Goal: Transaction & Acquisition: Book appointment/travel/reservation

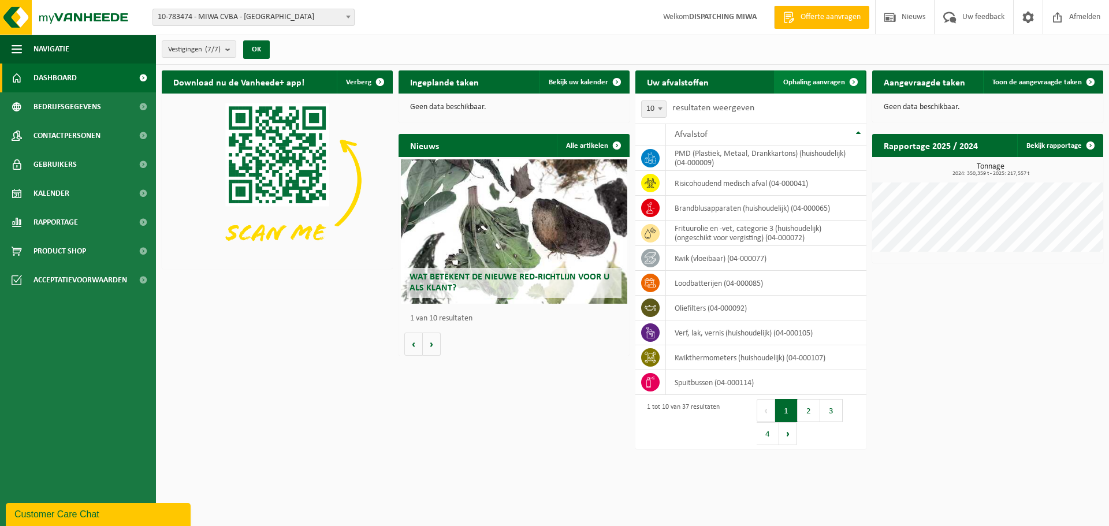
click at [808, 81] on span "Ophaling aanvragen" at bounding box center [814, 83] width 62 height 8
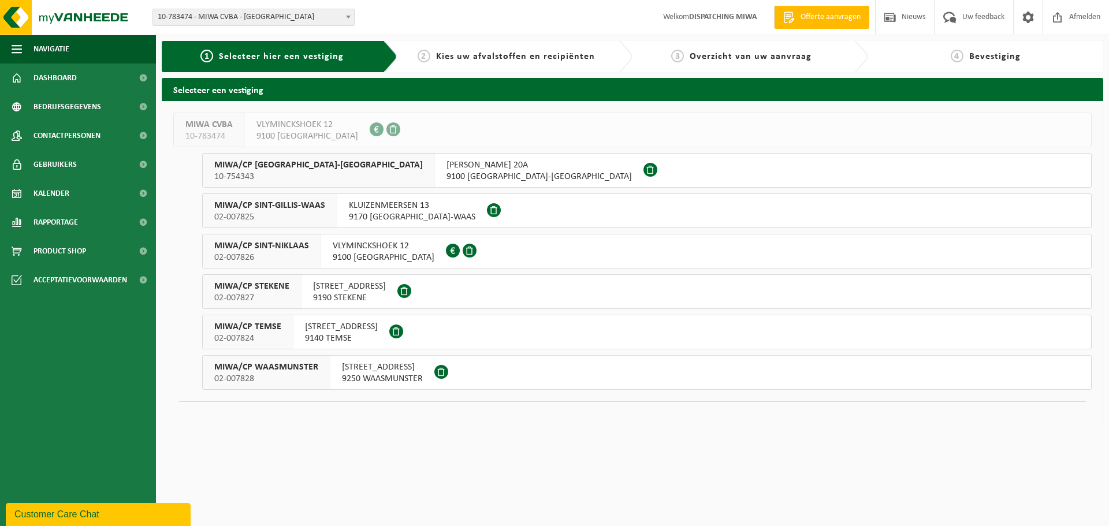
click at [337, 296] on span "9190 STEKENE" at bounding box center [349, 298] width 73 height 12
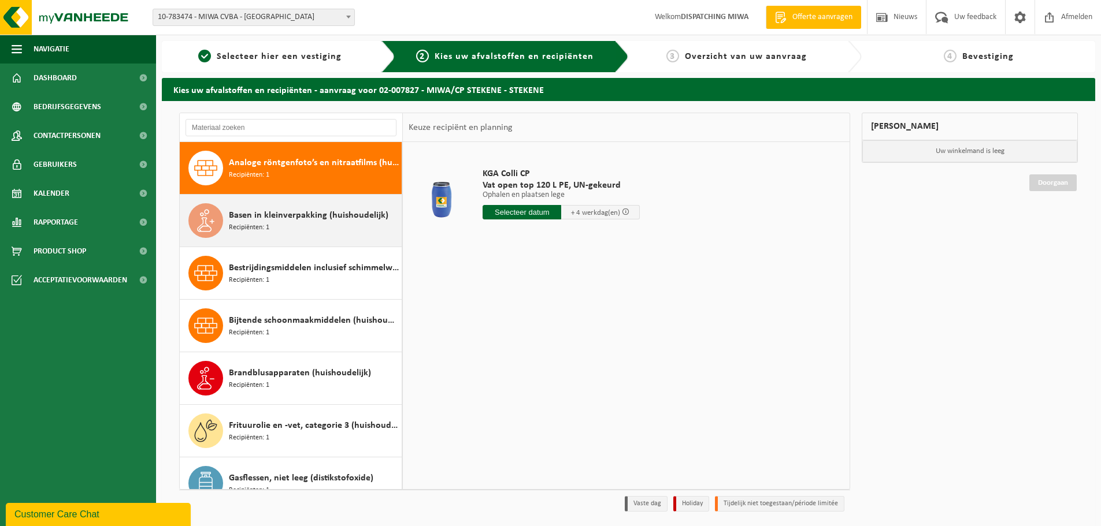
click at [290, 226] on div "Basen in kleinverpakking (huishoudelijk) Recipiënten: 1" at bounding box center [314, 220] width 170 height 35
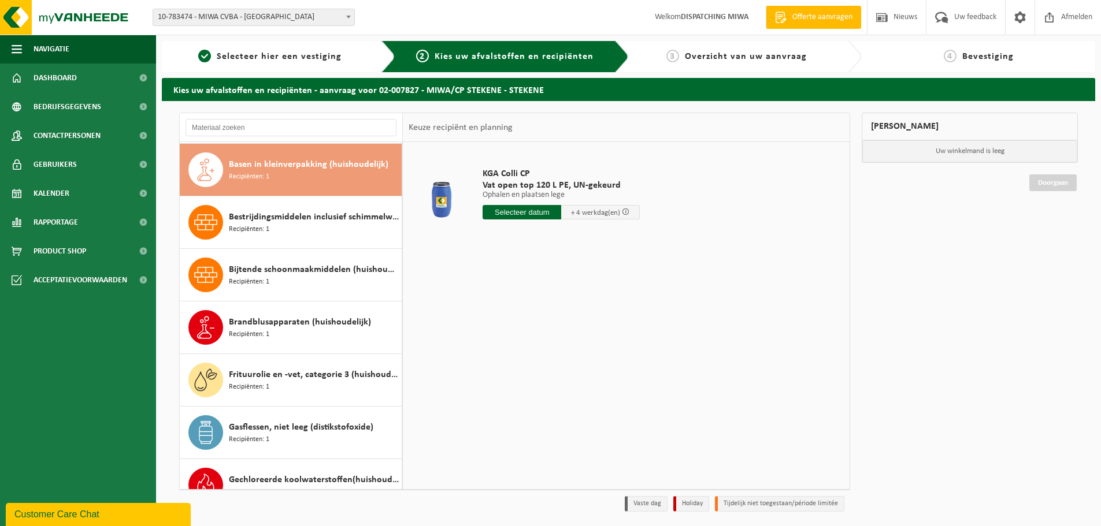
scroll to position [53, 0]
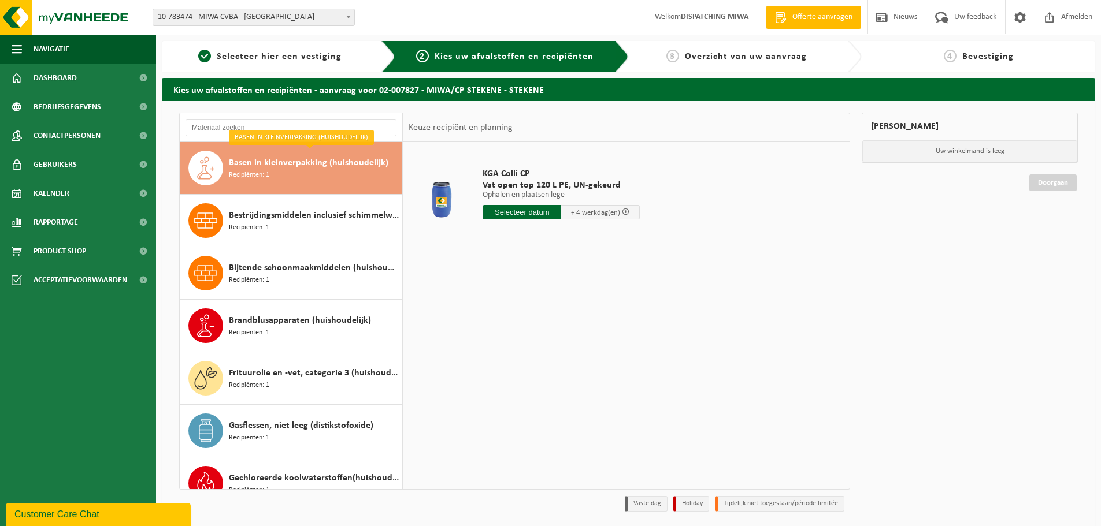
click at [532, 216] on input "text" at bounding box center [521, 212] width 79 height 14
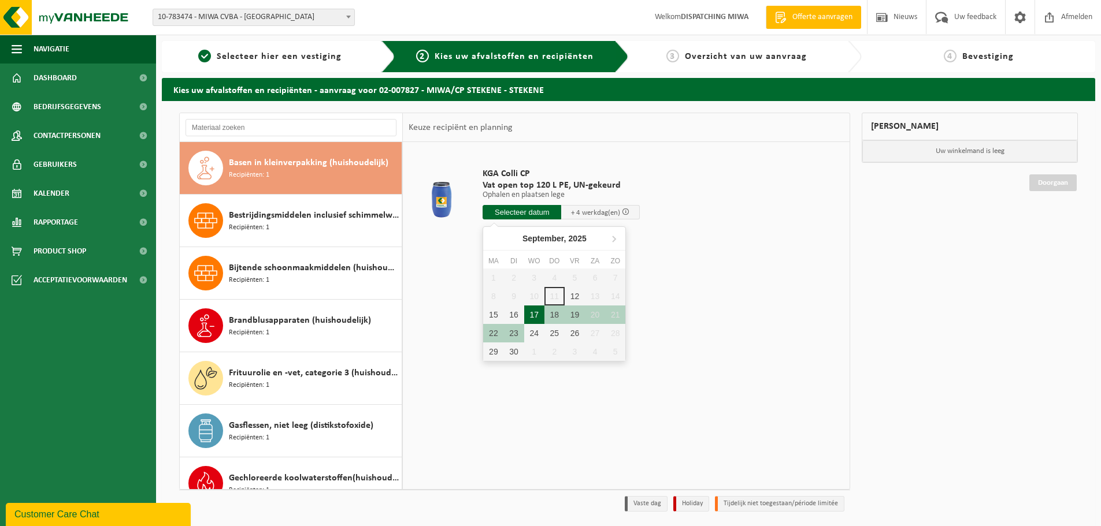
click at [535, 314] on div "17" at bounding box center [534, 315] width 20 height 18
type input "Van 2025-09-17"
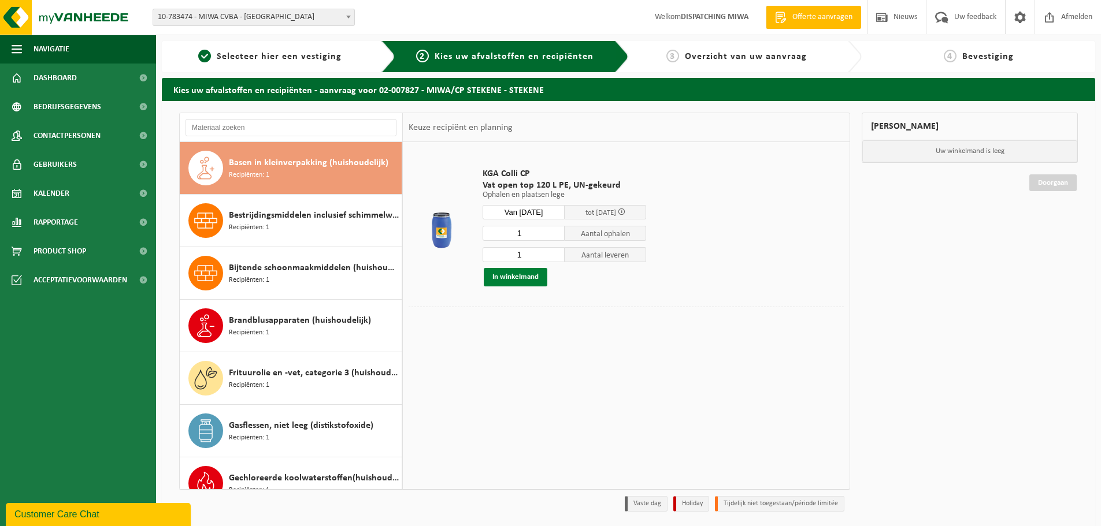
click at [533, 273] on button "In winkelmand" at bounding box center [516, 277] width 64 height 18
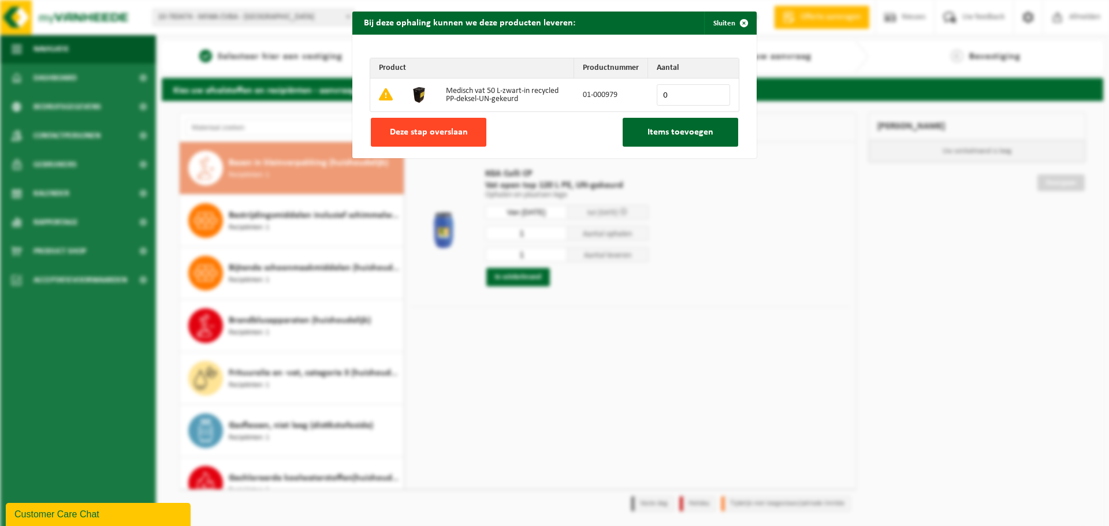
click at [470, 141] on button "Deze stap overslaan" at bounding box center [429, 132] width 116 height 29
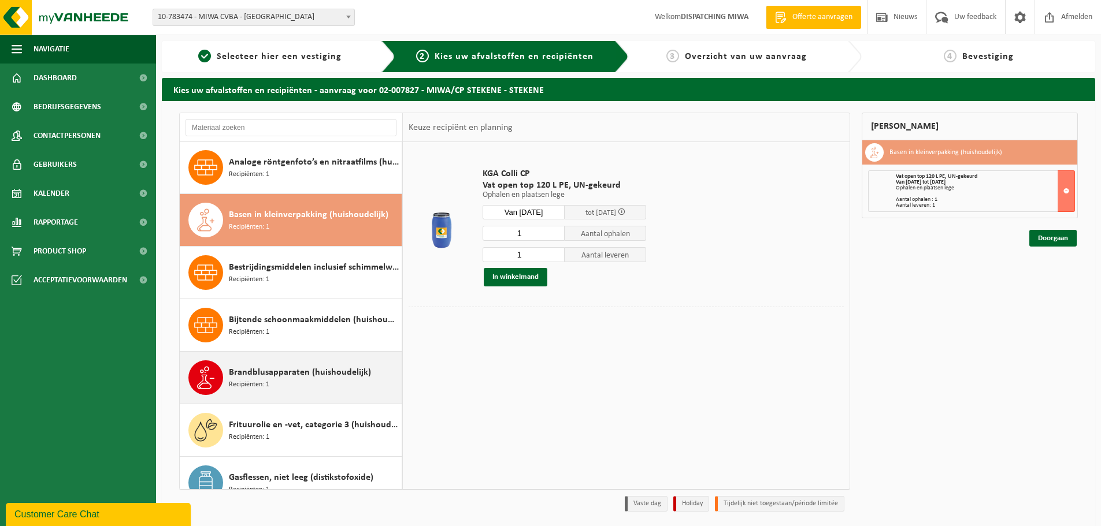
scroll to position [0, 0]
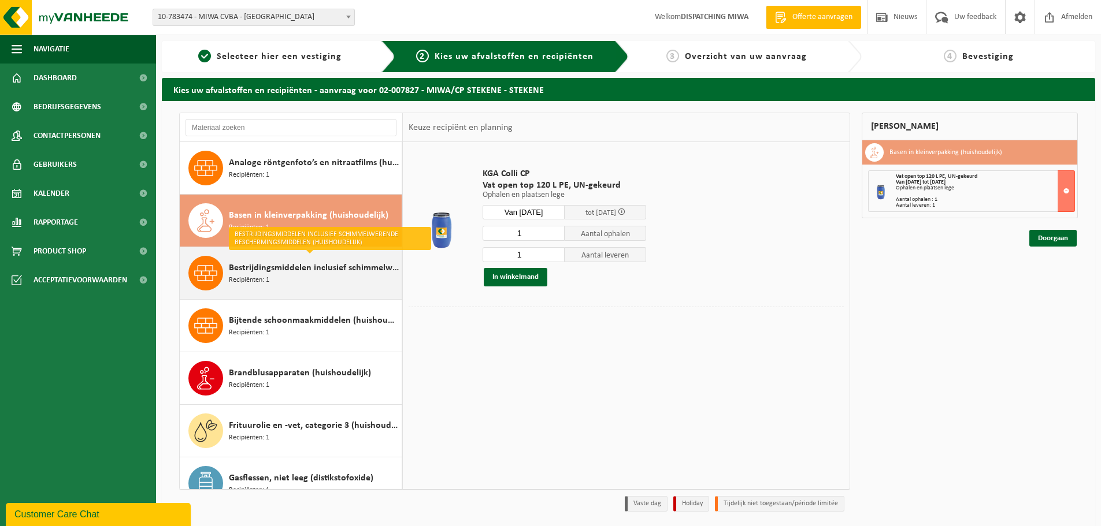
click at [307, 278] on div "Bestrijdingsmiddelen inclusief schimmelwerende beschermingsmiddelen (huishoudel…" at bounding box center [314, 273] width 170 height 35
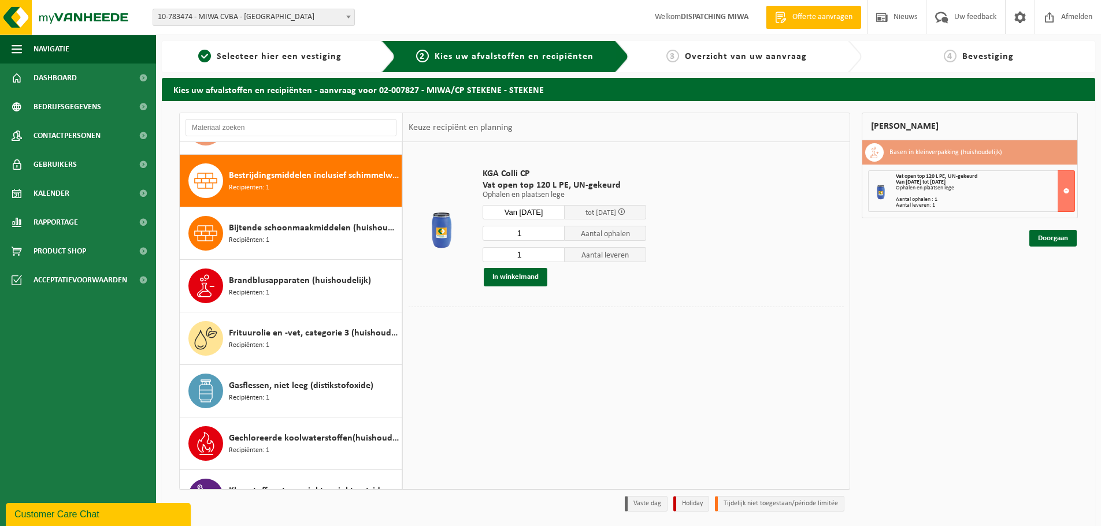
scroll to position [105, 0]
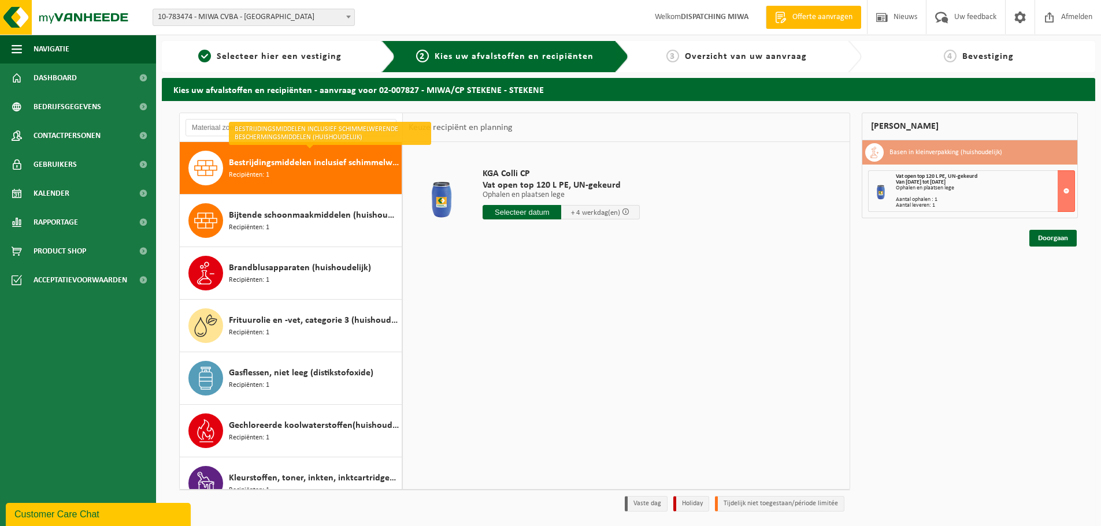
click at [533, 216] on input "text" at bounding box center [521, 212] width 79 height 14
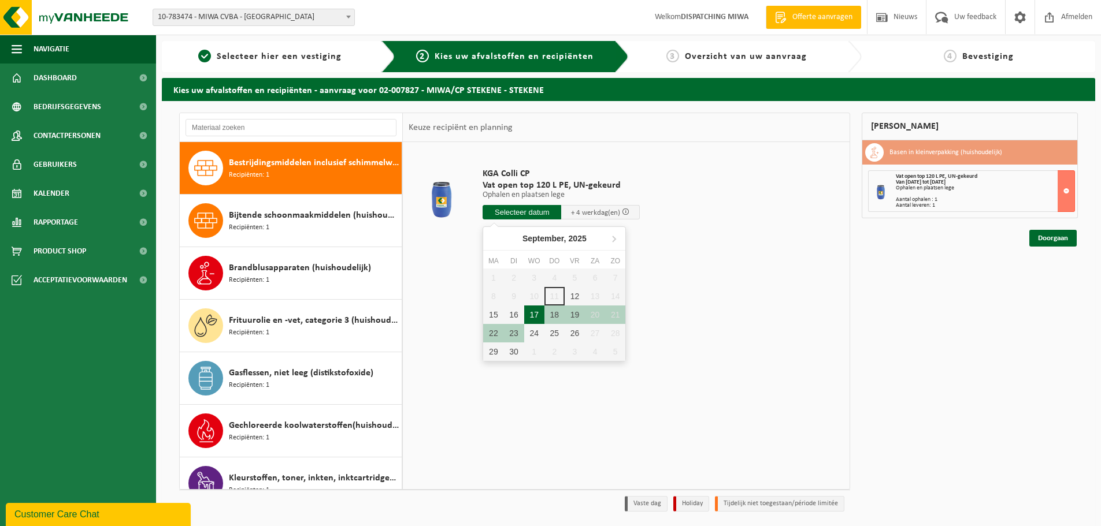
click at [537, 314] on div "17" at bounding box center [534, 315] width 20 height 18
type input "Van 2025-09-17"
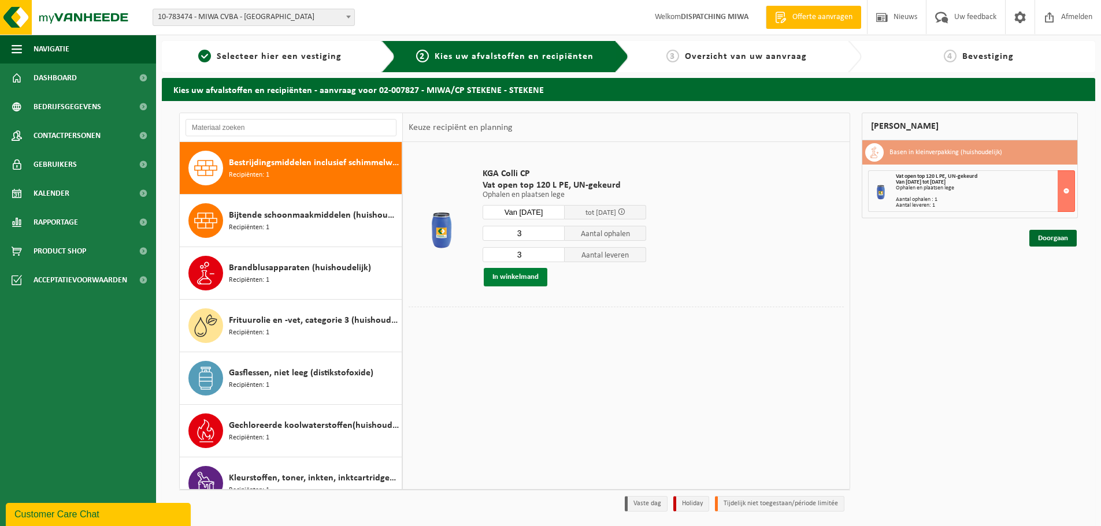
click at [533, 282] on button "In winkelmand" at bounding box center [516, 277] width 64 height 18
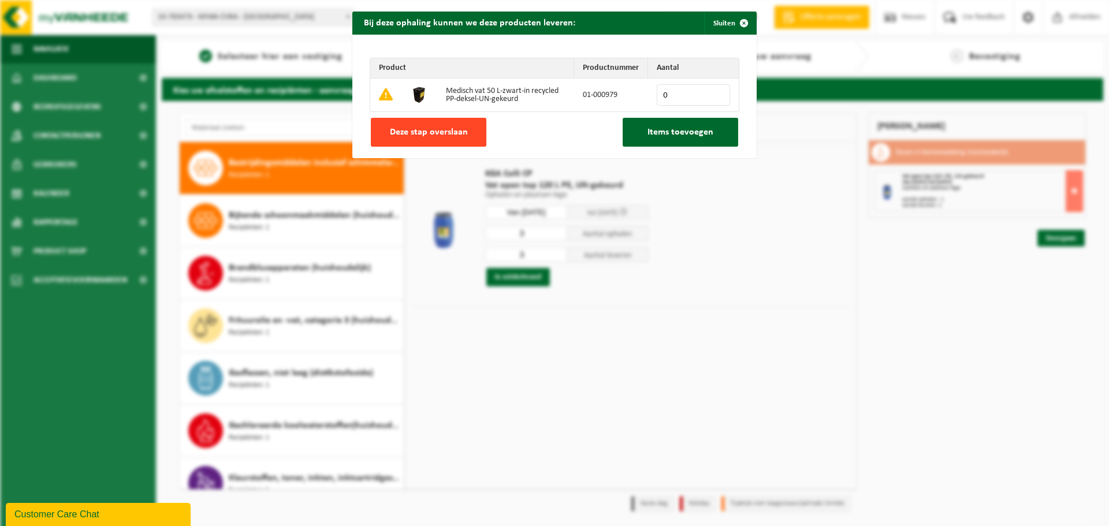
click at [425, 138] on button "Deze stap overslaan" at bounding box center [429, 132] width 116 height 29
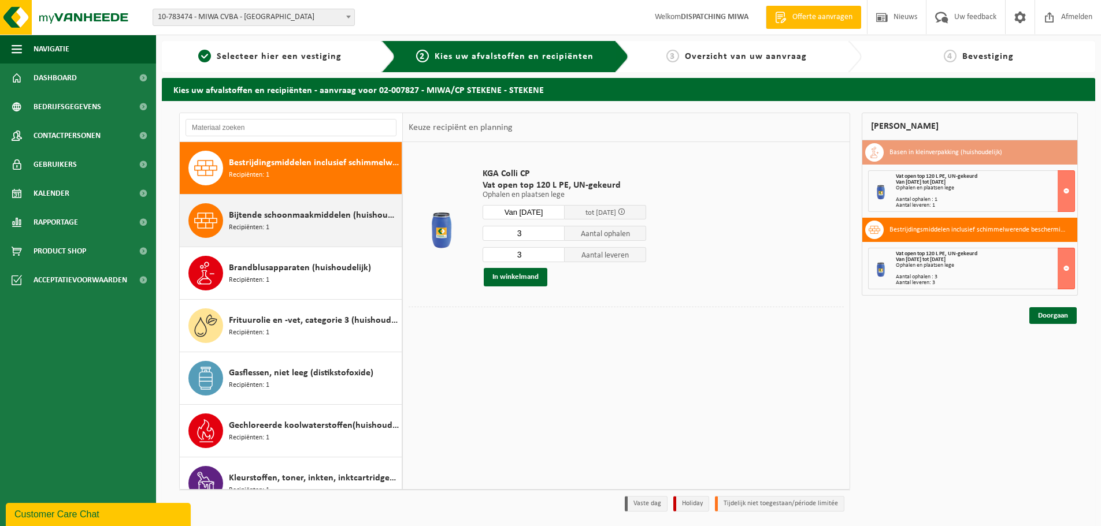
click at [343, 221] on span "Bijtende schoonmaakmiddelen (huishoudelijk)" at bounding box center [314, 216] width 170 height 14
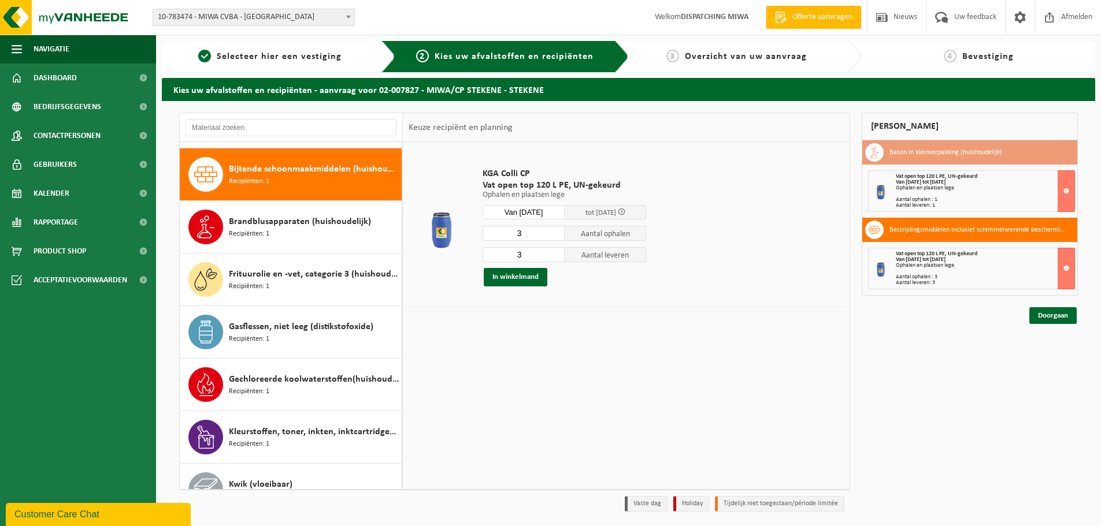
scroll to position [158, 0]
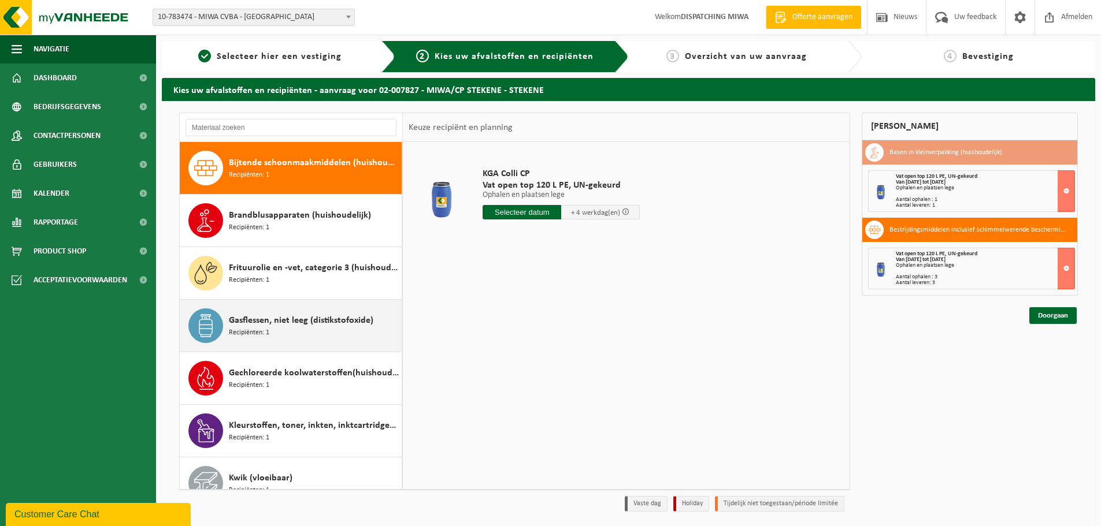
click at [316, 332] on div "Gasflessen, niet leeg (distikstofoxide) Recipiënten: 1" at bounding box center [314, 326] width 170 height 35
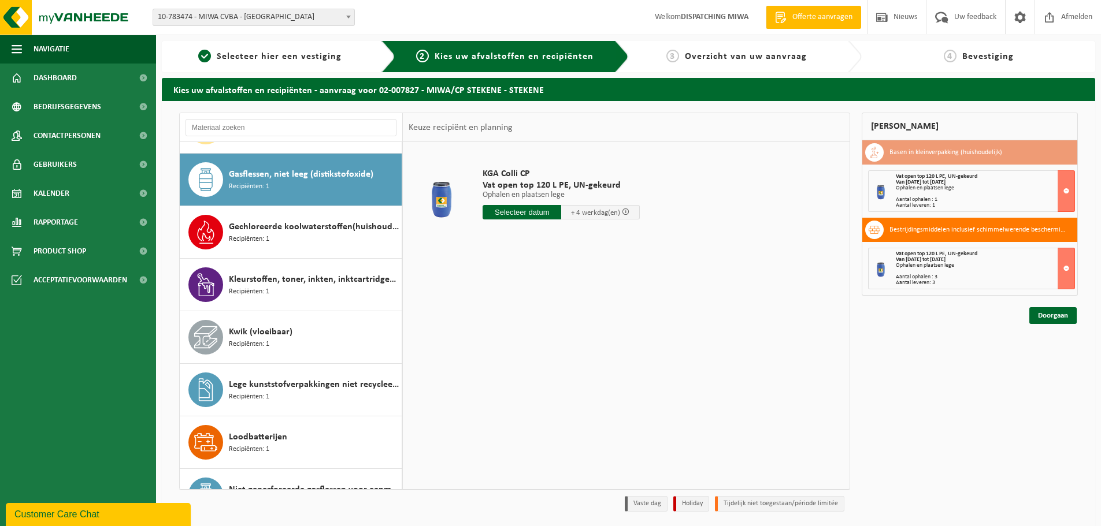
scroll to position [315, 0]
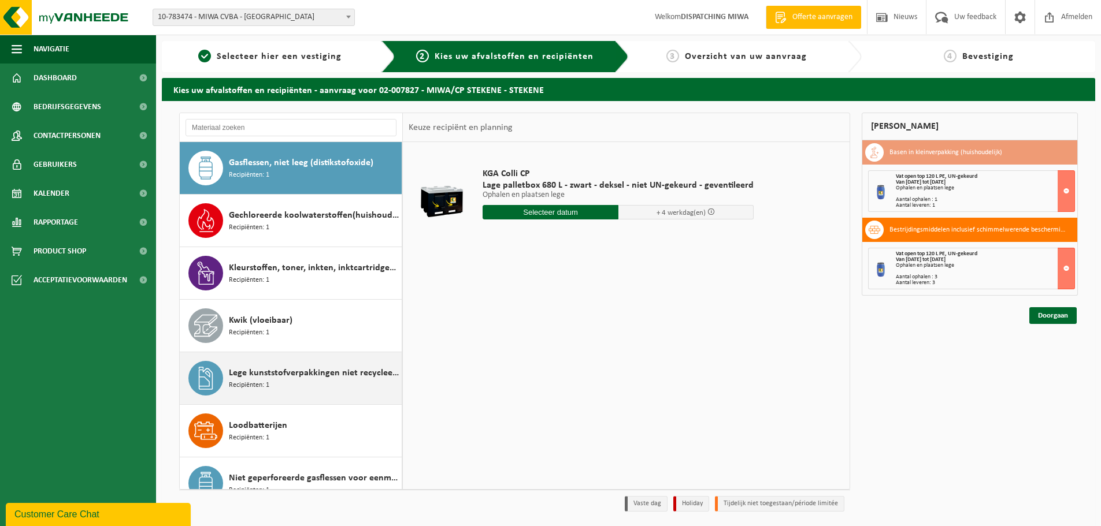
click at [303, 390] on div "Lege kunststofverpakkingen niet recycleerbaar Recipiënten: 1" at bounding box center [314, 378] width 170 height 35
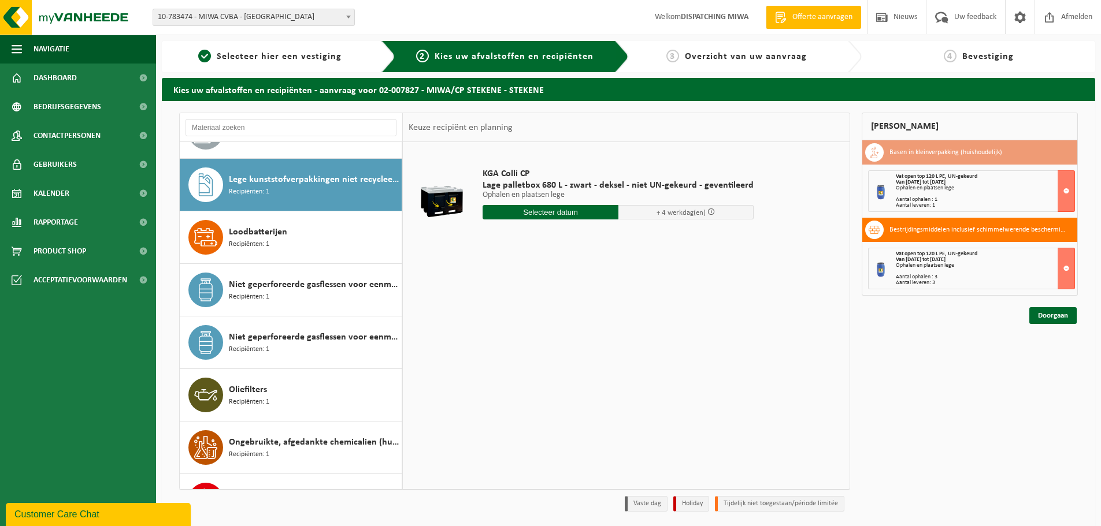
scroll to position [526, 0]
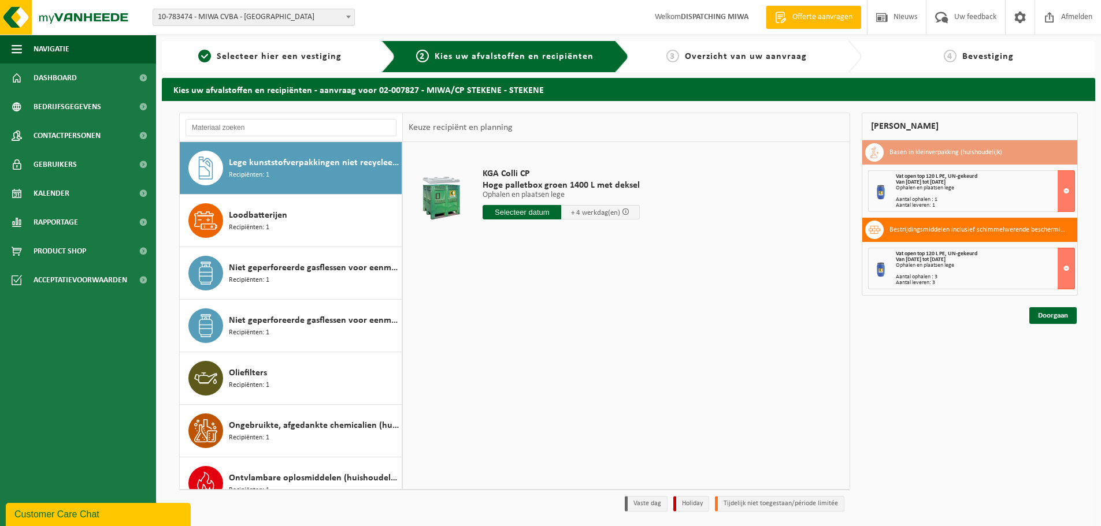
click at [494, 215] on input "text" at bounding box center [521, 212] width 79 height 14
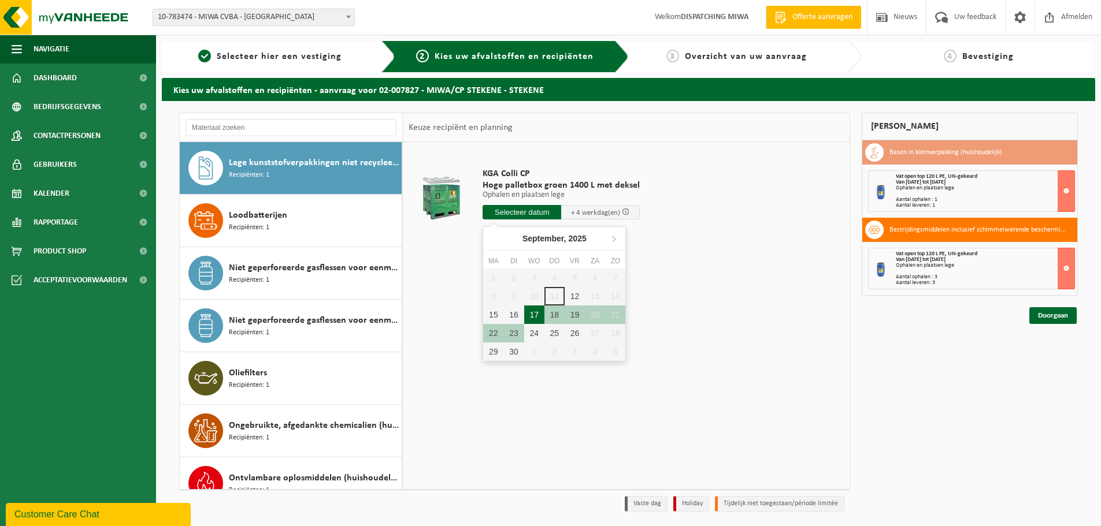
click at [534, 317] on div "17" at bounding box center [534, 315] width 20 height 18
type input "Van 2025-09-17"
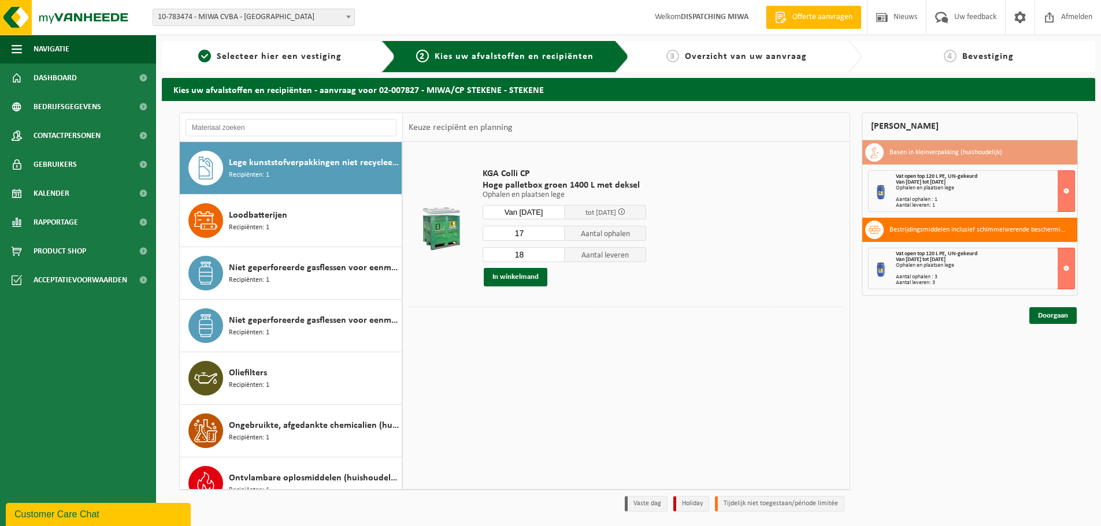
click at [557, 235] on input "17" at bounding box center [523, 233] width 82 height 15
click at [557, 235] on input "16" at bounding box center [523, 233] width 82 height 15
click at [557, 235] on input "15" at bounding box center [523, 233] width 82 height 15
click at [557, 235] on input "5" at bounding box center [523, 233] width 82 height 15
click at [557, 235] on input "4" at bounding box center [523, 233] width 82 height 15
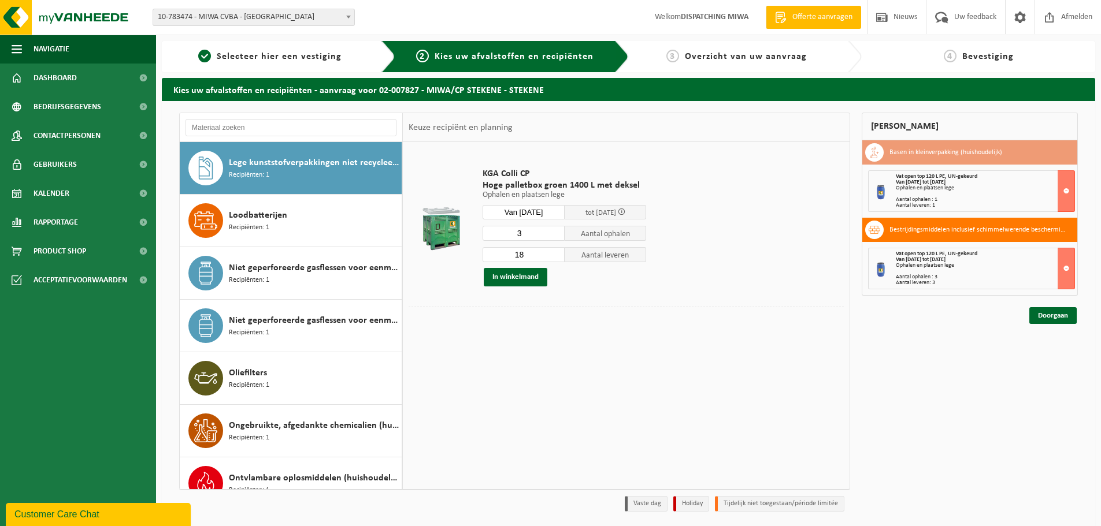
type input "3"
click at [557, 235] on input "3" at bounding box center [523, 233] width 82 height 15
click at [554, 258] on input "17" at bounding box center [523, 254] width 82 height 15
click at [554, 258] on input "7" at bounding box center [523, 254] width 82 height 15
click at [554, 258] on input "6" at bounding box center [523, 254] width 82 height 15
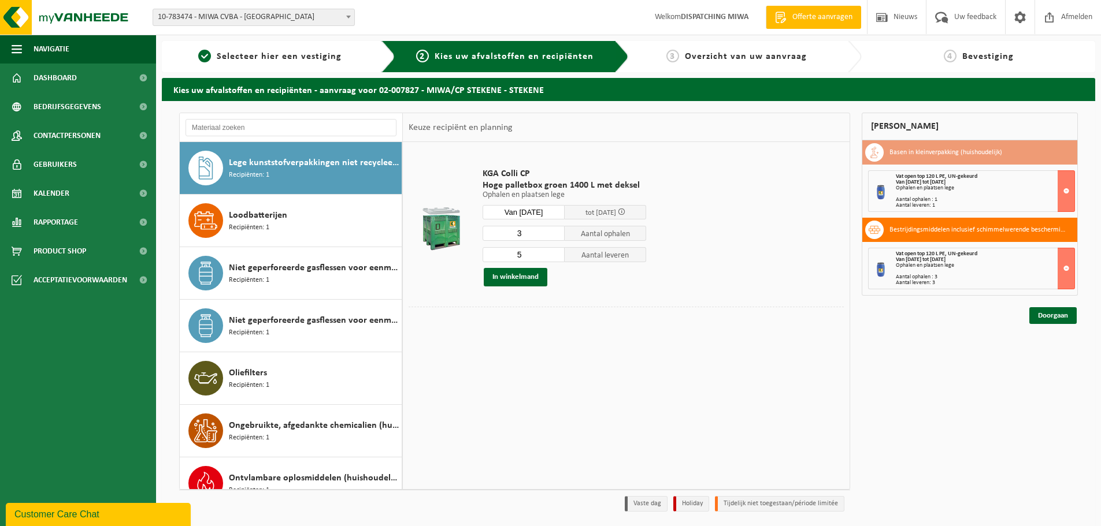
click at [554, 258] on input "5" at bounding box center [523, 254] width 82 height 15
type input "4"
click at [554, 258] on input "4" at bounding box center [523, 254] width 82 height 15
click at [530, 277] on button "In winkelmand" at bounding box center [516, 277] width 64 height 18
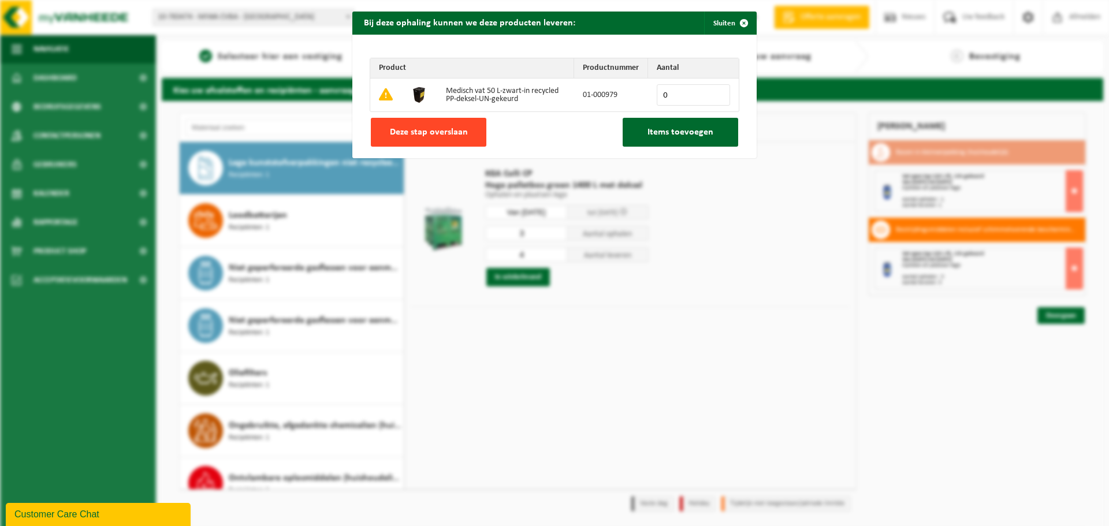
click at [425, 135] on span "Deze stap overslaan" at bounding box center [429, 132] width 78 height 9
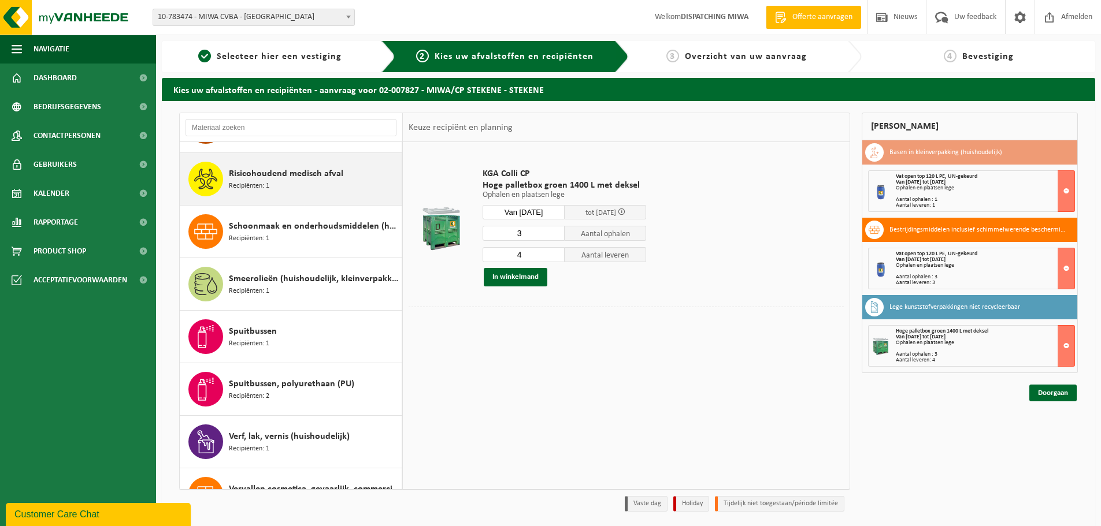
scroll to position [1124, 0]
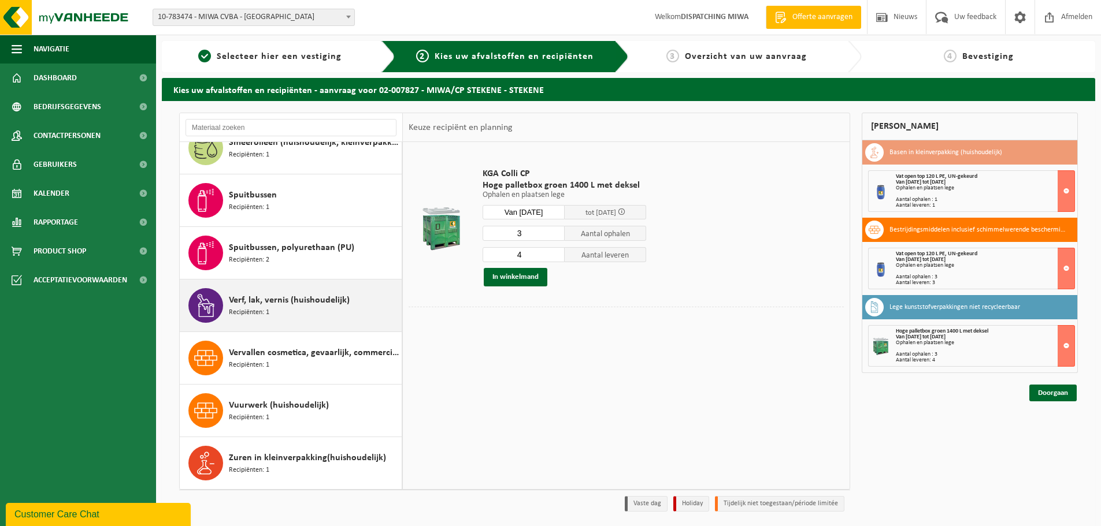
click at [319, 307] on span "Verf, lak, vernis (huishoudelijk)" at bounding box center [289, 301] width 121 height 14
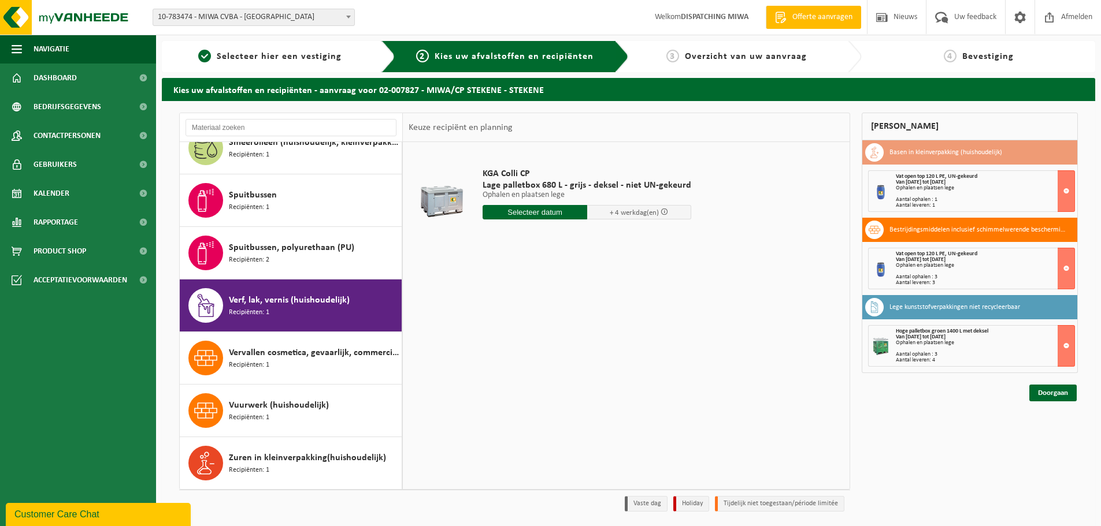
click at [531, 217] on input "text" at bounding box center [534, 212] width 105 height 14
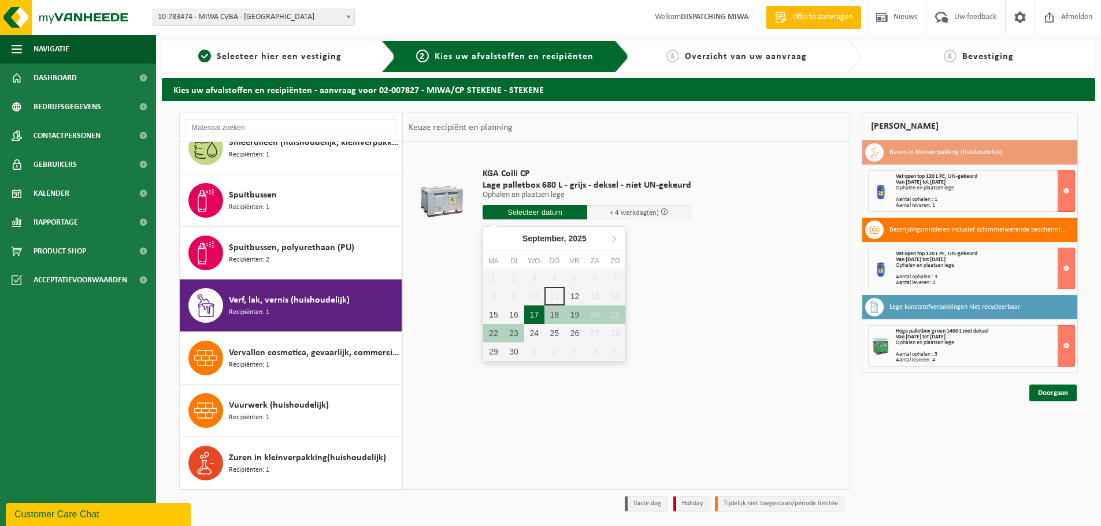
click at [535, 312] on div "17" at bounding box center [534, 315] width 20 height 18
type input "Van 2025-09-17"
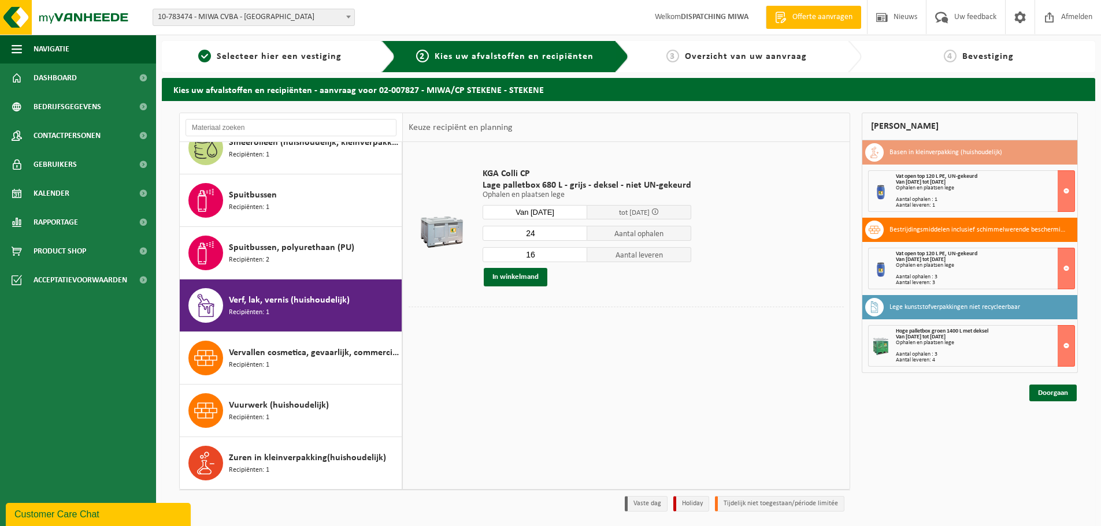
click at [576, 230] on input "24" at bounding box center [534, 233] width 105 height 15
click at [574, 236] on input "23" at bounding box center [534, 233] width 105 height 15
type input "22"
click at [574, 236] on input "22" at bounding box center [534, 233] width 105 height 15
click at [575, 252] on input "17" at bounding box center [534, 254] width 105 height 15
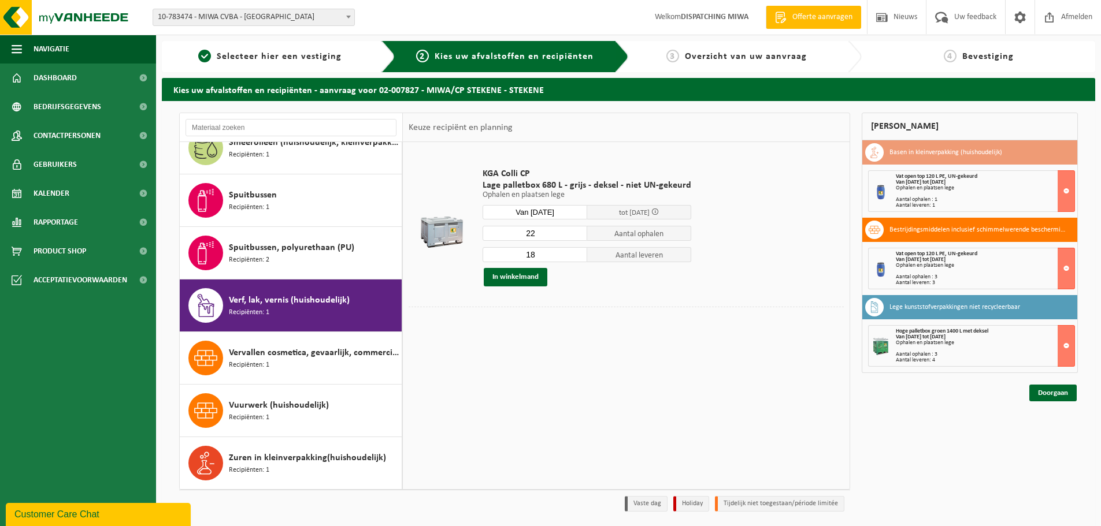
click at [575, 252] on input "18" at bounding box center [534, 254] width 105 height 15
click at [575, 252] on input "19" at bounding box center [534, 254] width 105 height 15
click at [575, 252] on input "20" at bounding box center [534, 254] width 105 height 15
click at [575, 252] on input "21" at bounding box center [534, 254] width 105 height 15
click at [575, 252] on input "22" at bounding box center [534, 254] width 105 height 15
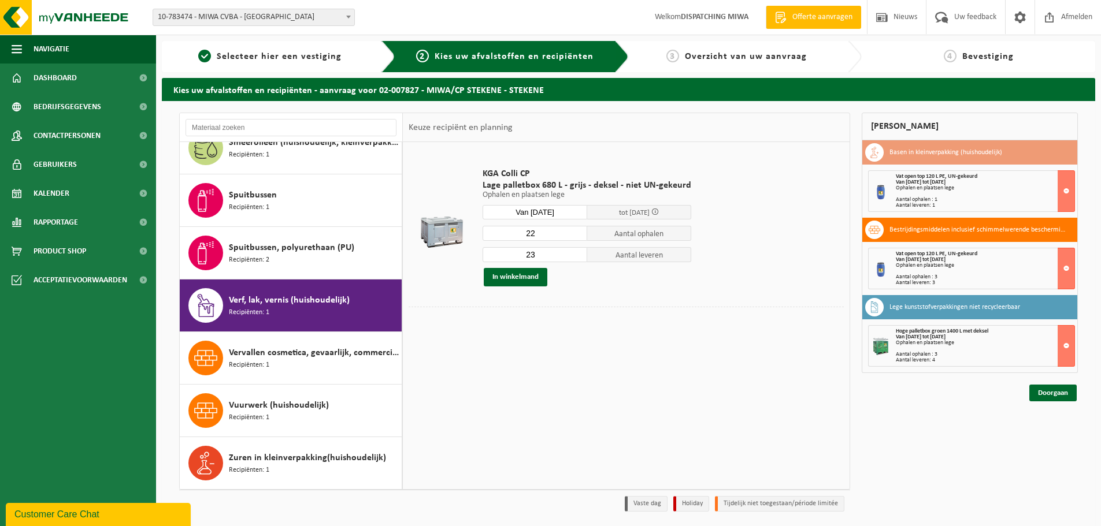
click at [574, 251] on input "23" at bounding box center [534, 254] width 105 height 15
type input "24"
click at [574, 251] on input "24" at bounding box center [534, 254] width 105 height 15
click at [526, 281] on button "In winkelmand" at bounding box center [516, 277] width 64 height 18
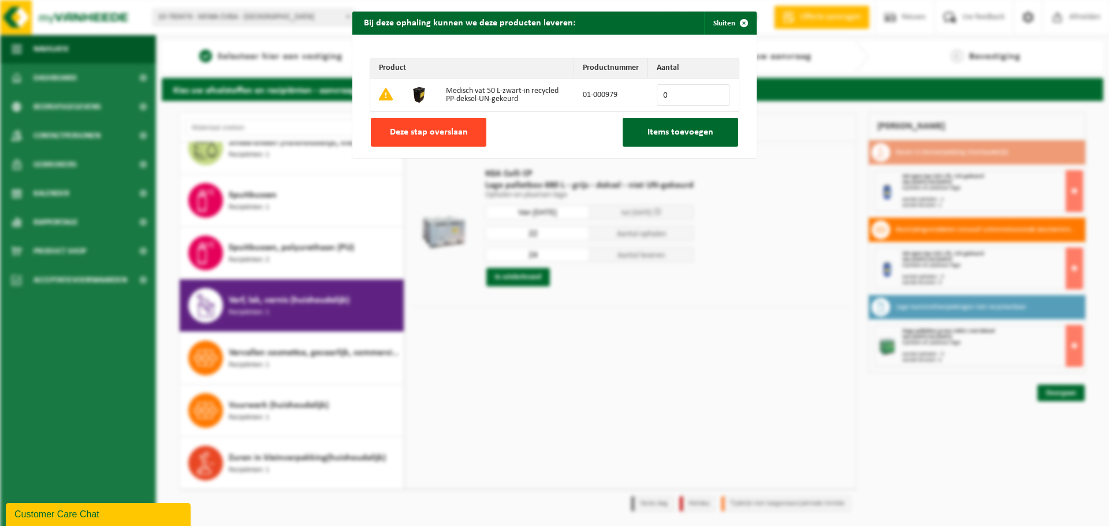
click at [457, 138] on button "Deze stap overslaan" at bounding box center [429, 132] width 116 height 29
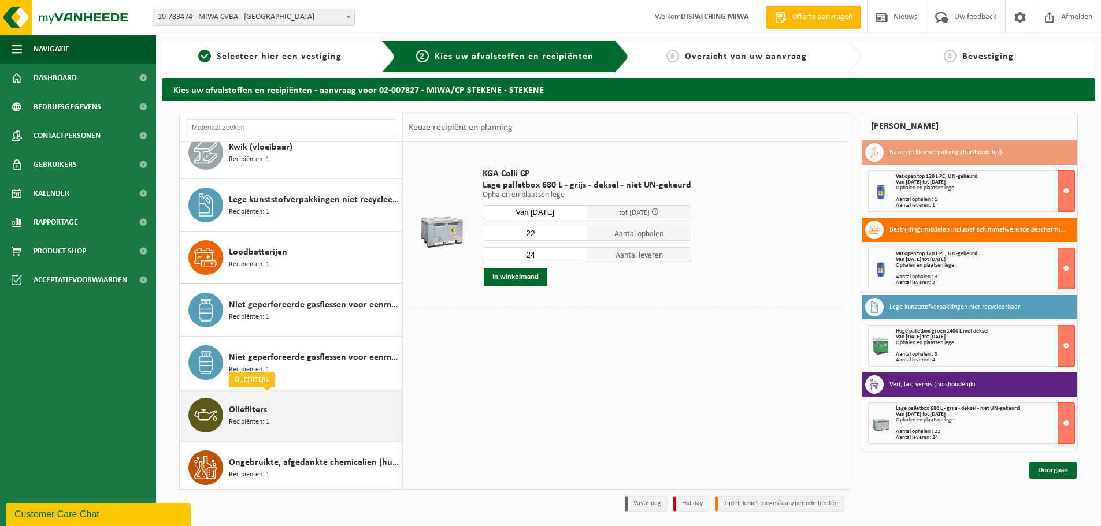
scroll to position [720, 0]
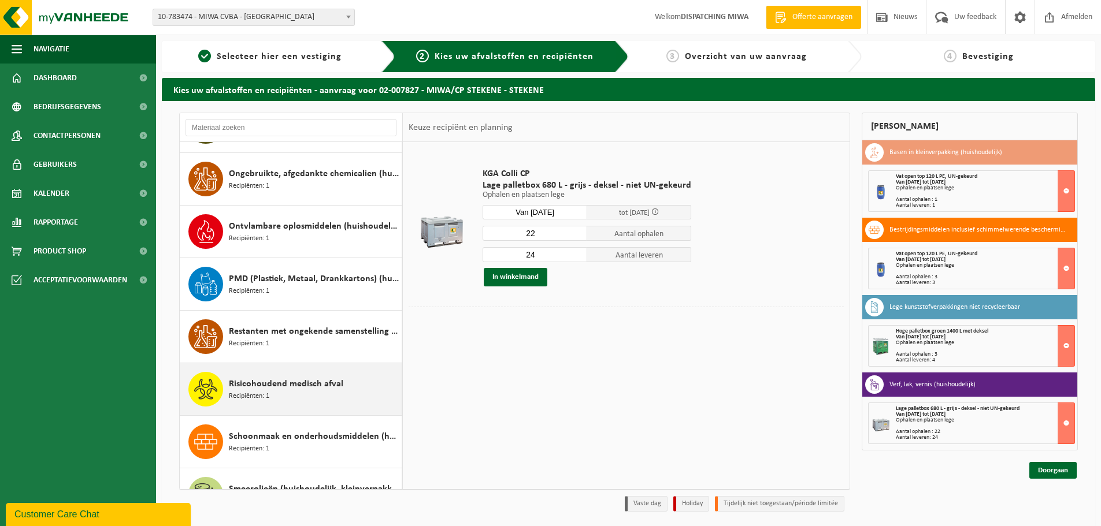
click at [336, 392] on div "Risicohoudend medisch afval Recipiënten: 1" at bounding box center [314, 389] width 170 height 35
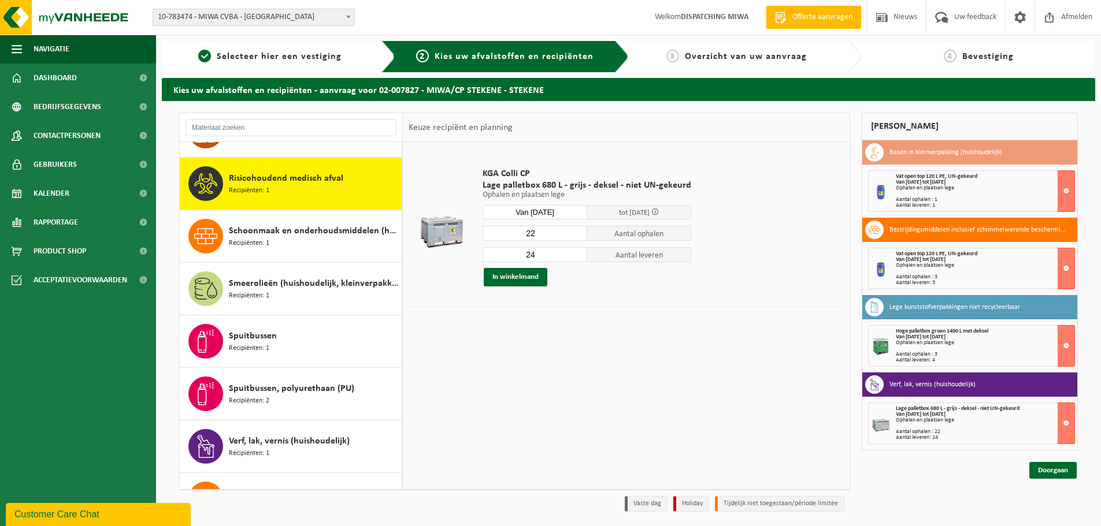
scroll to position [999, 0]
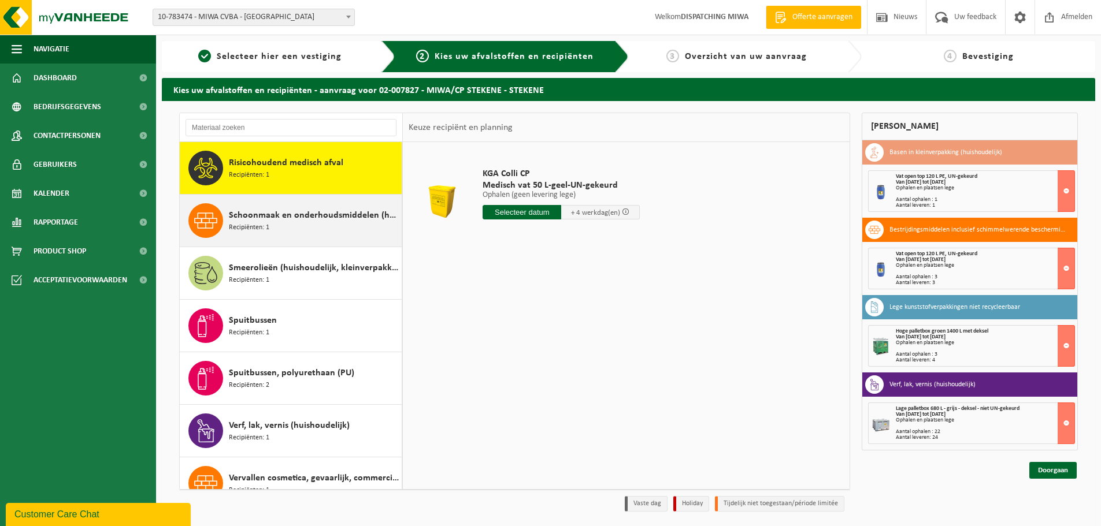
click at [312, 226] on div "Schoonmaak en onderhoudsmiddelen (huishoudelijk) Recipiënten: 1" at bounding box center [314, 220] width 170 height 35
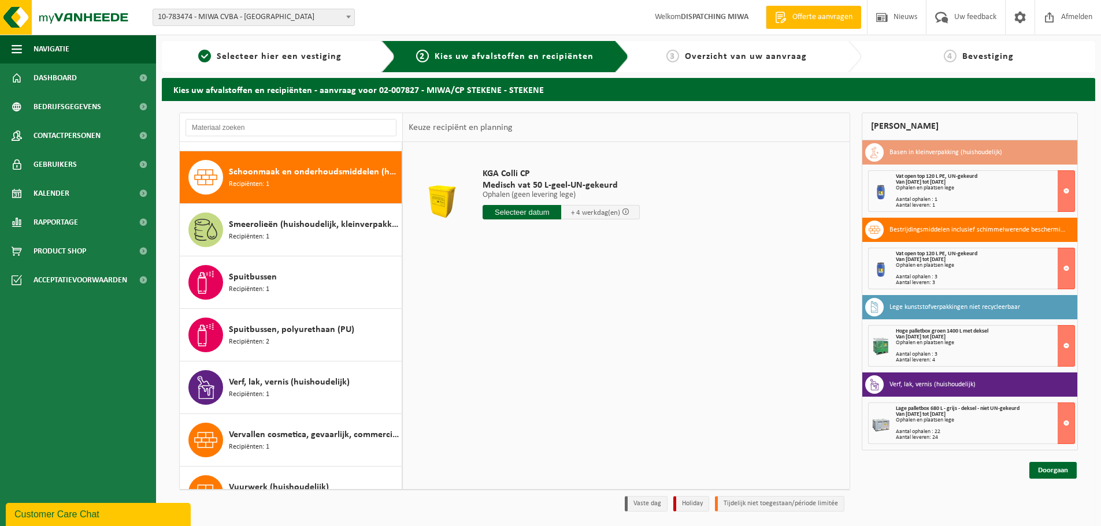
scroll to position [1052, 0]
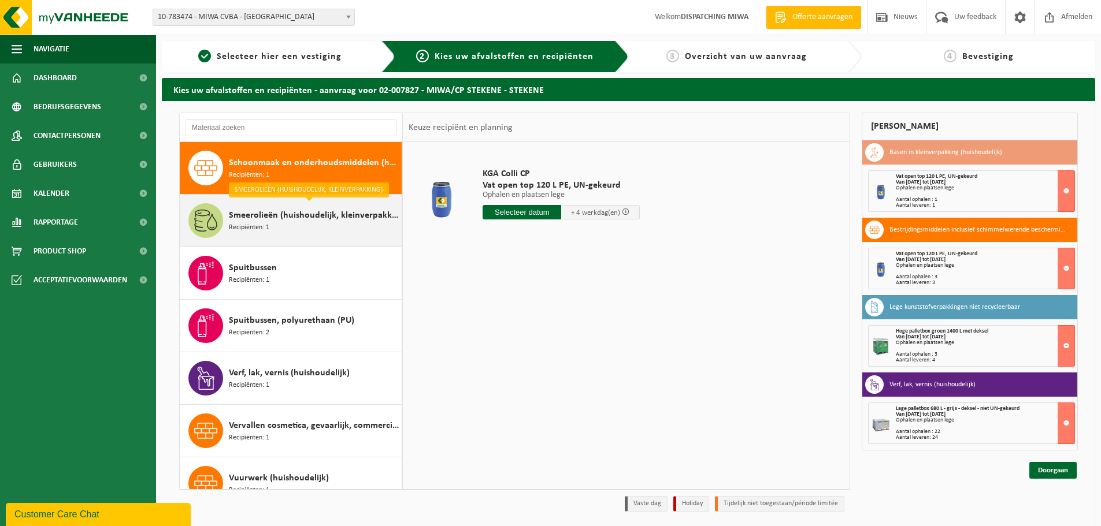
click at [322, 229] on div "Smeerolieën (huishoudelijk, kleinverpakking) Recipiënten: 1" at bounding box center [314, 220] width 170 height 35
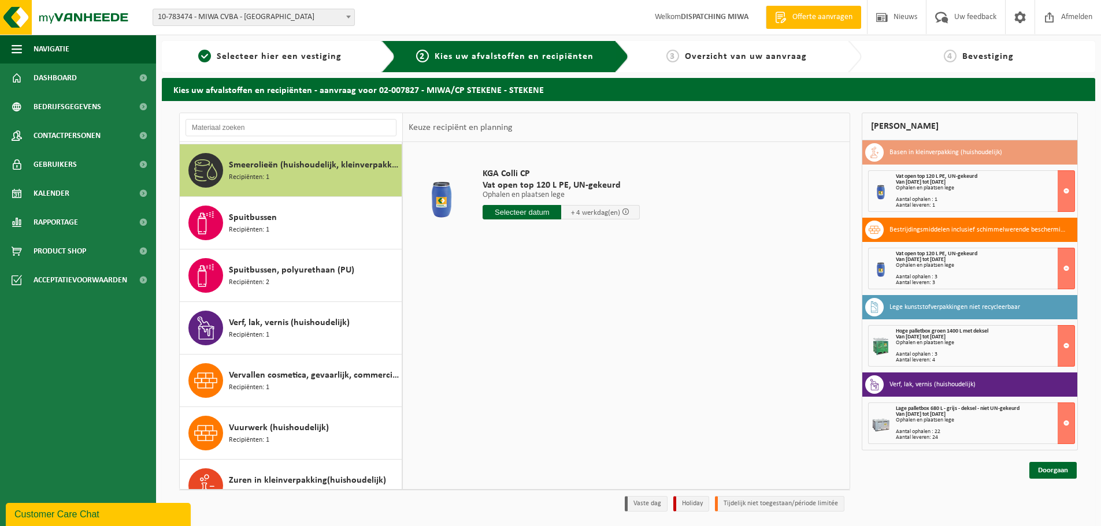
scroll to position [1104, 0]
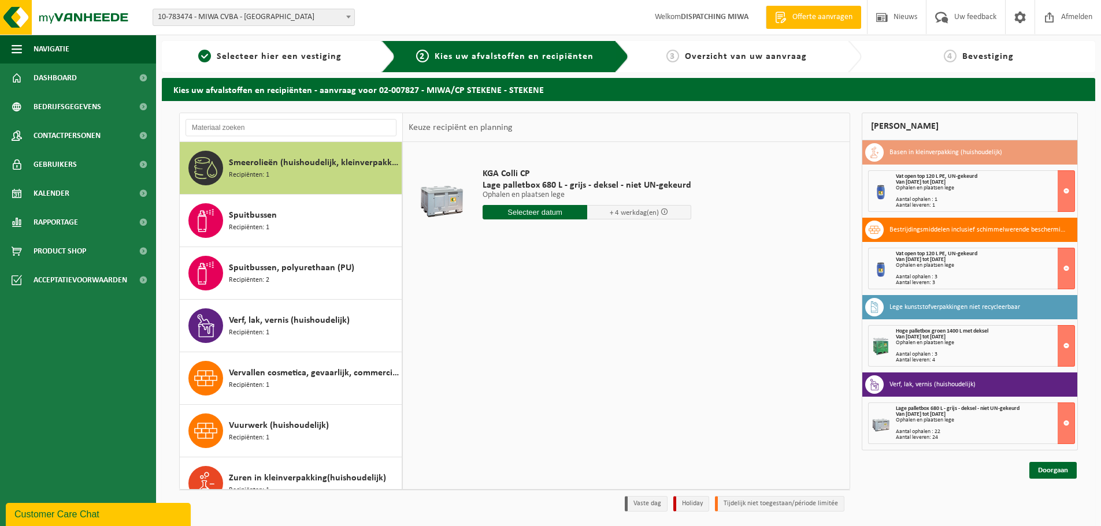
click at [515, 217] on input "text" at bounding box center [534, 212] width 105 height 14
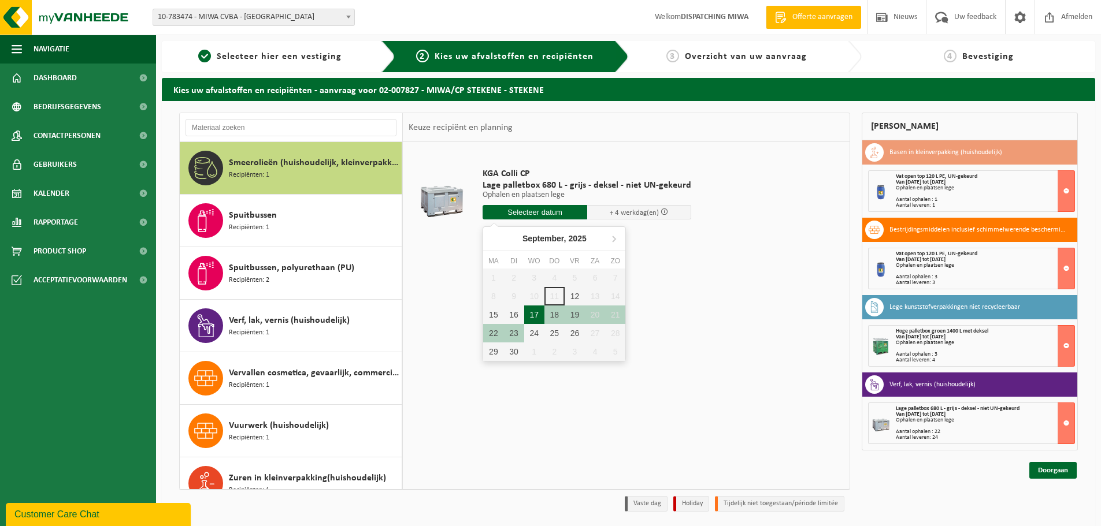
click at [532, 314] on div "17" at bounding box center [534, 315] width 20 height 18
type input "Van 2025-09-17"
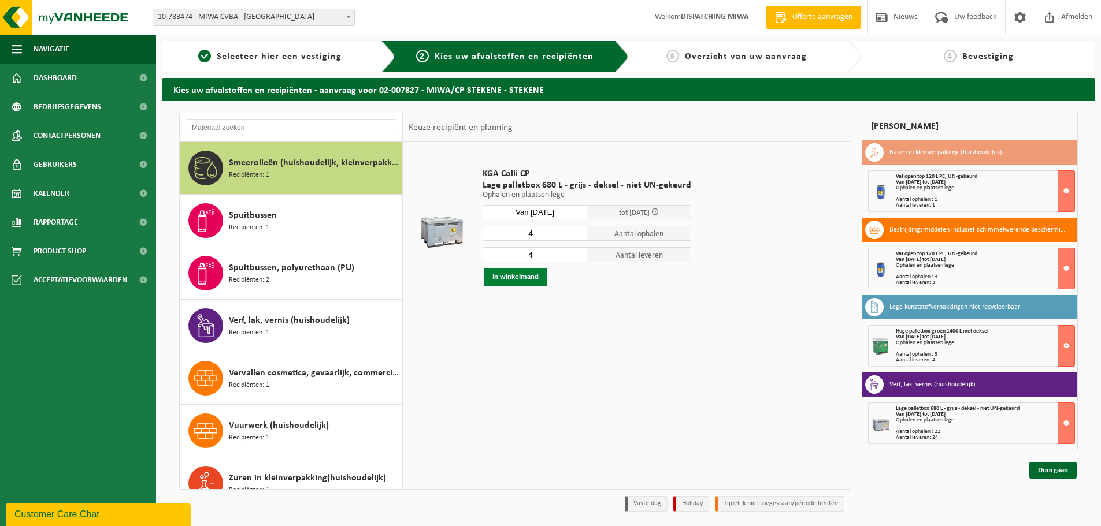
click at [531, 283] on button "In winkelmand" at bounding box center [516, 277] width 64 height 18
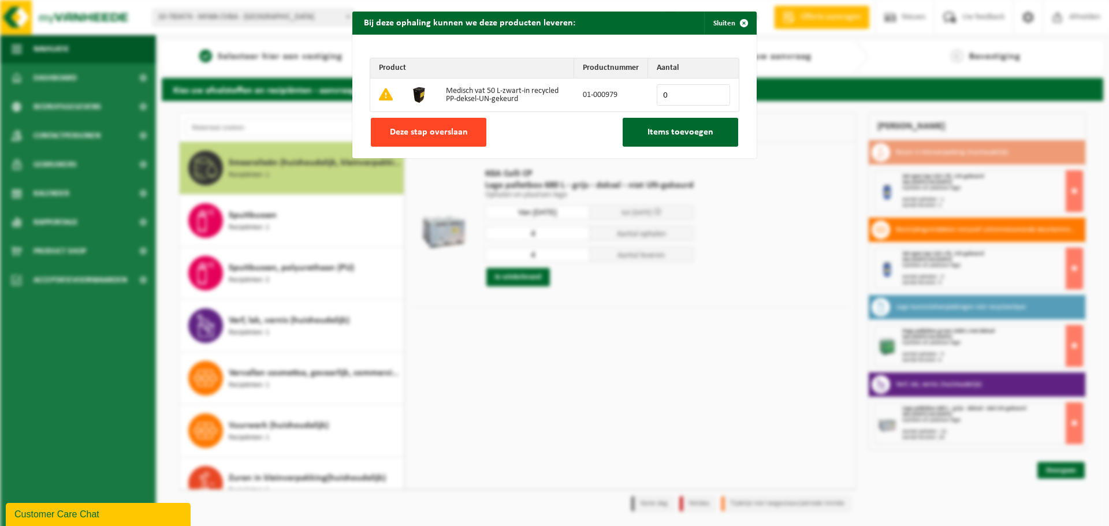
click at [454, 136] on span "Deze stap overslaan" at bounding box center [429, 132] width 78 height 9
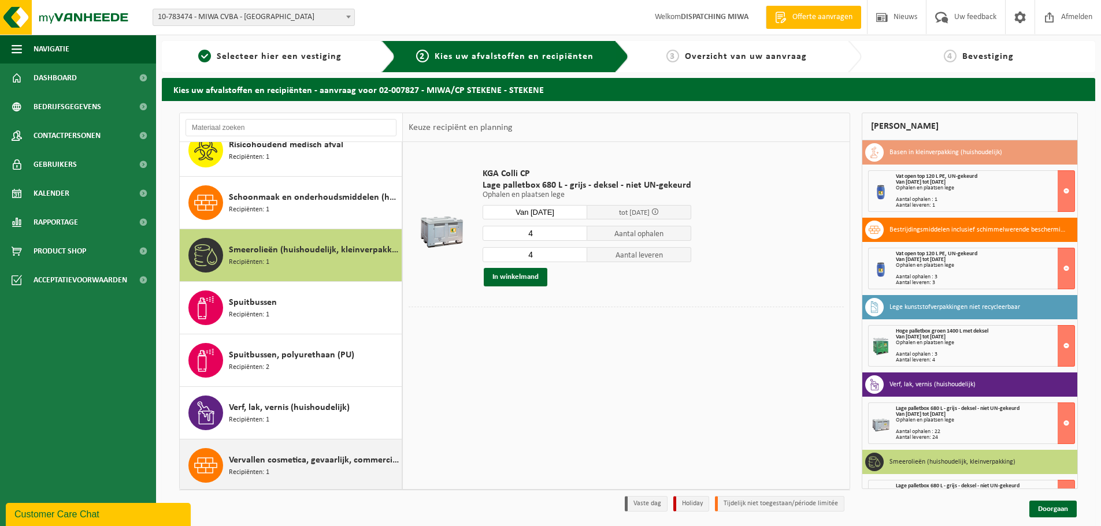
scroll to position [989, 0]
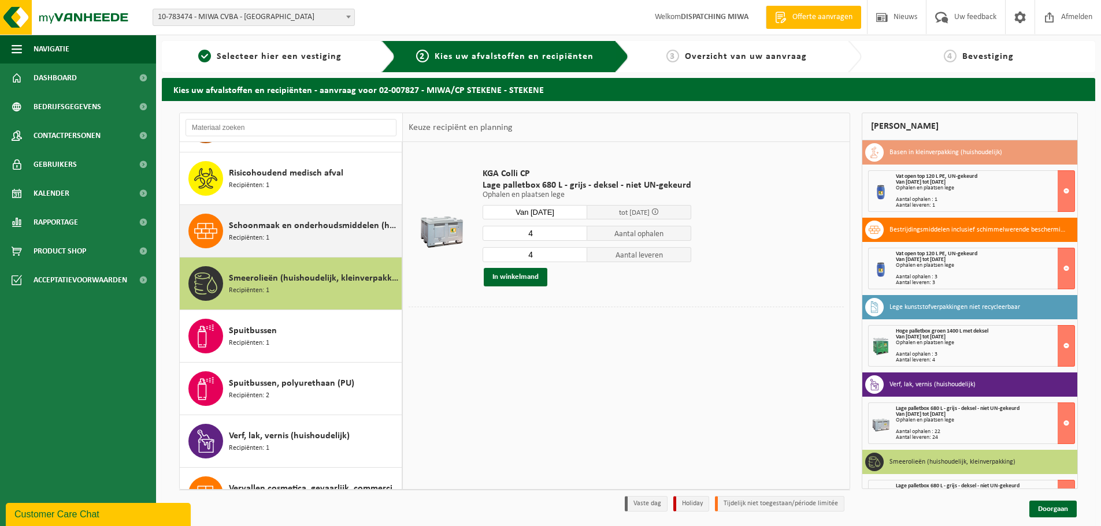
click at [315, 243] on div "Schoonmaak en onderhoudsmiddelen (huishoudelijk) Recipiënten: 1" at bounding box center [314, 231] width 170 height 35
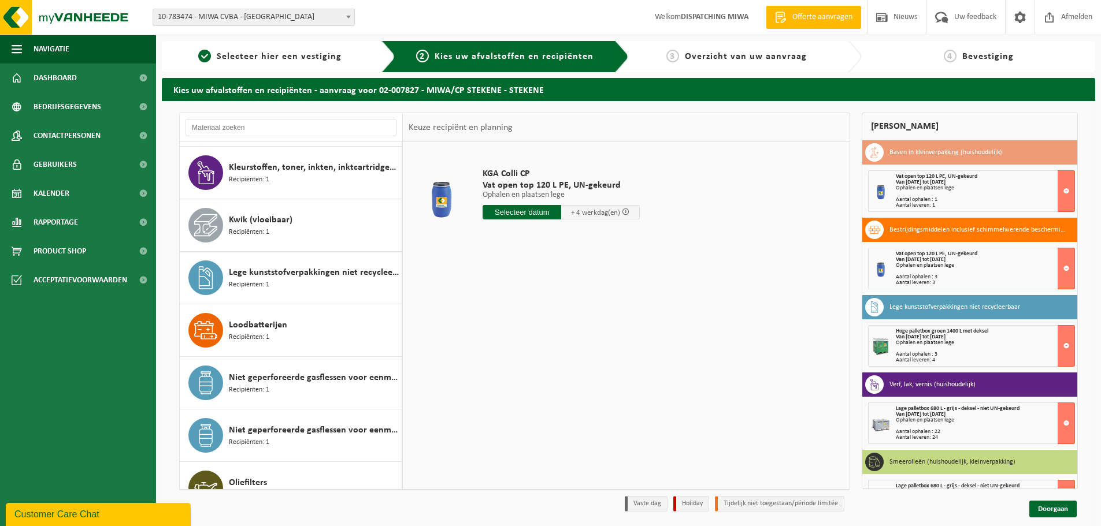
scroll to position [0, 0]
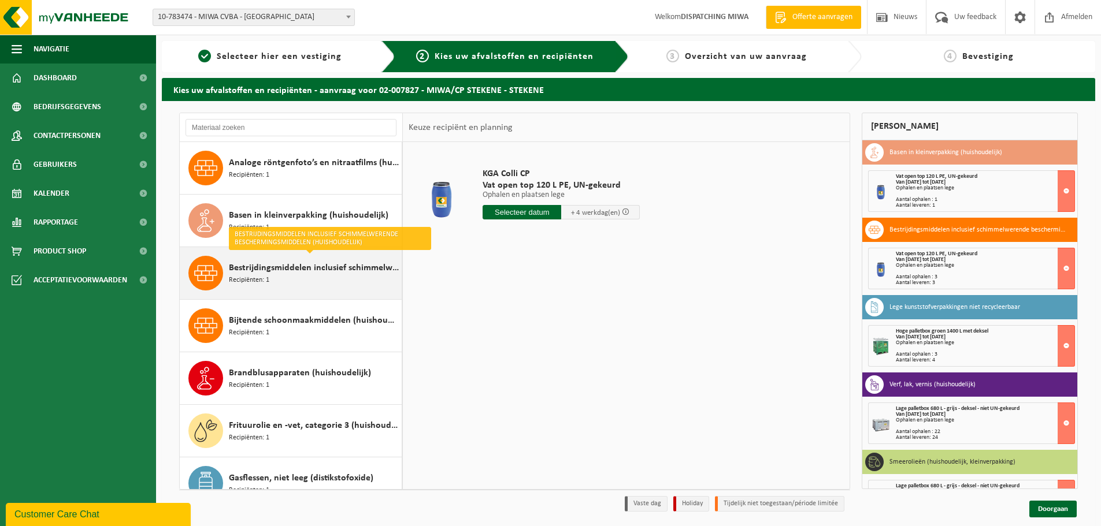
click at [314, 286] on div "Bestrijdingsmiddelen inclusief schimmelwerende beschermingsmiddelen (huishoudel…" at bounding box center [314, 273] width 170 height 35
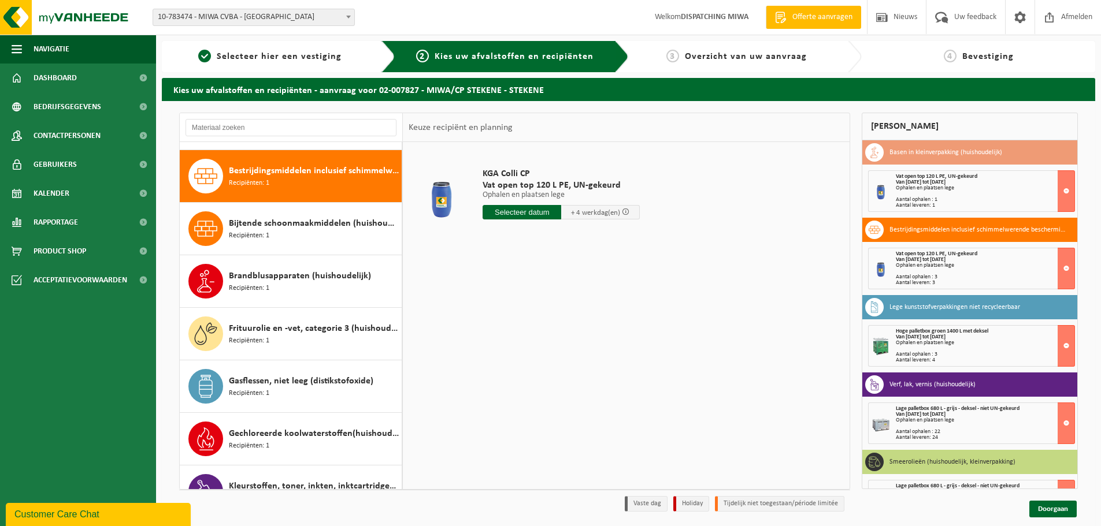
scroll to position [105, 0]
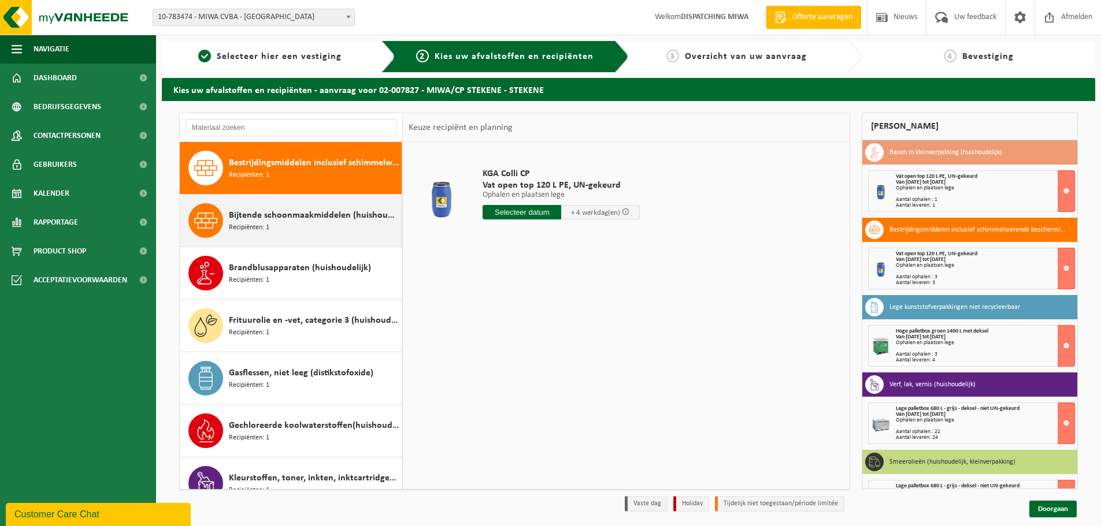
click at [316, 233] on div "Bijtende schoonmaakmiddelen (huishoudelijk) Recipiënten: 1" at bounding box center [314, 220] width 170 height 35
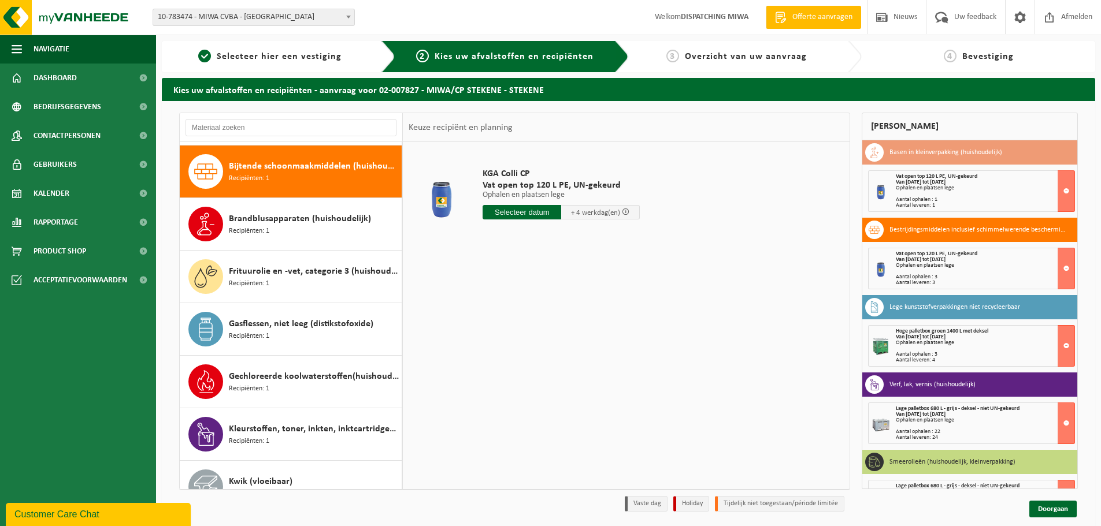
scroll to position [158, 0]
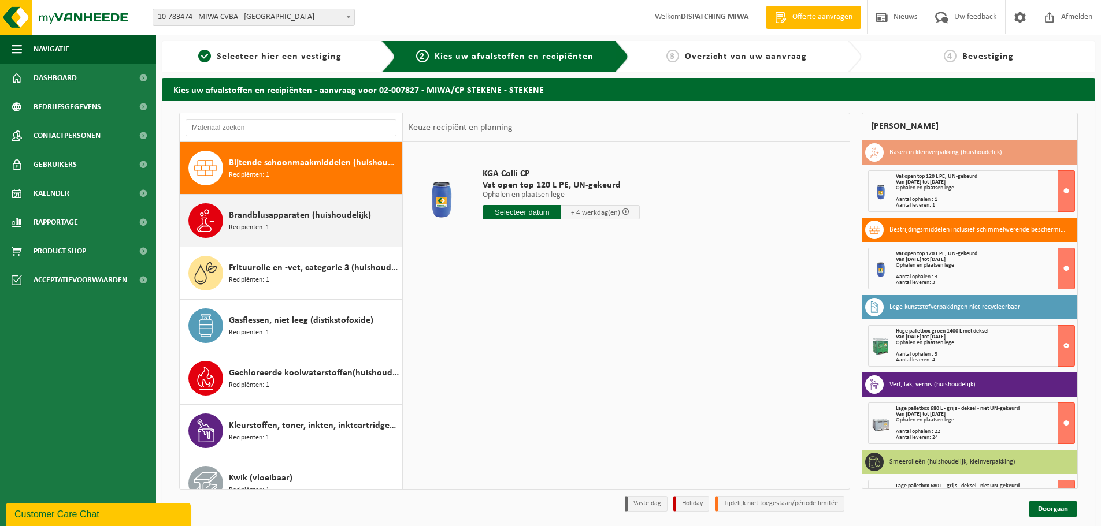
click at [316, 228] on div "Brandblusapparaten (huishoudelijk) Recipiënten: 1" at bounding box center [314, 220] width 170 height 35
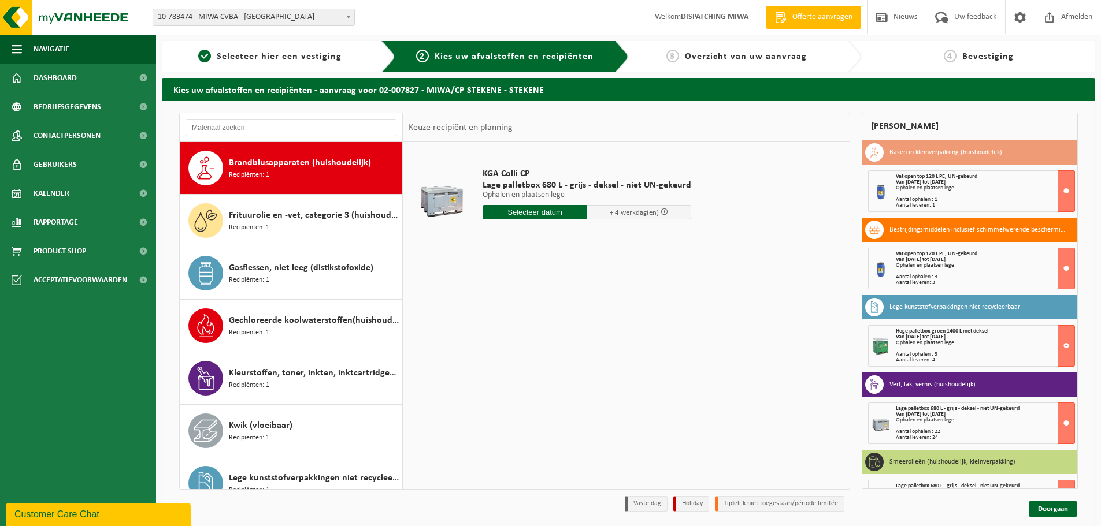
click at [316, 228] on div "Frituurolie en -vet, categorie 3 (huishoudelijk) (ongeschikt voor vergisting) R…" at bounding box center [314, 220] width 170 height 35
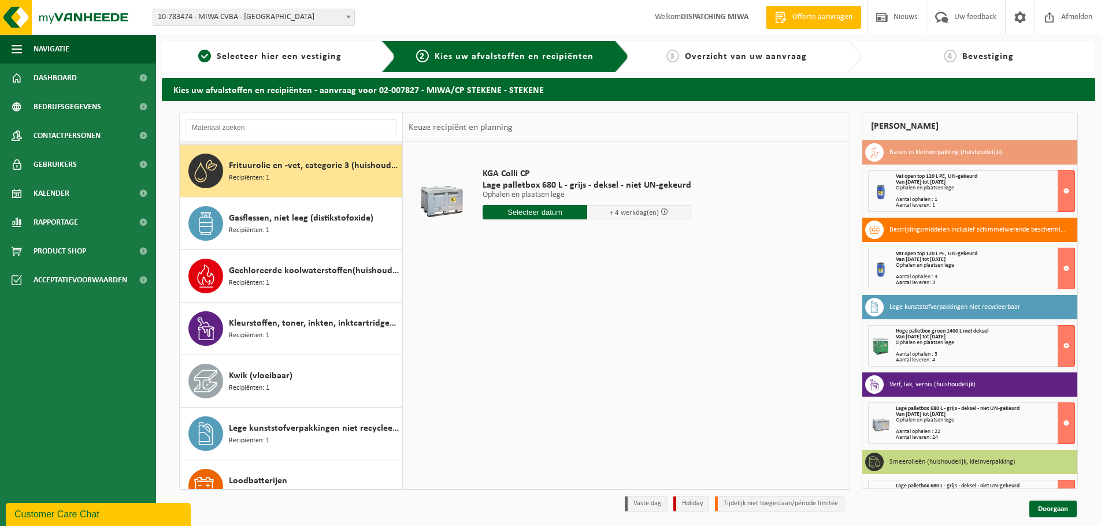
scroll to position [263, 0]
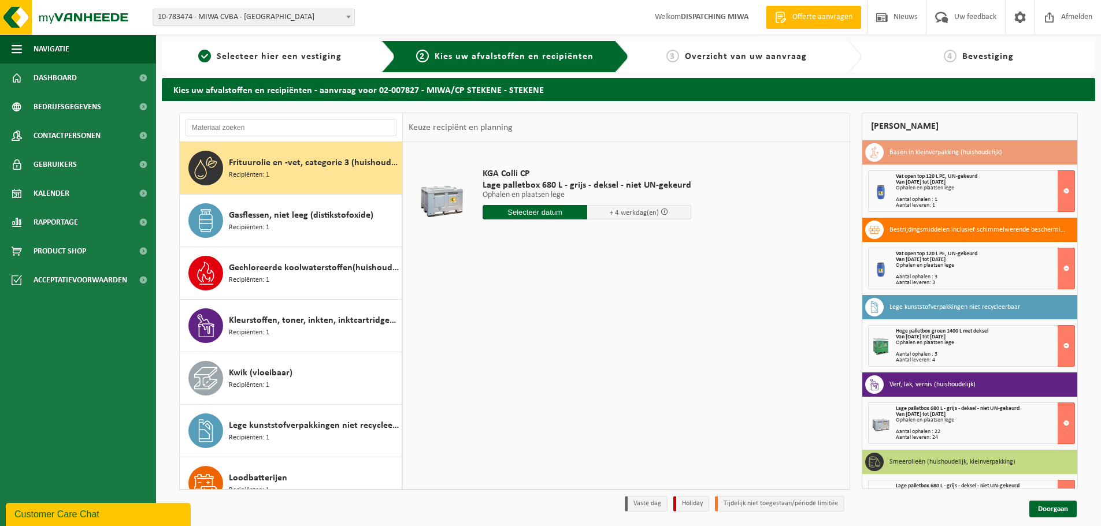
click at [316, 228] on div "Gasflessen, niet leeg (distikstofoxide) Recipiënten: 1" at bounding box center [314, 220] width 170 height 35
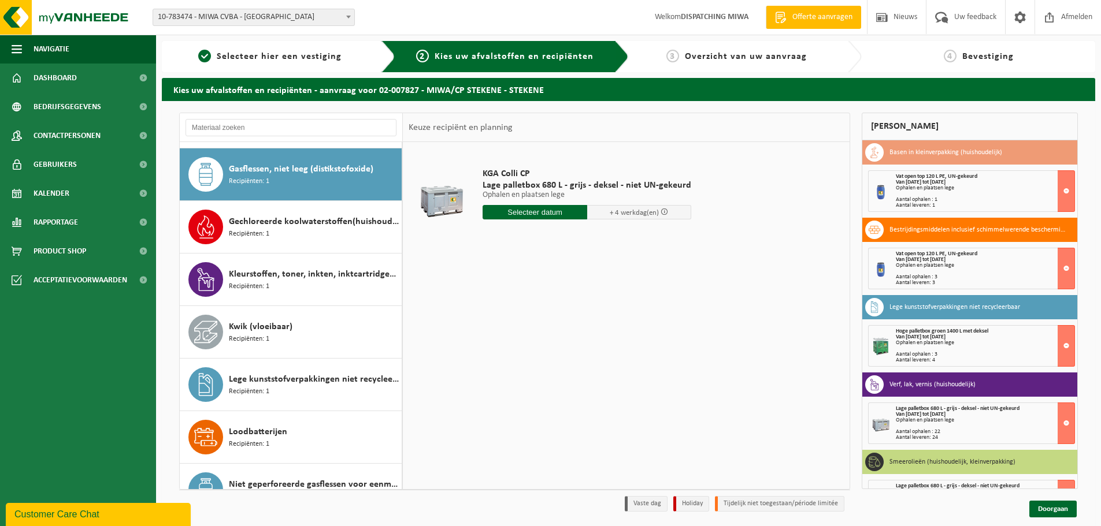
scroll to position [315, 0]
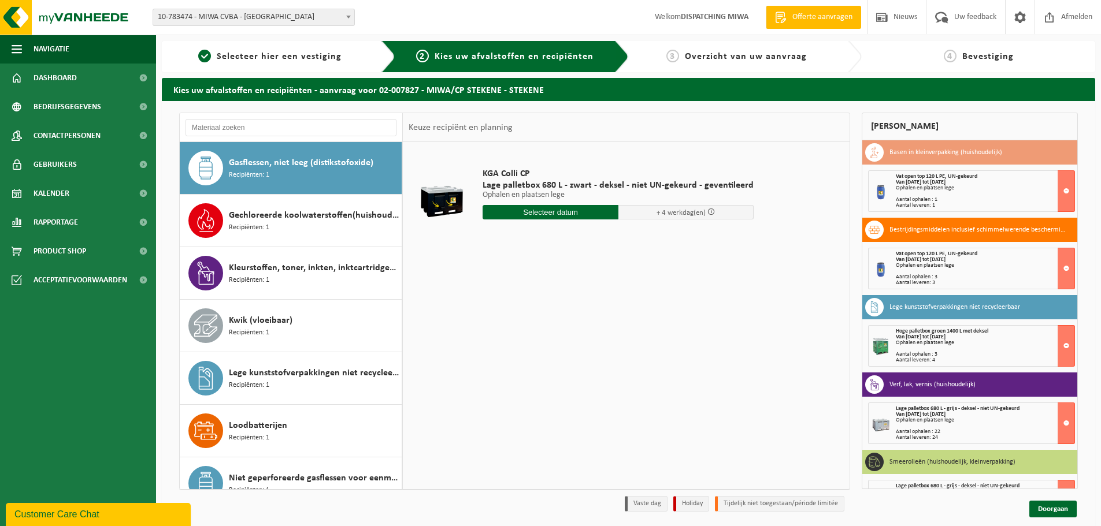
click at [316, 228] on div "Gechloreerde koolwaterstoffen(huishoudelijk) Recipiënten: 1" at bounding box center [314, 220] width 170 height 35
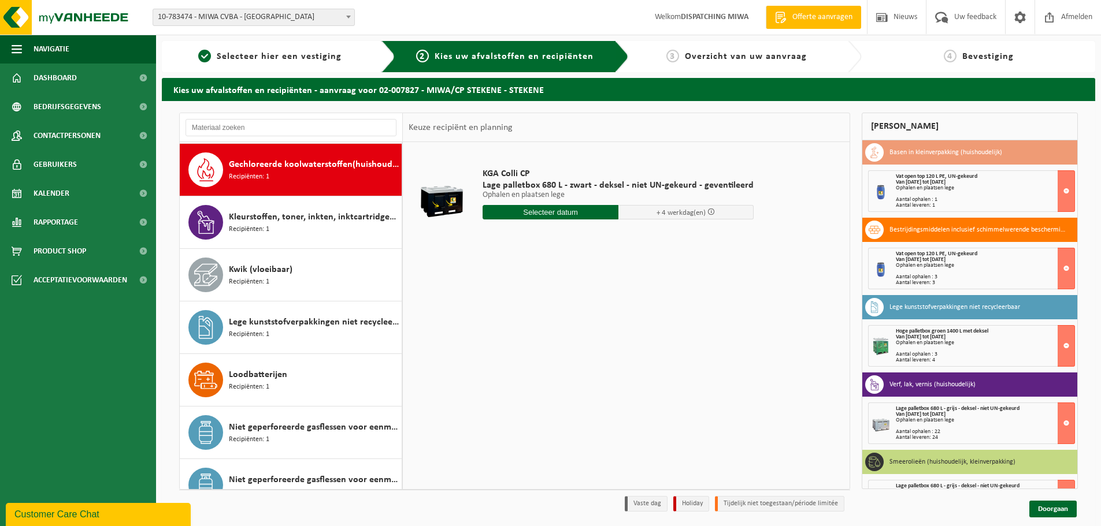
scroll to position [368, 0]
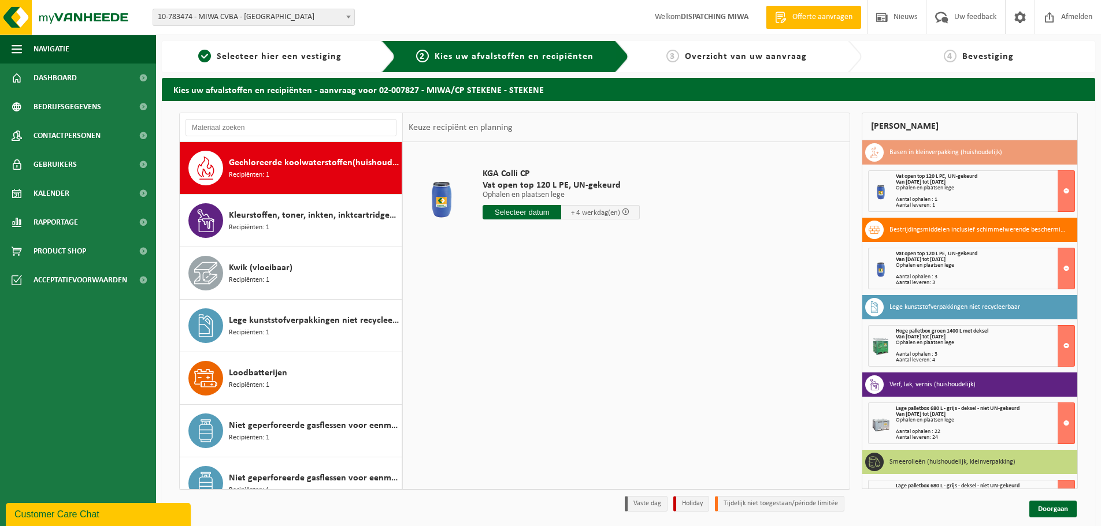
click at [316, 228] on div "Kleurstoffen, toner, inkten, inktcartridges (huishoudelijk) Recipiënten: 1" at bounding box center [314, 220] width 170 height 35
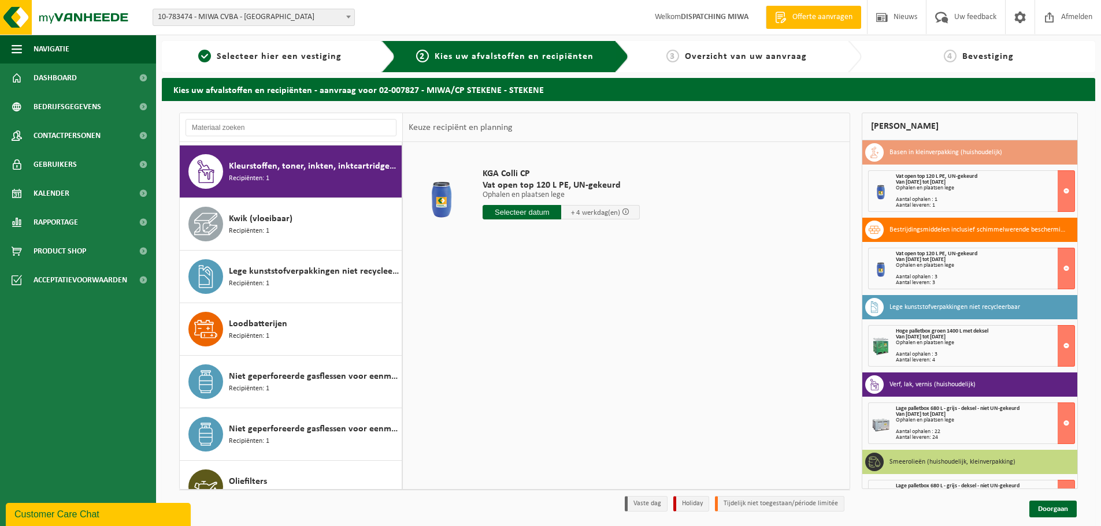
scroll to position [421, 0]
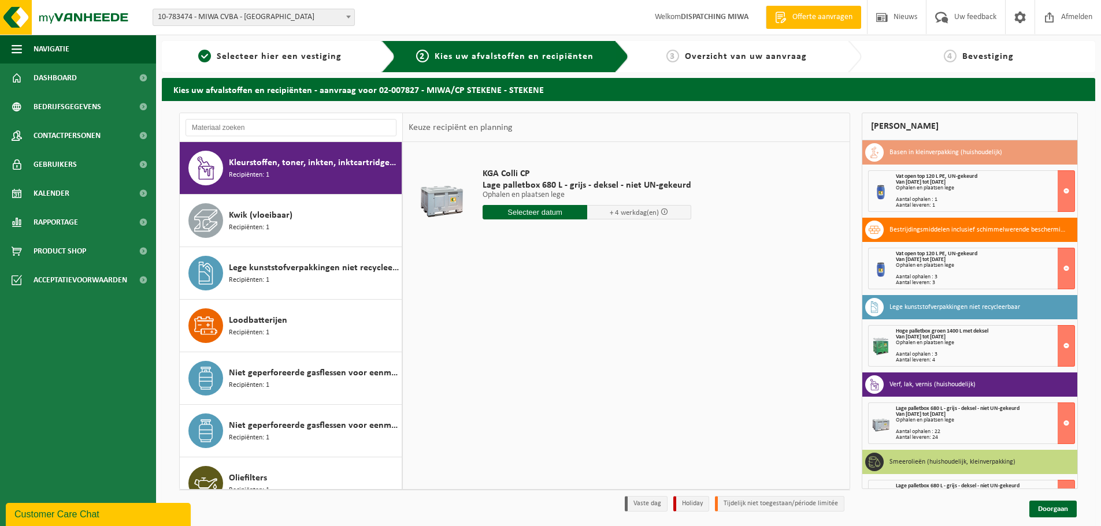
click at [316, 228] on div "Kwik (vloeibaar) Recipiënten: 1" at bounding box center [314, 220] width 170 height 35
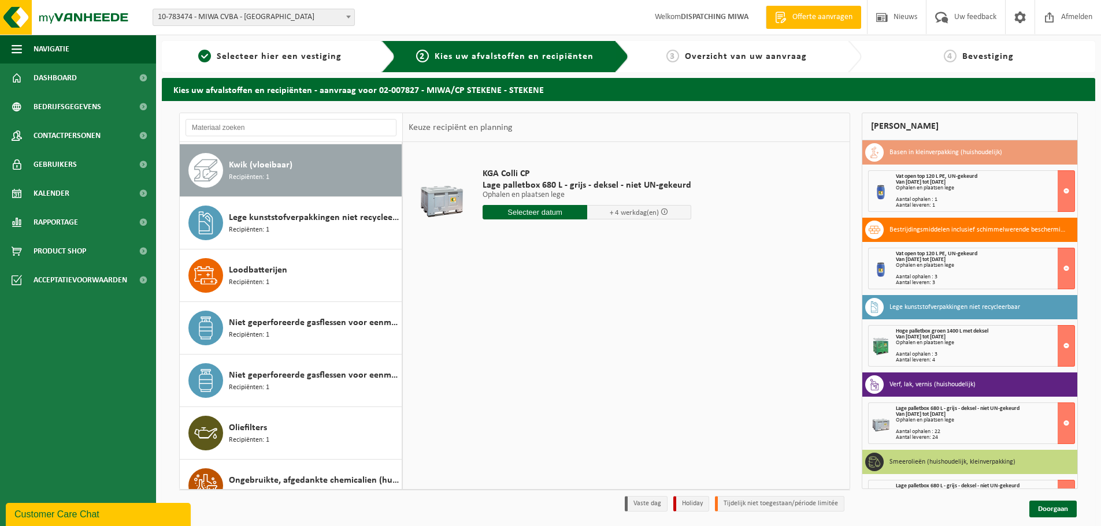
scroll to position [473, 0]
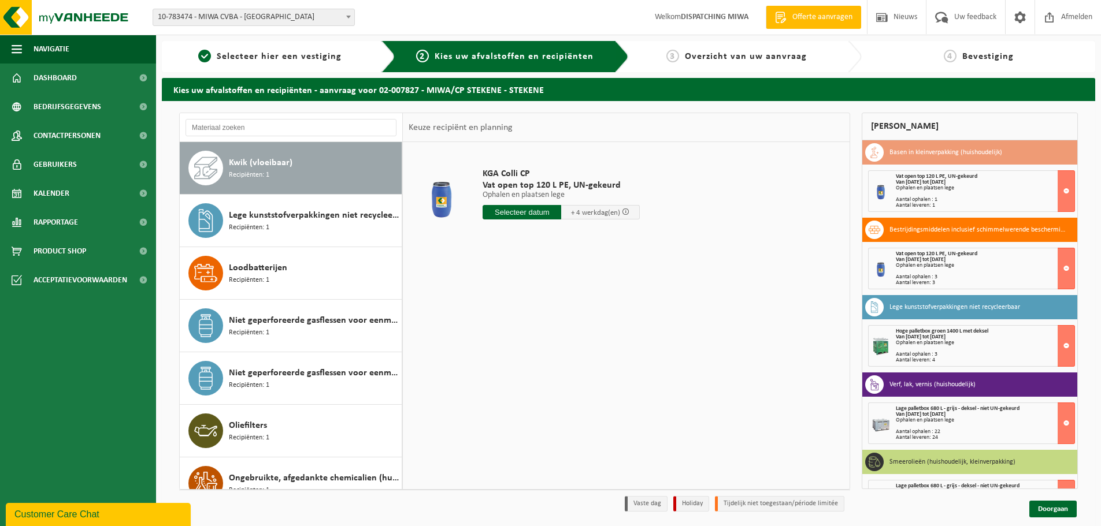
click at [316, 228] on div "Lege kunststofverpakkingen niet recycleerbaar Recipiënten: 1" at bounding box center [314, 220] width 170 height 35
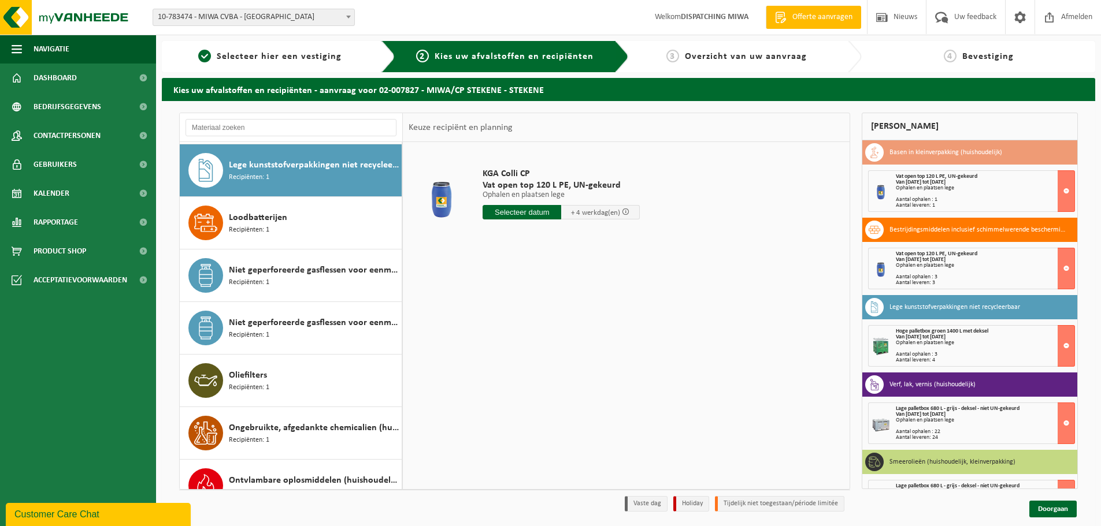
scroll to position [526, 0]
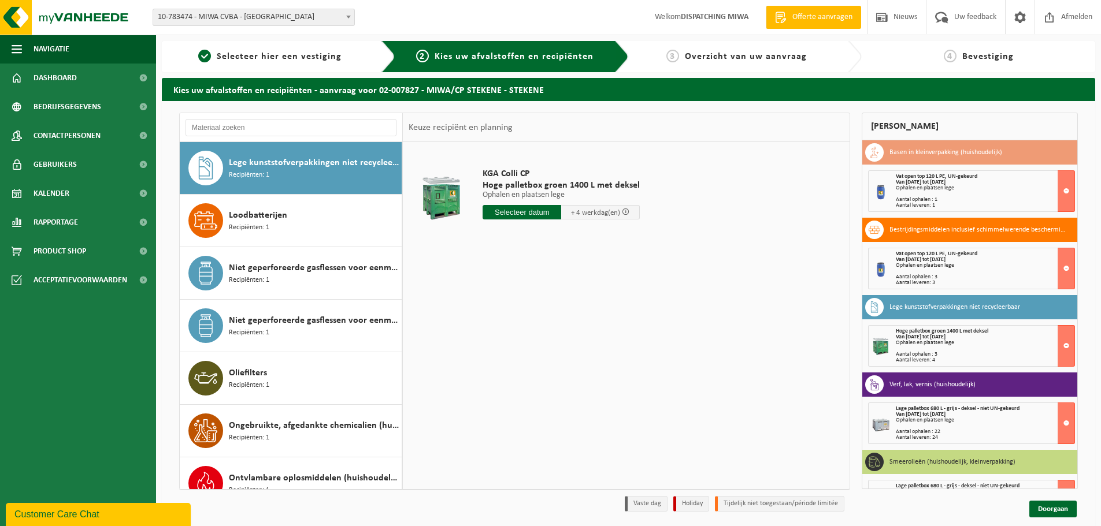
click at [316, 228] on div "Loodbatterijen Recipiënten: 1" at bounding box center [314, 220] width 170 height 35
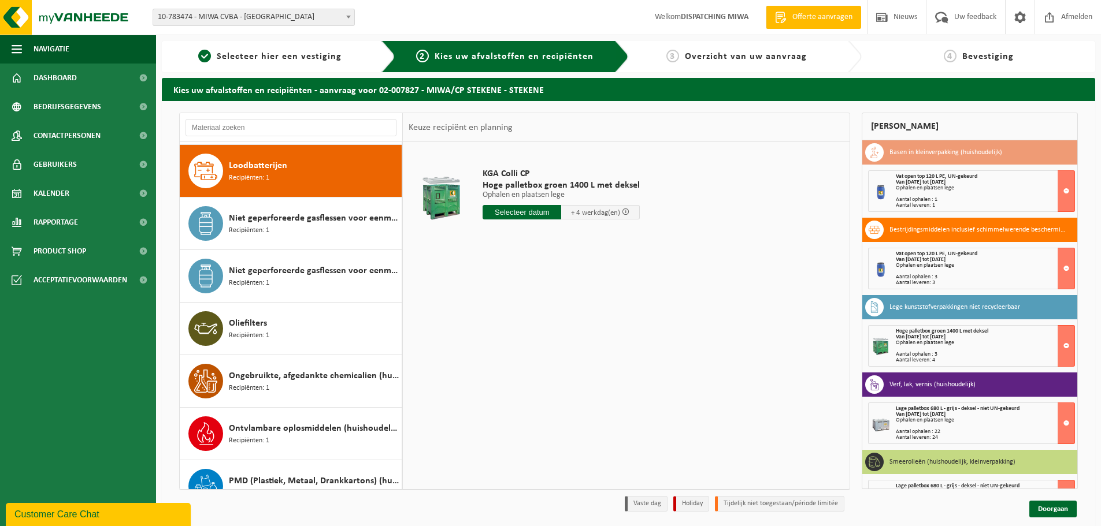
scroll to position [578, 0]
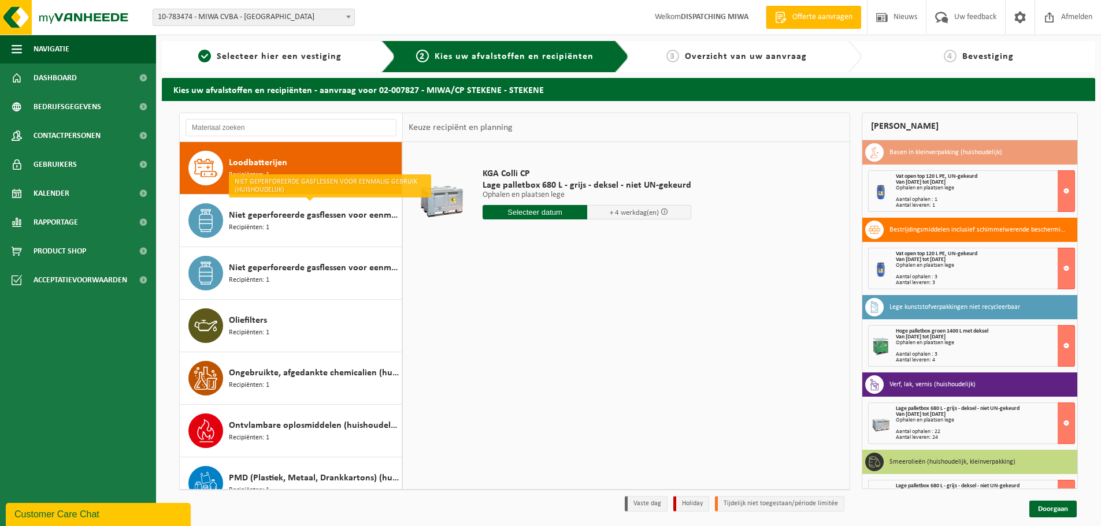
click at [519, 216] on input "text" at bounding box center [534, 212] width 105 height 14
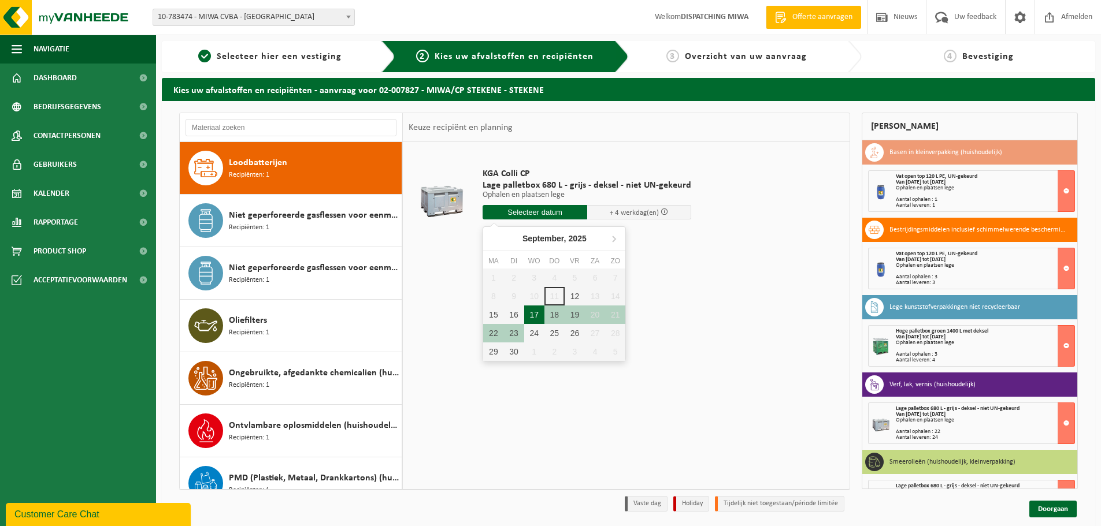
click at [530, 315] on div "17" at bounding box center [534, 315] width 20 height 18
type input "Van 2025-09-17"
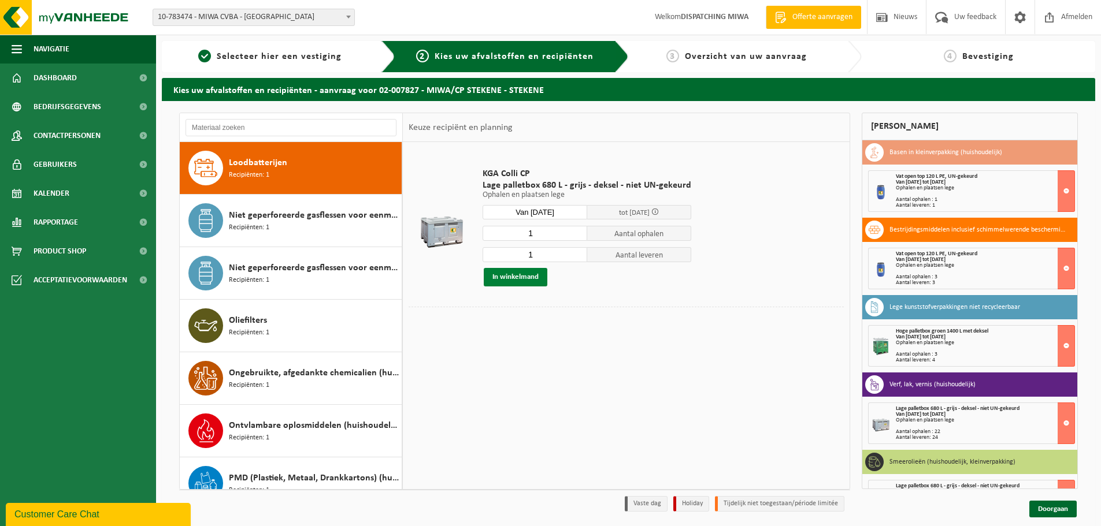
click at [521, 280] on button "In winkelmand" at bounding box center [516, 277] width 64 height 18
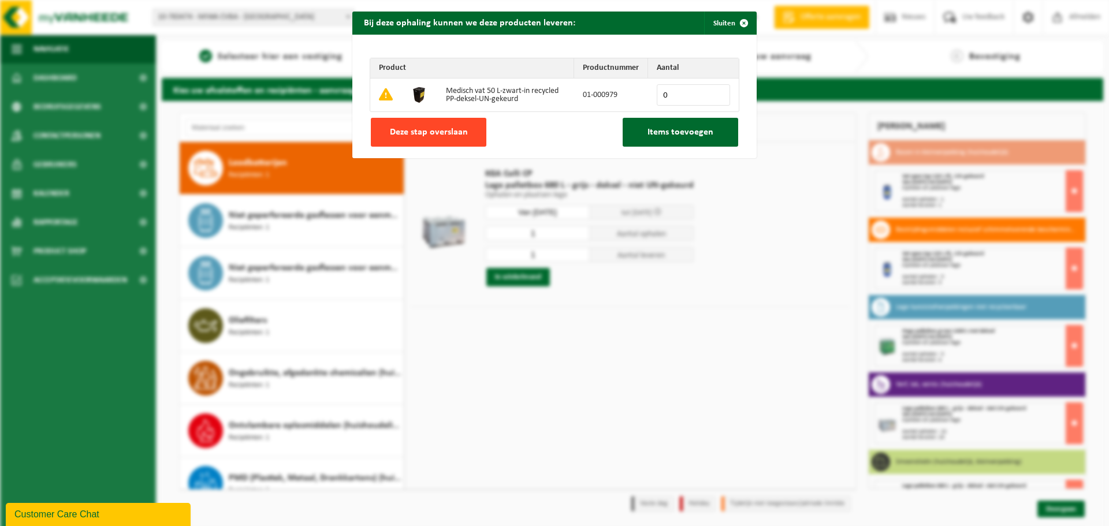
click at [405, 137] on span "Deze stap overslaan" at bounding box center [429, 132] width 78 height 9
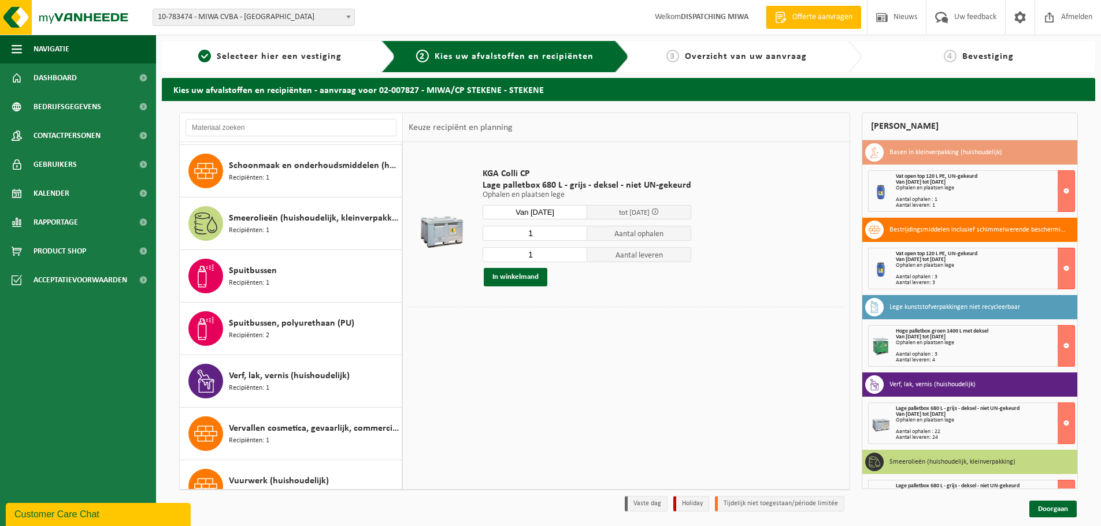
scroll to position [1124, 0]
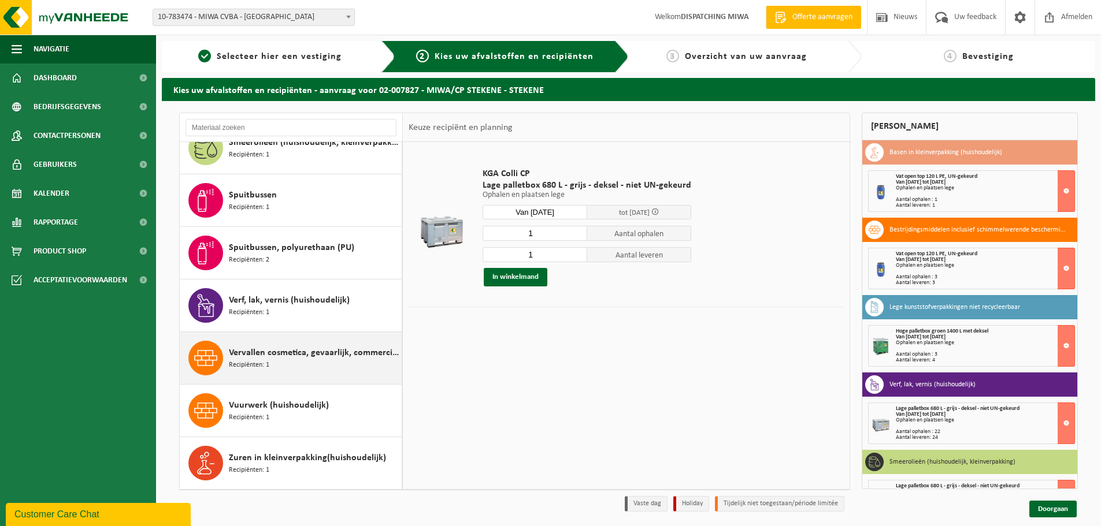
click at [321, 375] on div "Vervallen cosmetica, gevaarlijk, commerciele verpakking (huishoudelijk) Recipië…" at bounding box center [314, 358] width 170 height 35
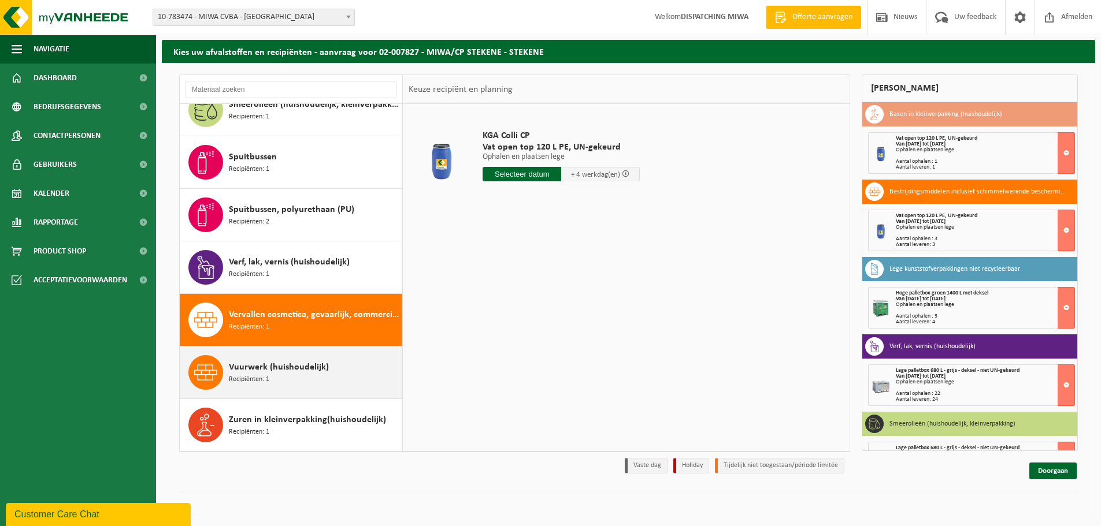
scroll to position [1067, 0]
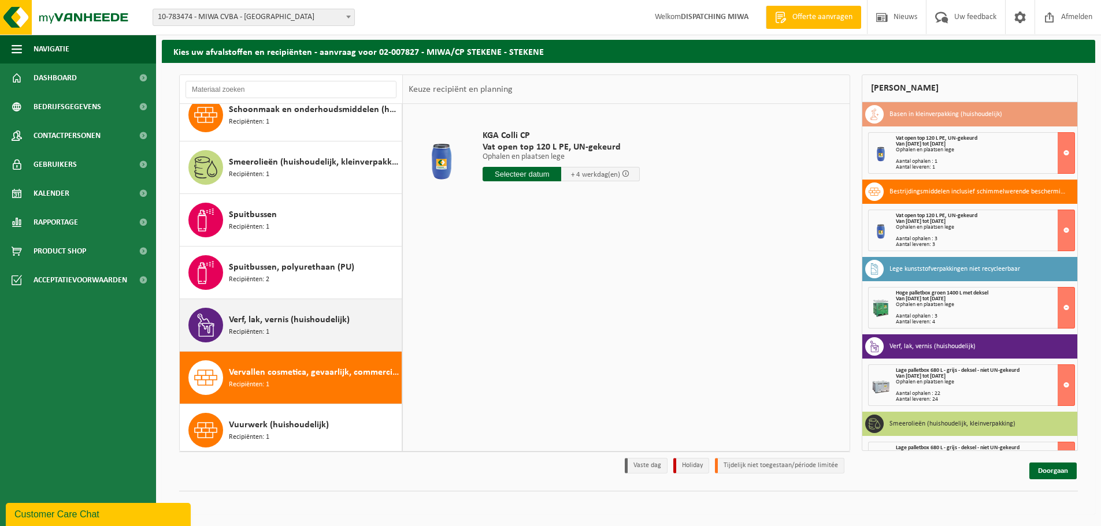
click at [318, 342] on div "Verf, lak, vernis (huishoudelijk) Recipiënten: 1" at bounding box center [314, 325] width 170 height 35
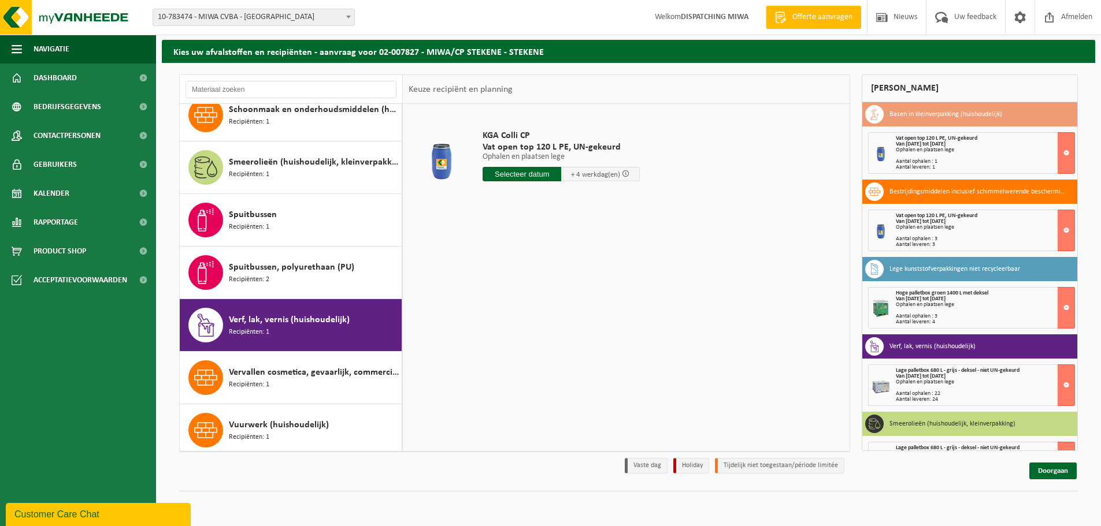
scroll to position [1124, 0]
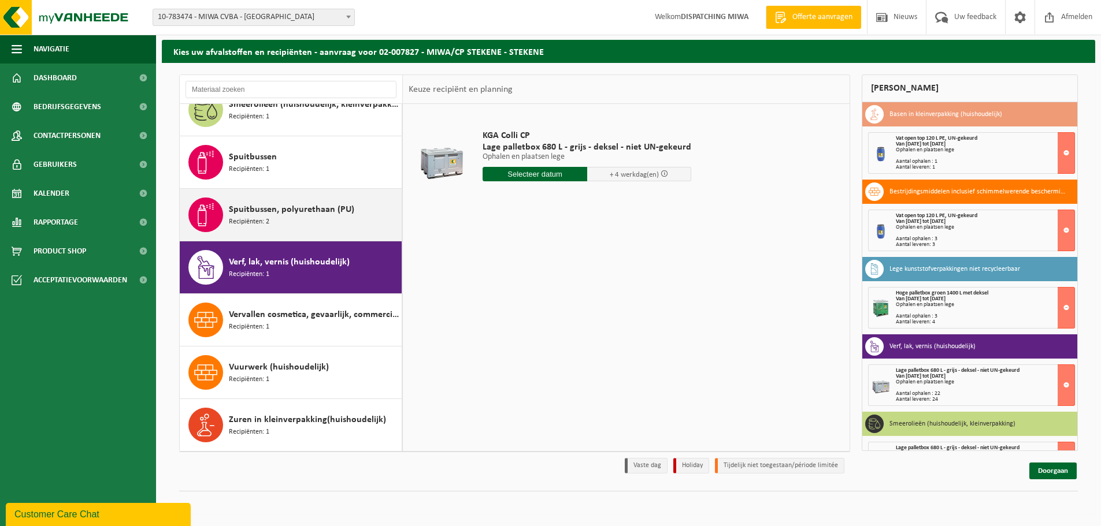
click at [303, 220] on div "Spuitbussen, polyurethaan (PU) Recipiënten: 2" at bounding box center [314, 215] width 170 height 35
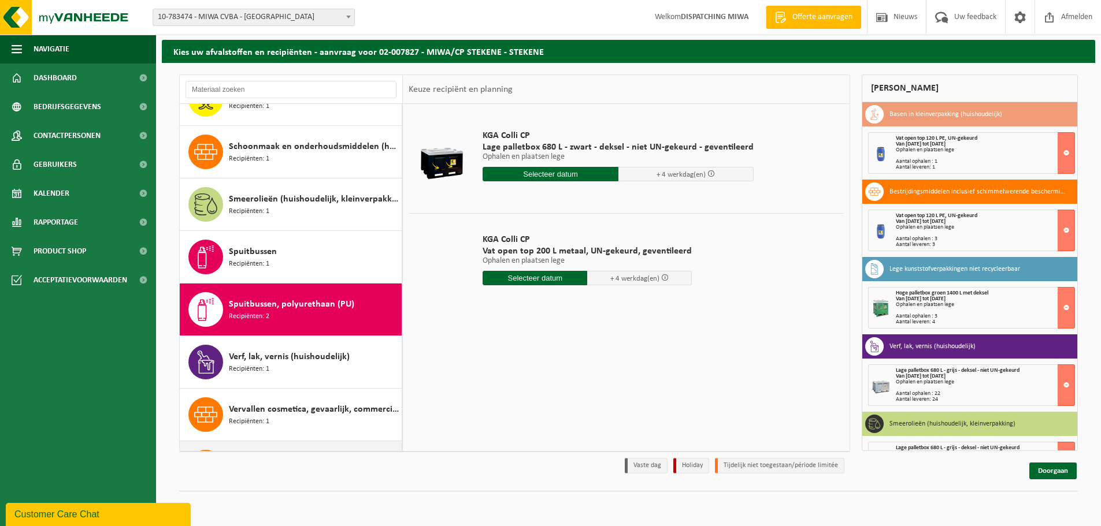
scroll to position [1009, 0]
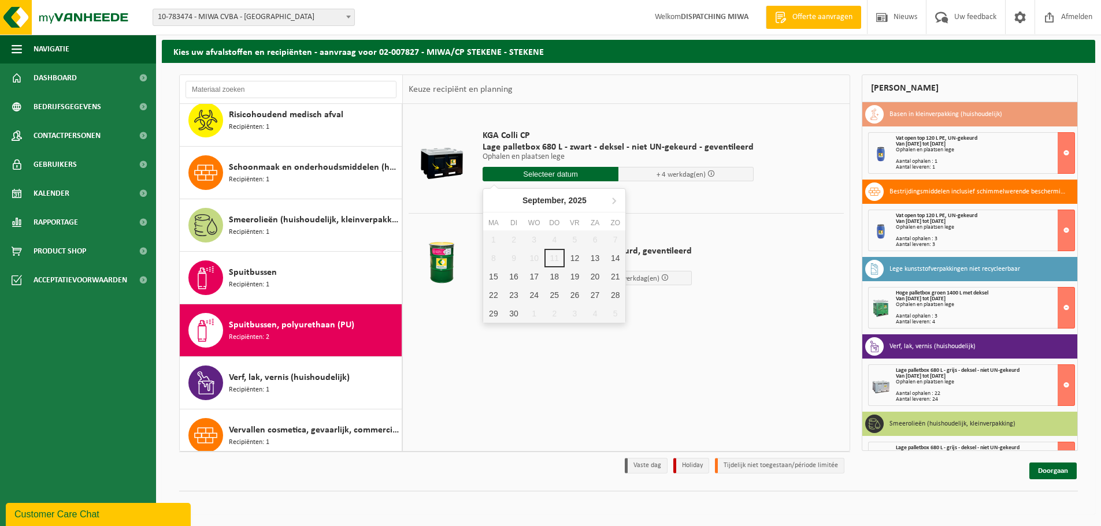
click at [566, 179] on input "text" at bounding box center [550, 174] width 136 height 14
click at [539, 272] on div "17" at bounding box center [534, 277] width 20 height 18
type input "Van 2025-09-17"
type input "2025-09-17"
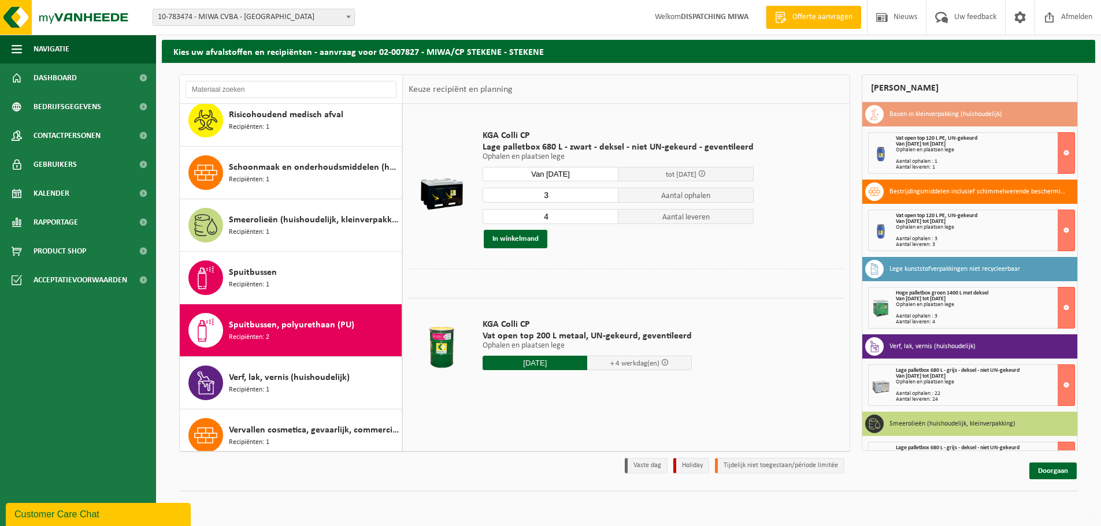
click at [606, 199] on input "3" at bounding box center [550, 195] width 136 height 15
type input "2"
click at [606, 199] on input "2" at bounding box center [550, 195] width 136 height 15
click at [606, 220] on input "3" at bounding box center [550, 216] width 136 height 15
type input "2"
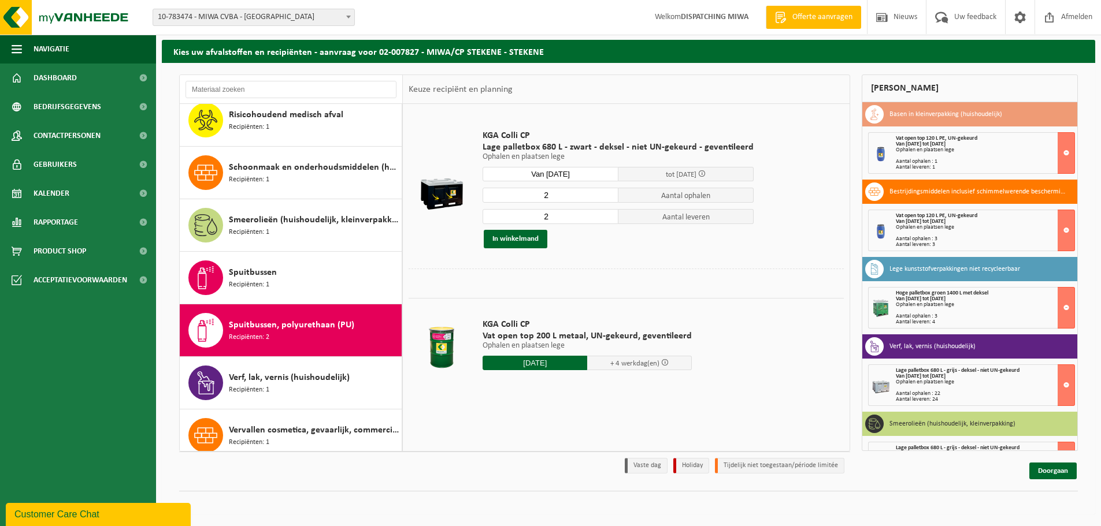
click at [606, 220] on input "2" at bounding box center [550, 216] width 136 height 15
click at [530, 243] on button "In winkelmand" at bounding box center [516, 239] width 64 height 18
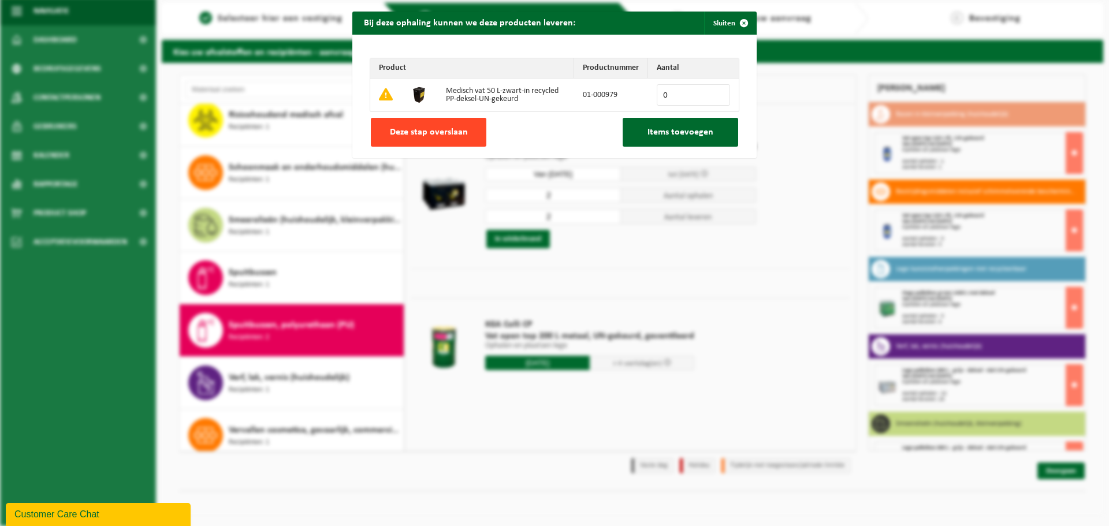
click at [437, 135] on span "Deze stap overslaan" at bounding box center [429, 132] width 78 height 9
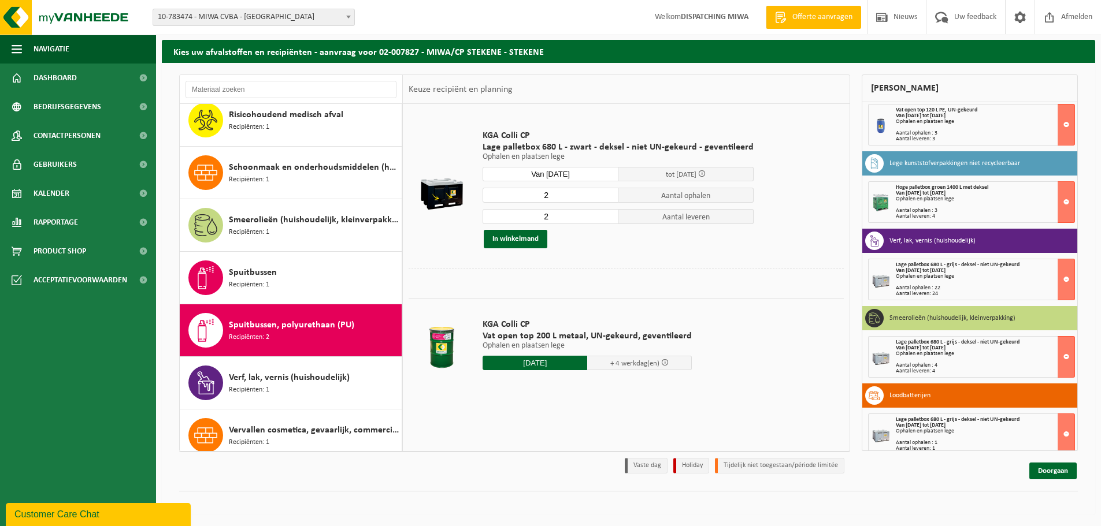
scroll to position [194, 0]
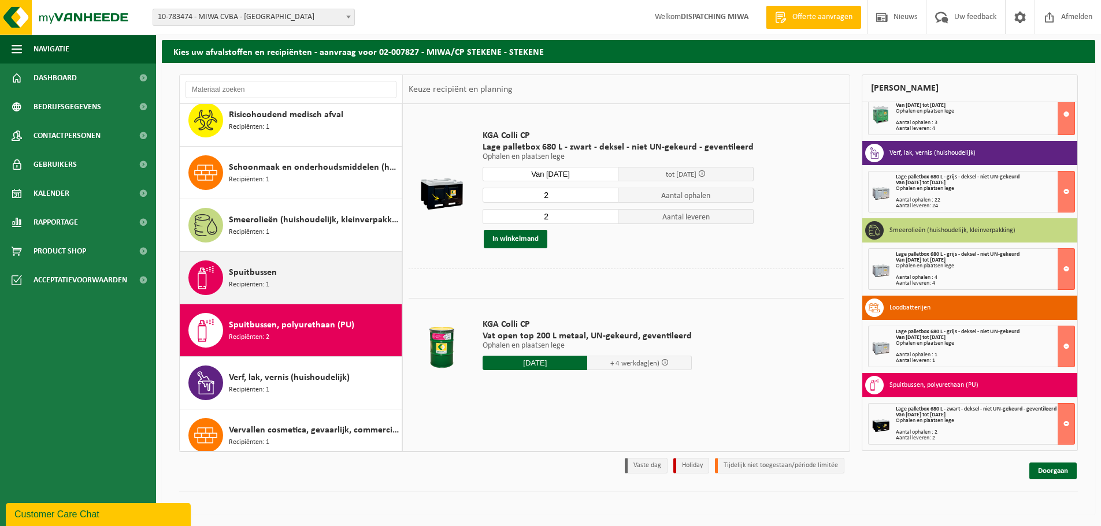
click at [295, 267] on div "Spuitbussen Recipiënten: 1" at bounding box center [314, 278] width 170 height 35
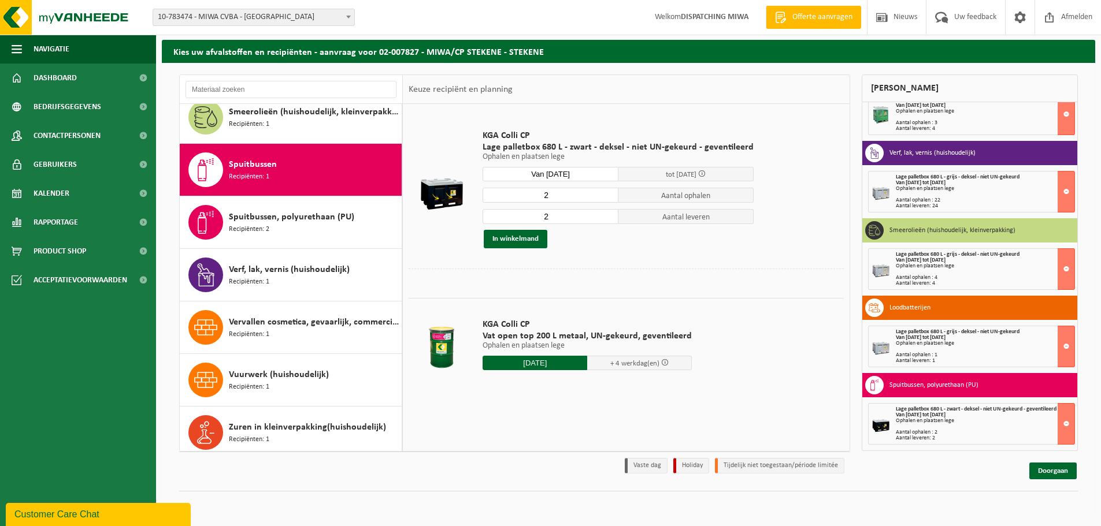
scroll to position [1124, 0]
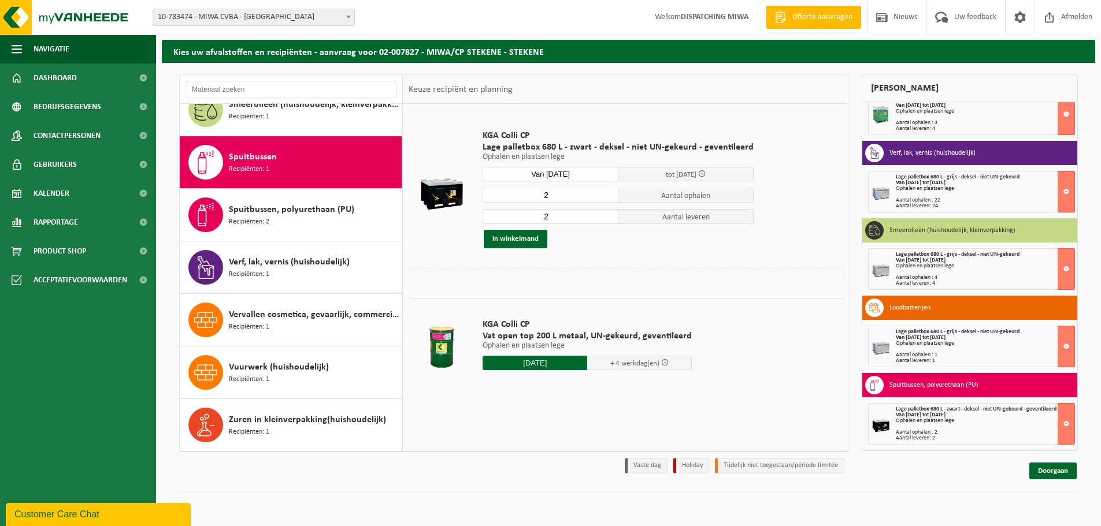
click at [322, 154] on div "Spuitbussen Recipiënten: 1" at bounding box center [314, 162] width 170 height 35
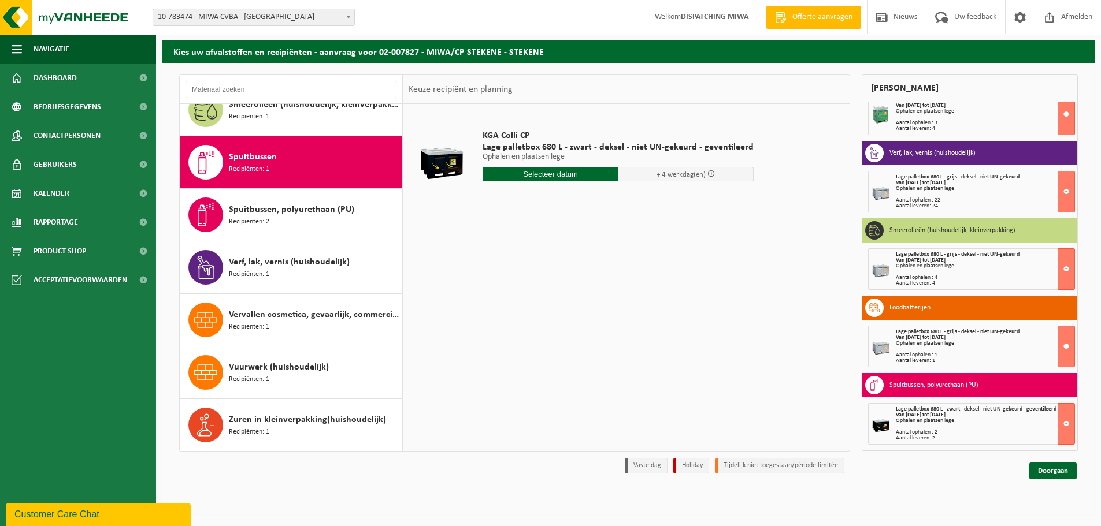
click at [322, 157] on div "Spuitbussen Recipiënten: 1" at bounding box center [314, 162] width 170 height 35
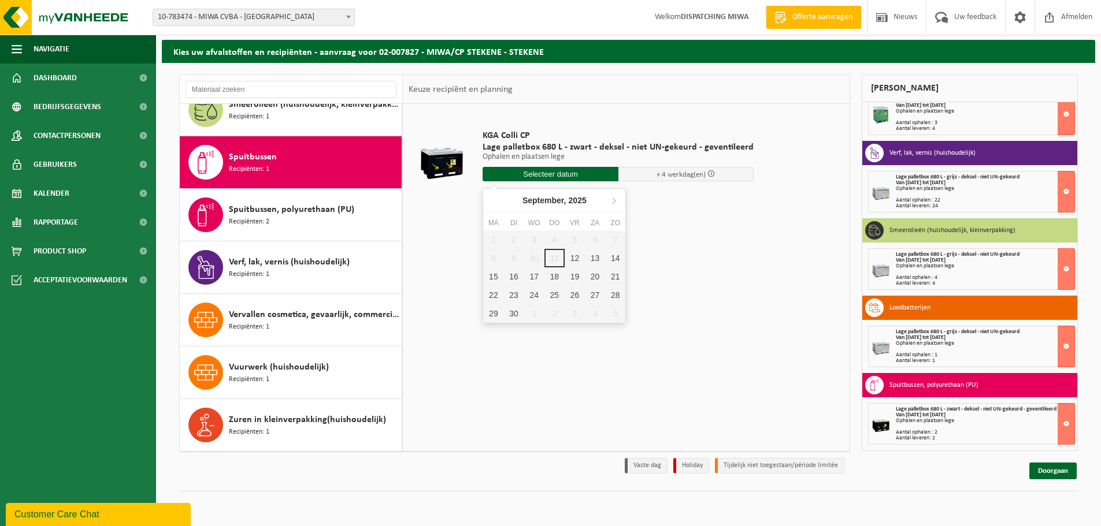
click at [560, 175] on input "text" at bounding box center [550, 174] width 136 height 14
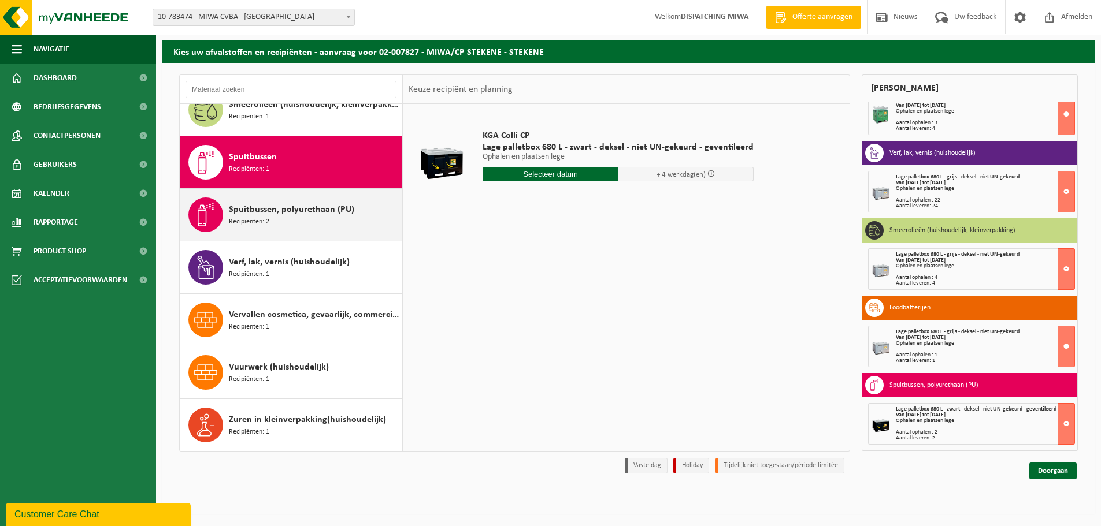
click at [291, 213] on span "Spuitbussen, polyurethaan (PU)" at bounding box center [291, 210] width 125 height 14
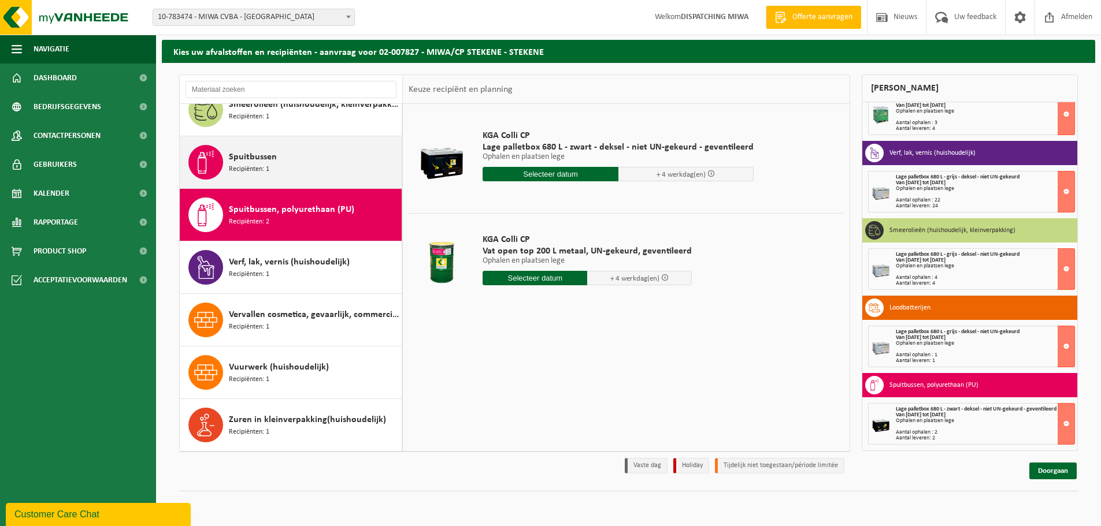
click at [294, 164] on div "Spuitbussen Recipiënten: 1" at bounding box center [314, 162] width 170 height 35
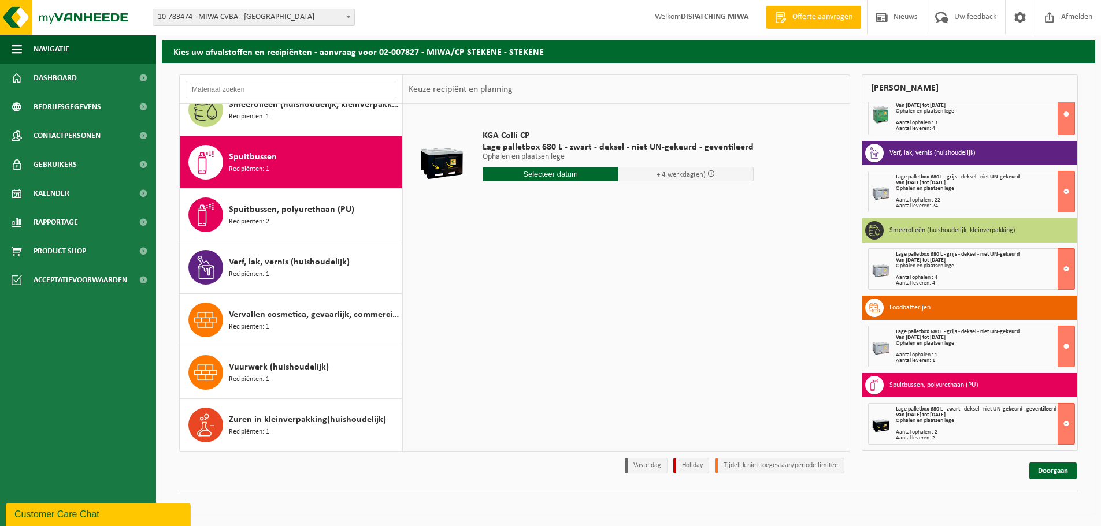
click at [294, 164] on div "Spuitbussen Recipiënten: 1" at bounding box center [314, 162] width 170 height 35
click at [536, 177] on input "text" at bounding box center [550, 174] width 136 height 14
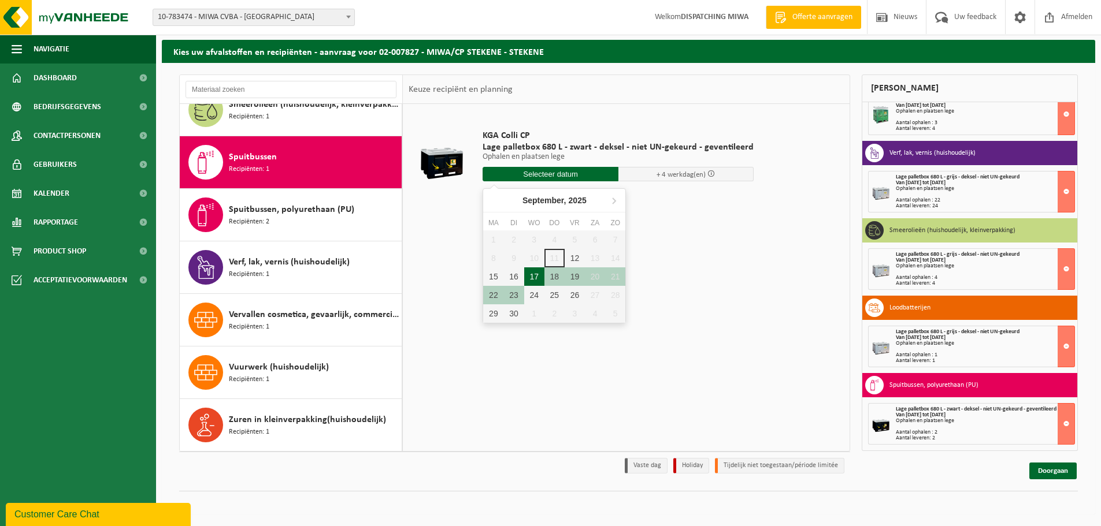
click at [535, 280] on div "17" at bounding box center [534, 277] width 20 height 18
type input "Van 2025-09-17"
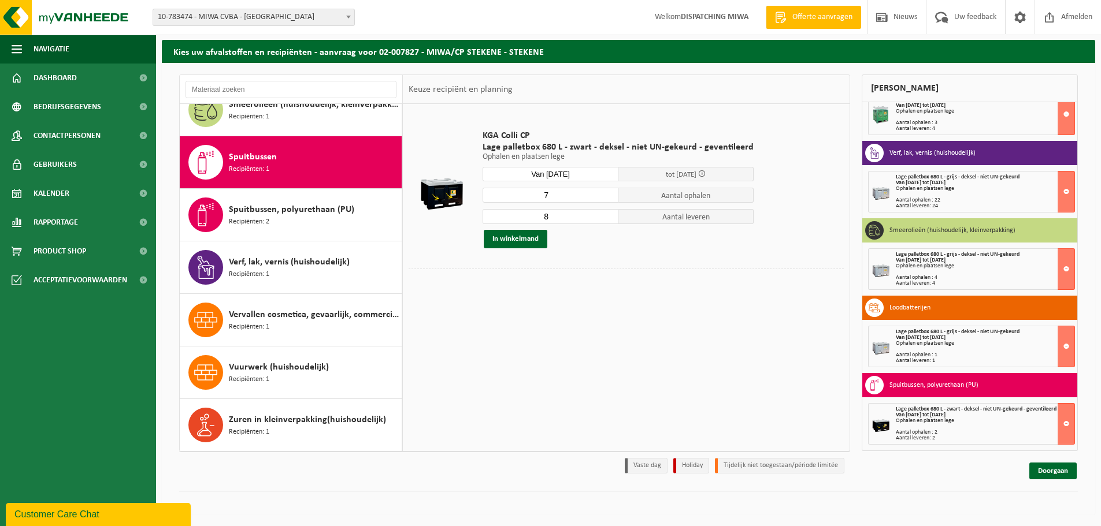
click at [605, 199] on input "7" at bounding box center [550, 195] width 136 height 15
click at [605, 199] on input "6" at bounding box center [550, 195] width 136 height 15
click at [605, 199] on input "5" at bounding box center [550, 195] width 136 height 15
click at [605, 199] on input "4" at bounding box center [550, 195] width 136 height 15
click at [605, 199] on input "3" at bounding box center [550, 195] width 136 height 15
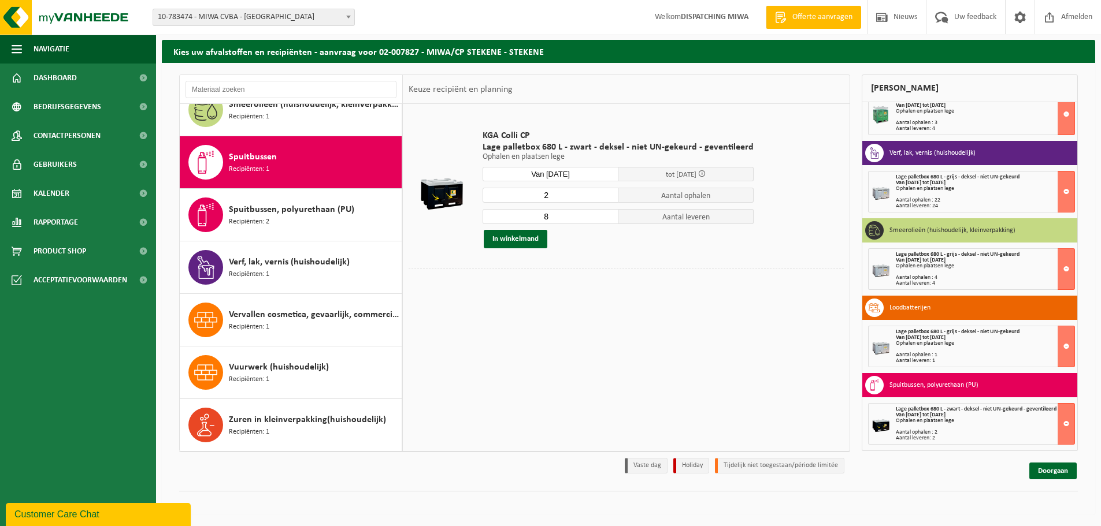
click at [605, 199] on input "2" at bounding box center [550, 195] width 136 height 15
type input "3"
click at [605, 193] on input "3" at bounding box center [550, 195] width 136 height 15
click at [606, 217] on input "7" at bounding box center [550, 216] width 136 height 15
click at [606, 217] on input "6" at bounding box center [550, 216] width 136 height 15
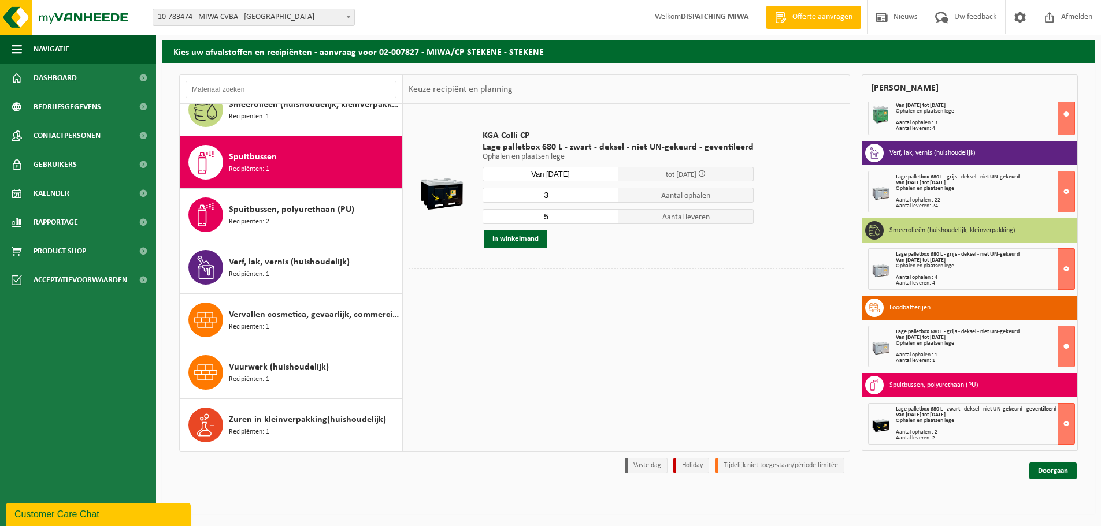
click at [606, 217] on input "5" at bounding box center [550, 216] width 136 height 15
click at [606, 217] on input "4" at bounding box center [550, 216] width 136 height 15
click at [606, 217] on input "3" at bounding box center [550, 216] width 136 height 15
click at [606, 217] on input "2" at bounding box center [550, 216] width 136 height 15
click at [606, 217] on input "1" at bounding box center [550, 216] width 136 height 15
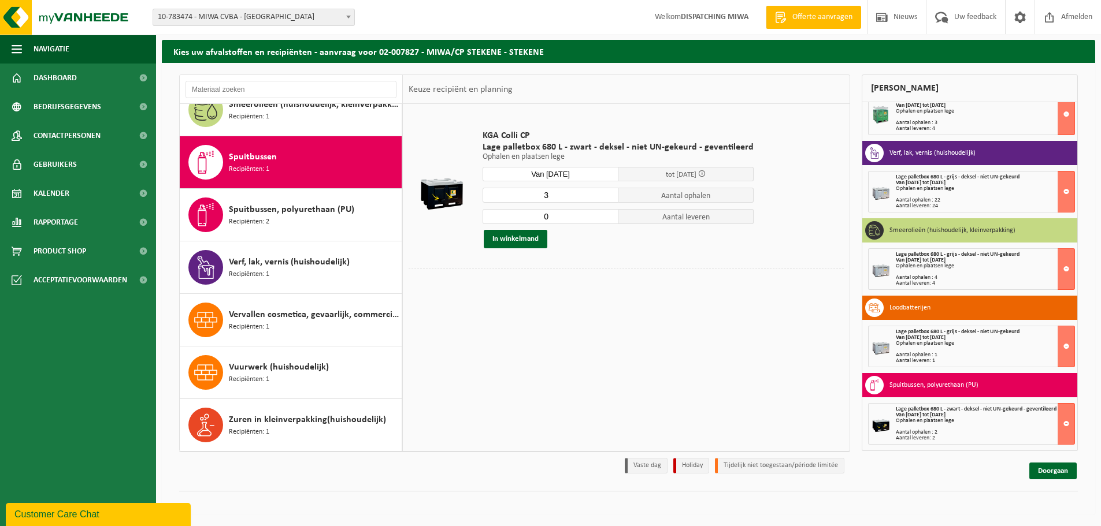
type input "0"
click at [606, 217] on input "0" at bounding box center [550, 216] width 136 height 15
click at [524, 243] on button "In winkelmand" at bounding box center [516, 239] width 64 height 18
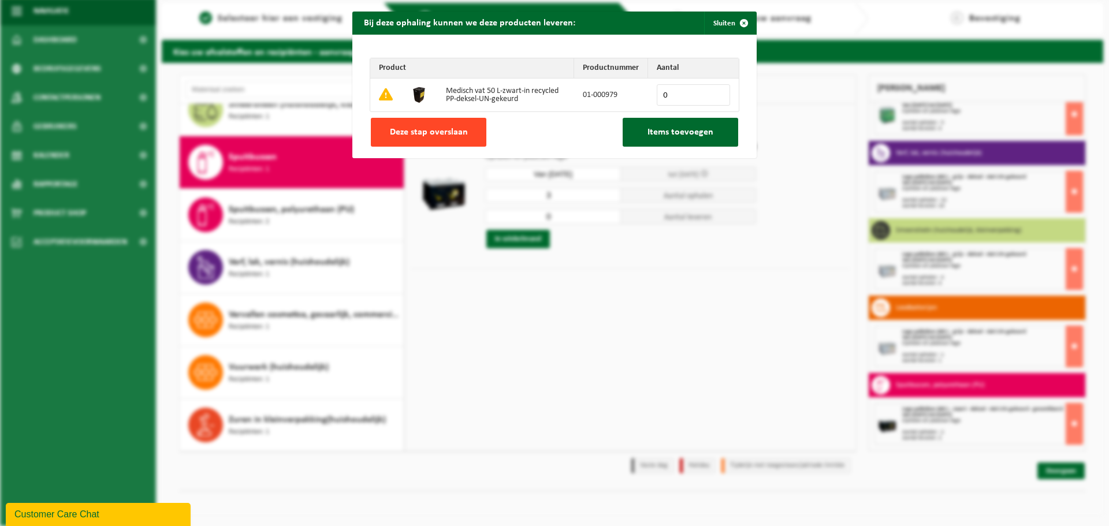
click at [438, 135] on span "Deze stap overslaan" at bounding box center [429, 132] width 78 height 9
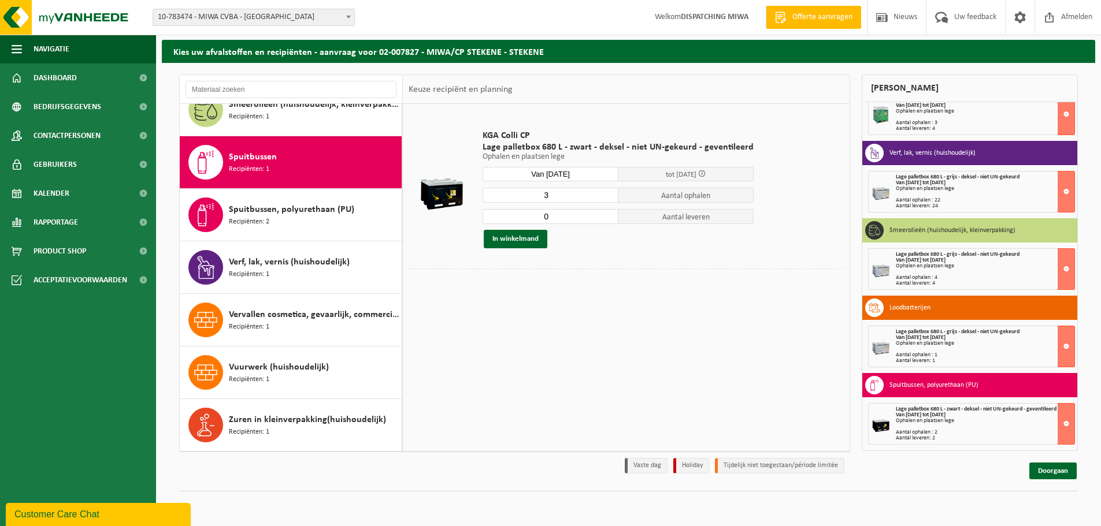
click at [489, 342] on div "KGA Colli CP Lage palletbox 680 L - zwart - deksel - niet UN-gekeurd - geventil…" at bounding box center [626, 277] width 447 height 347
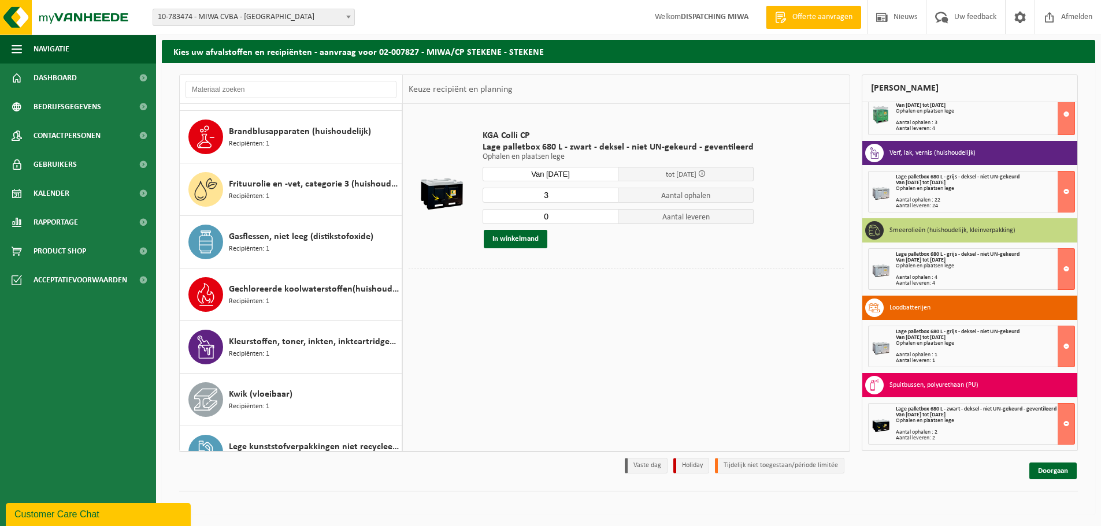
scroll to position [200, 0]
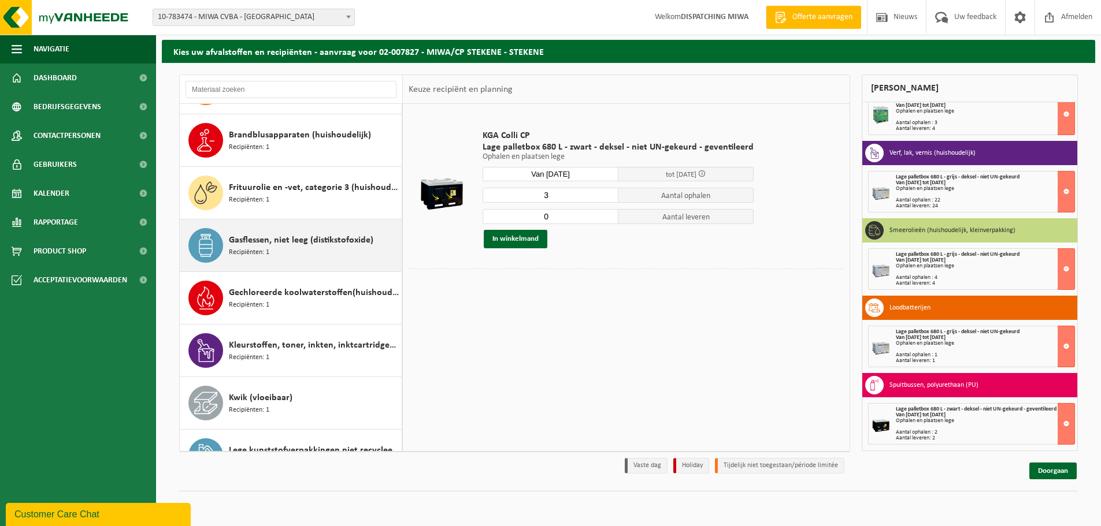
click at [315, 255] on div "Gasflessen, niet leeg (distikstofoxide) Recipiënten: 1" at bounding box center [314, 245] width 170 height 35
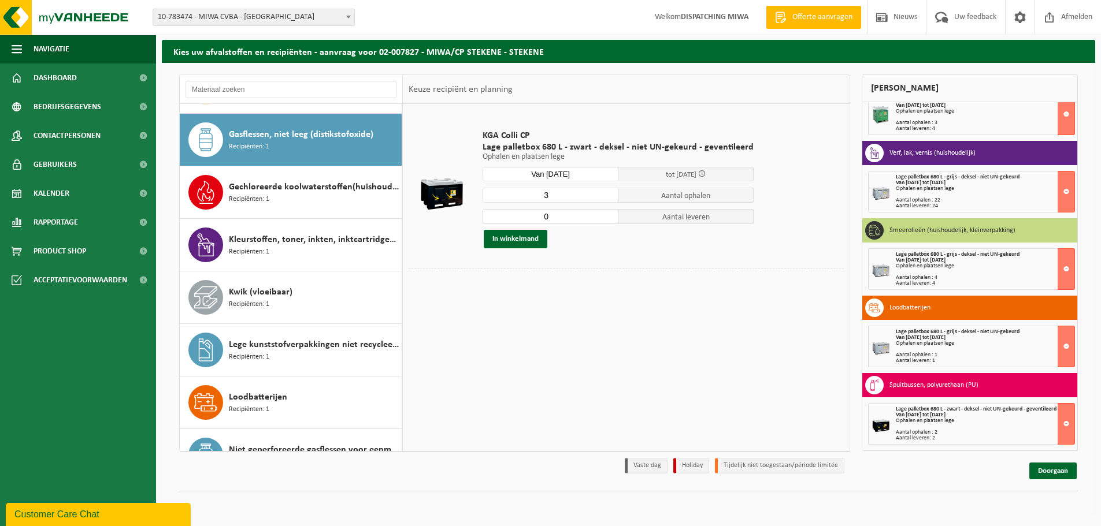
scroll to position [315, 0]
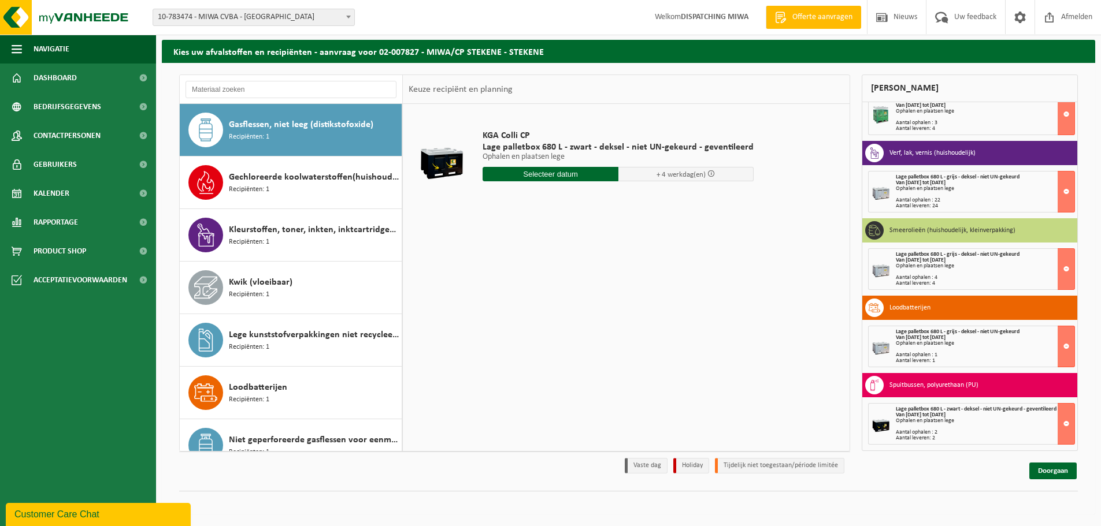
click at [317, 140] on div "Gasflessen, niet leeg (distikstofoxide) Recipiënten: 1" at bounding box center [314, 130] width 170 height 35
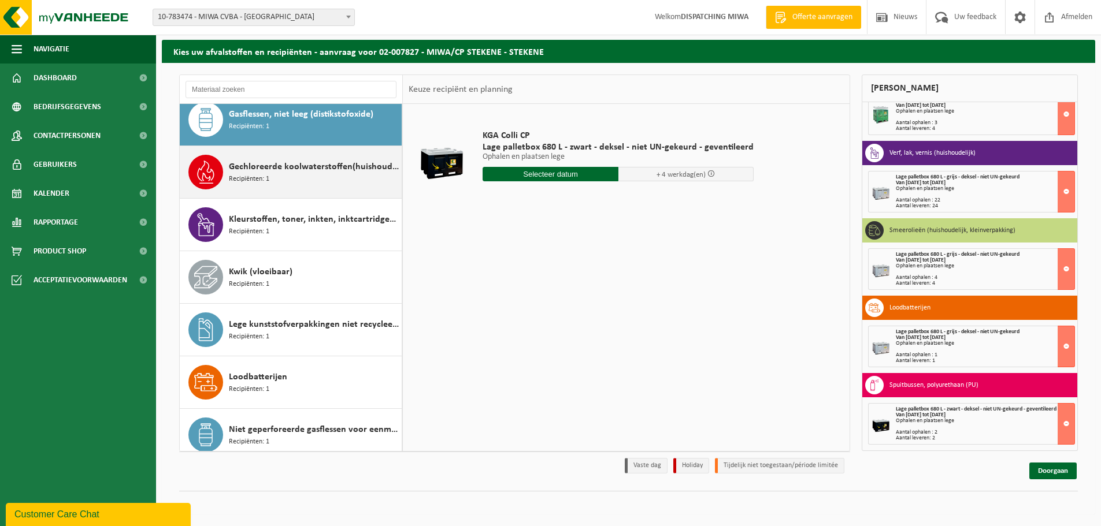
scroll to position [347, 0]
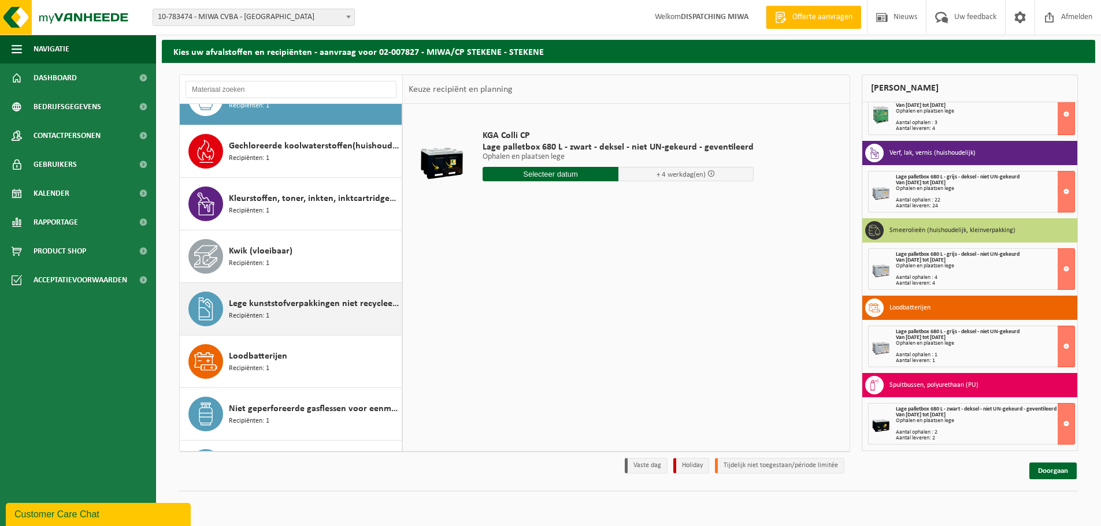
click at [317, 317] on div "Lege kunststofverpakkingen niet recycleerbaar Recipiënten: 1" at bounding box center [314, 309] width 170 height 35
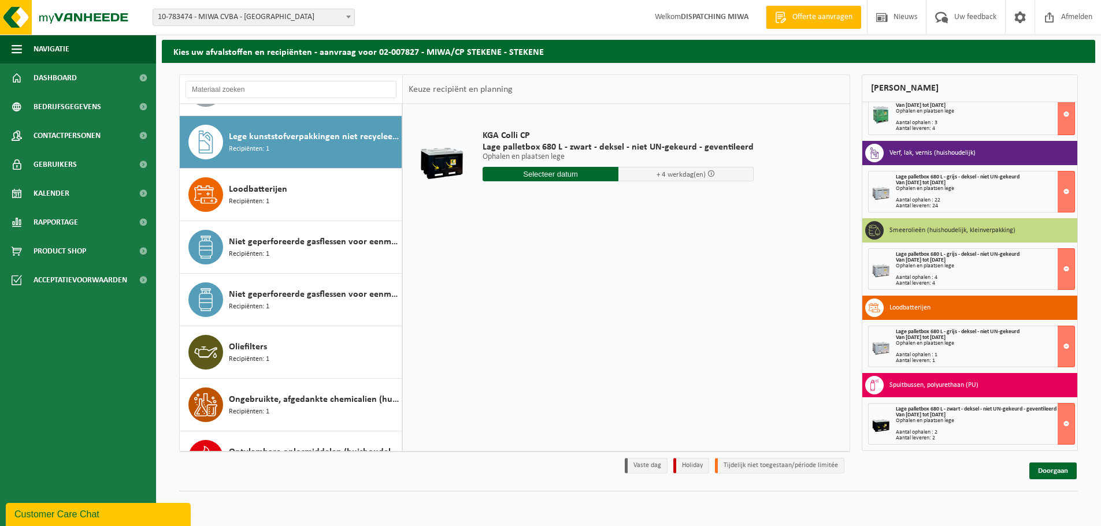
scroll to position [526, 0]
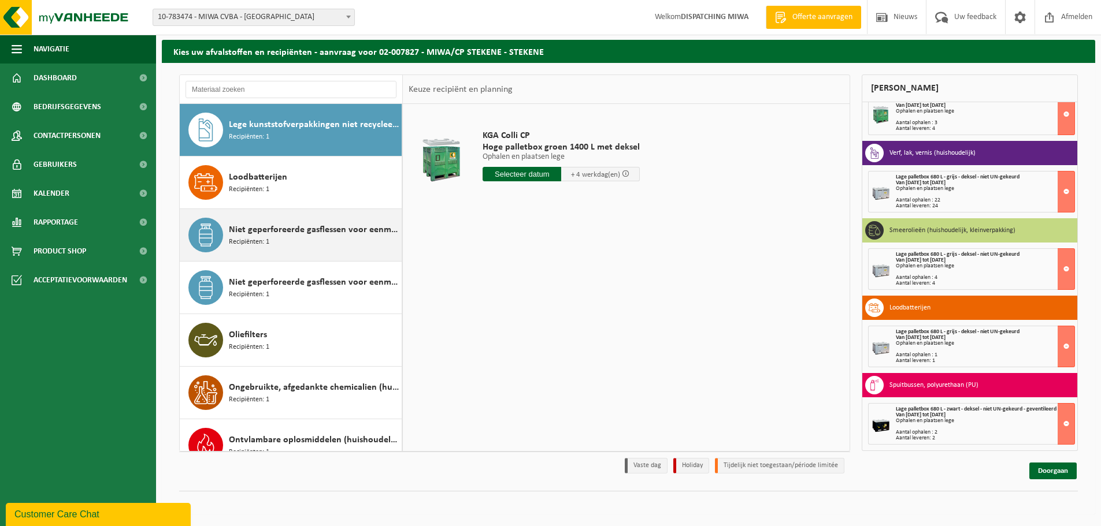
click at [324, 236] on span "Niet geperforeerde gasflessen voor eenmalig gebruik (huishoudelijk)" at bounding box center [314, 230] width 170 height 14
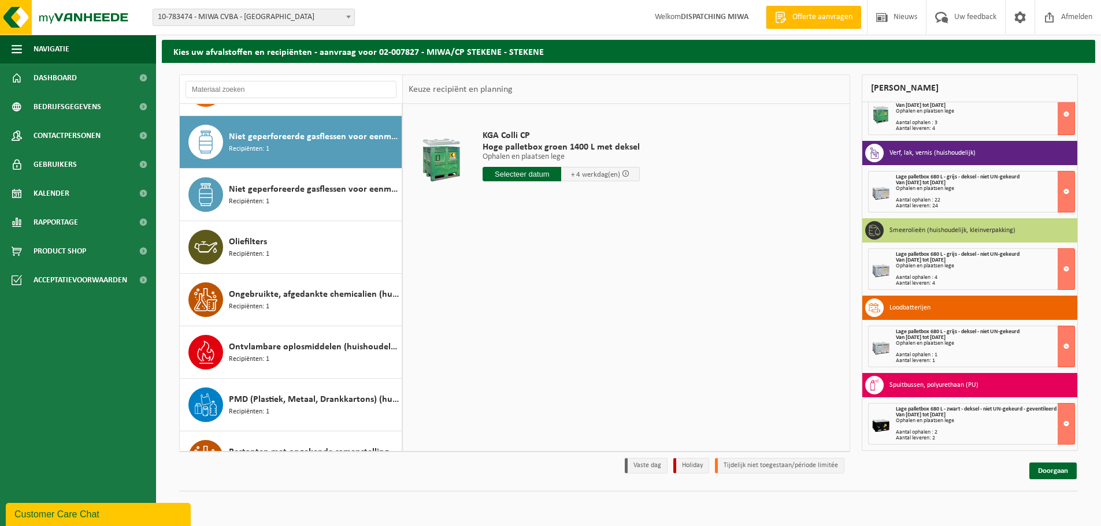
scroll to position [631, 0]
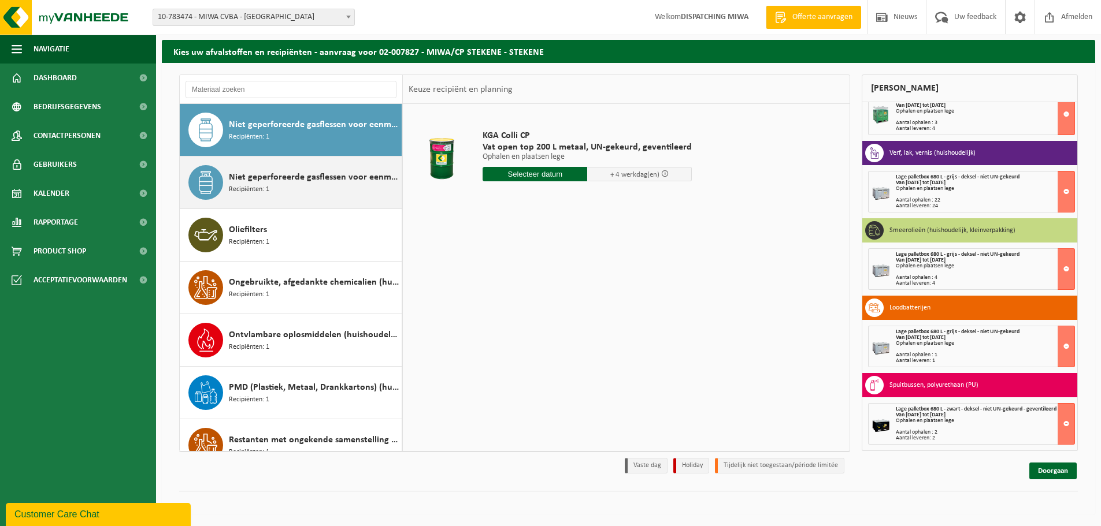
click at [326, 197] on div "Niet geperforeerde gasflessen voor eenmalig gebruik (huishoudelijk) - aansteker…" at bounding box center [314, 182] width 170 height 35
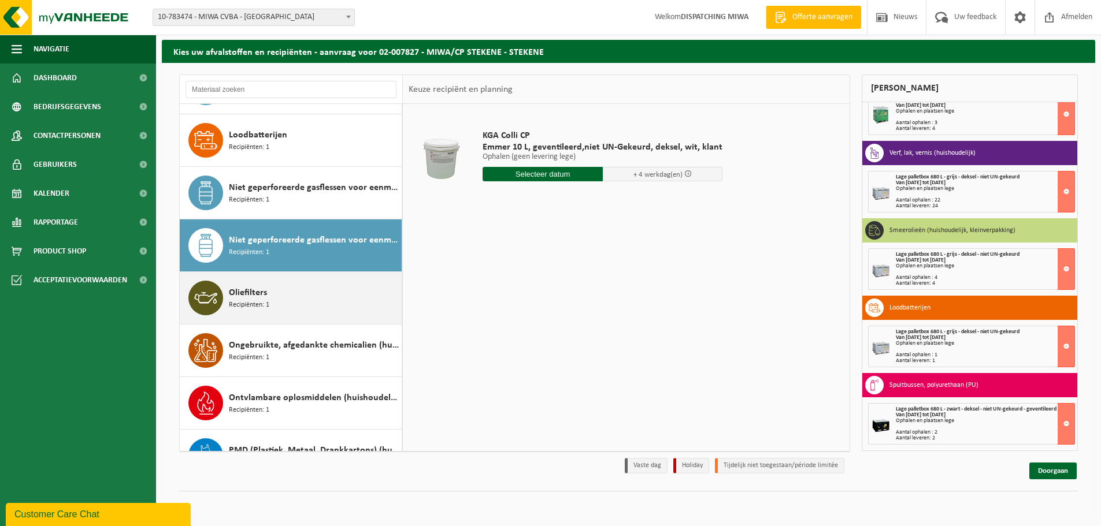
click at [326, 197] on div "Niet geperforeerde gasflessen voor eenmalig gebruik (huishoudelijk) Recipiënten…" at bounding box center [314, 193] width 170 height 35
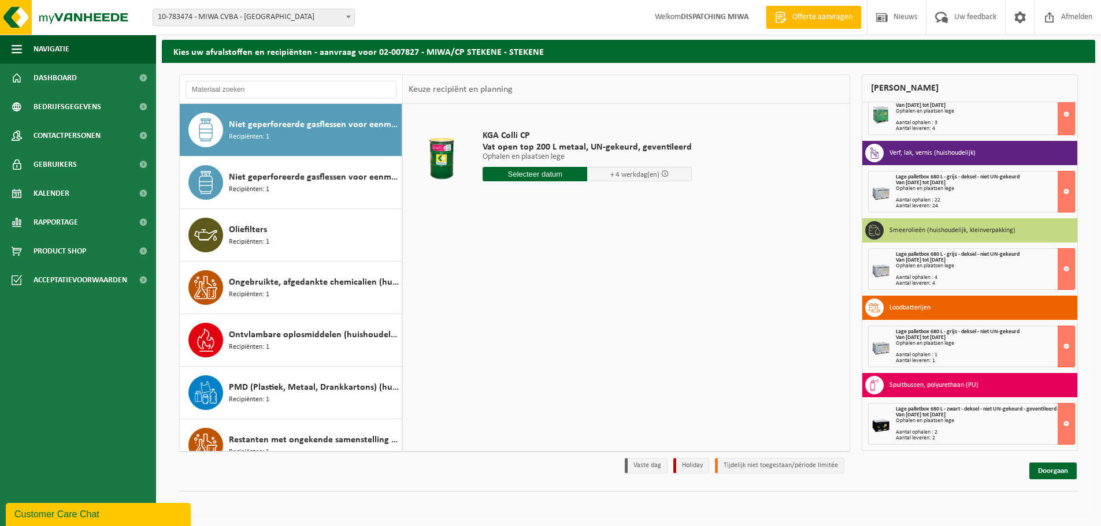
click at [531, 177] on input "text" at bounding box center [534, 174] width 105 height 14
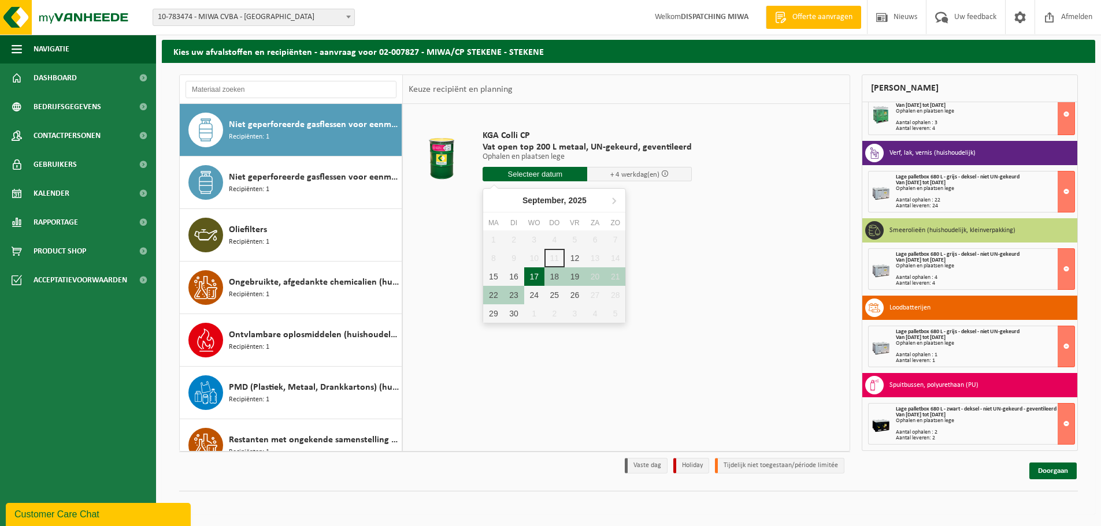
click at [538, 274] on div "17" at bounding box center [534, 277] width 20 height 18
type input "Van 2025-09-17"
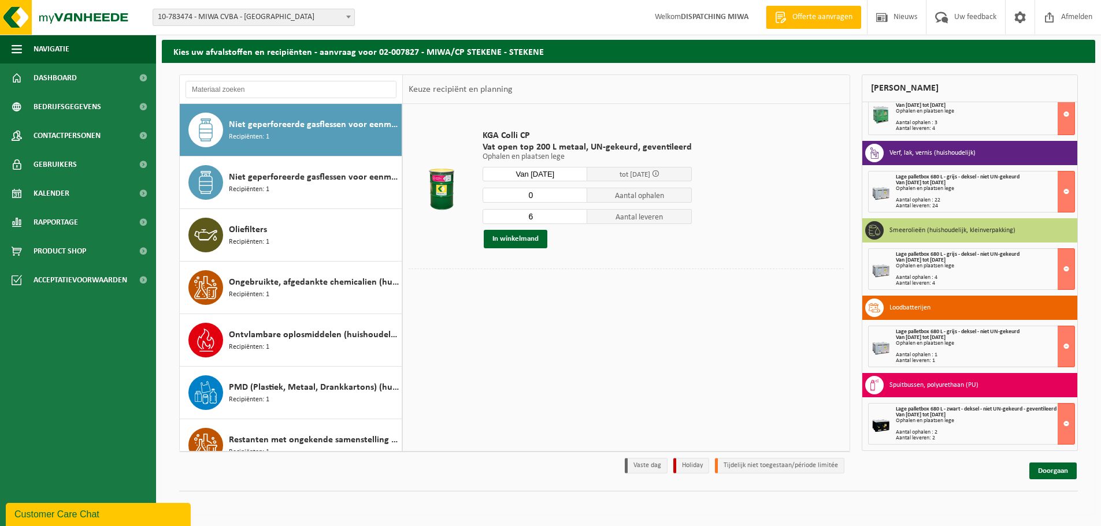
click at [576, 198] on input "0" at bounding box center [534, 195] width 105 height 15
type input "1"
click at [575, 191] on input "1" at bounding box center [534, 195] width 105 height 15
click at [575, 217] on input "5" at bounding box center [534, 216] width 105 height 15
click at [575, 217] on input "4" at bounding box center [534, 216] width 105 height 15
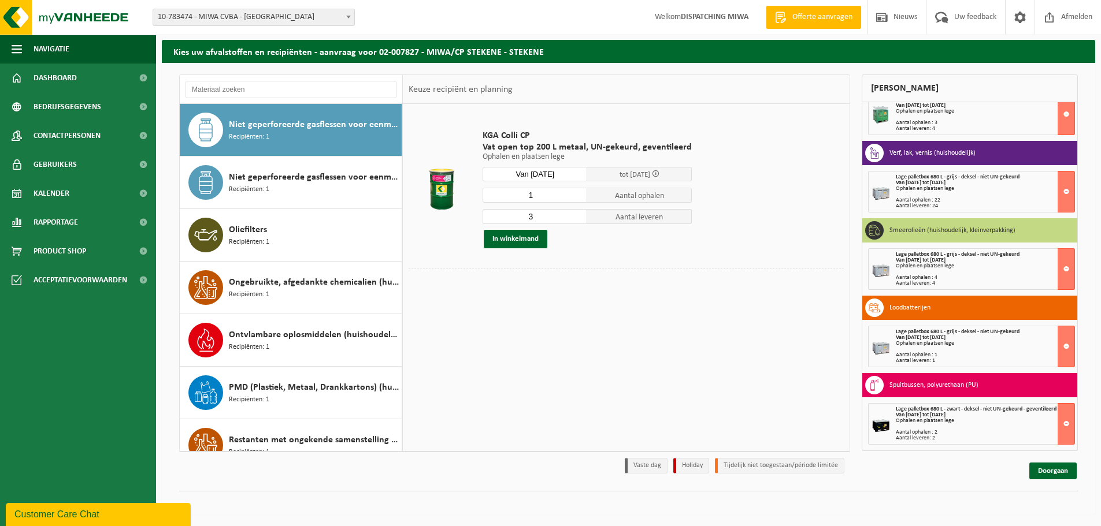
click at [575, 217] on input "3" at bounding box center [534, 216] width 105 height 15
click at [575, 217] on input "2" at bounding box center [534, 216] width 105 height 15
type input "1"
click at [575, 217] on input "1" at bounding box center [534, 216] width 105 height 15
click at [539, 243] on button "In winkelmand" at bounding box center [516, 239] width 64 height 18
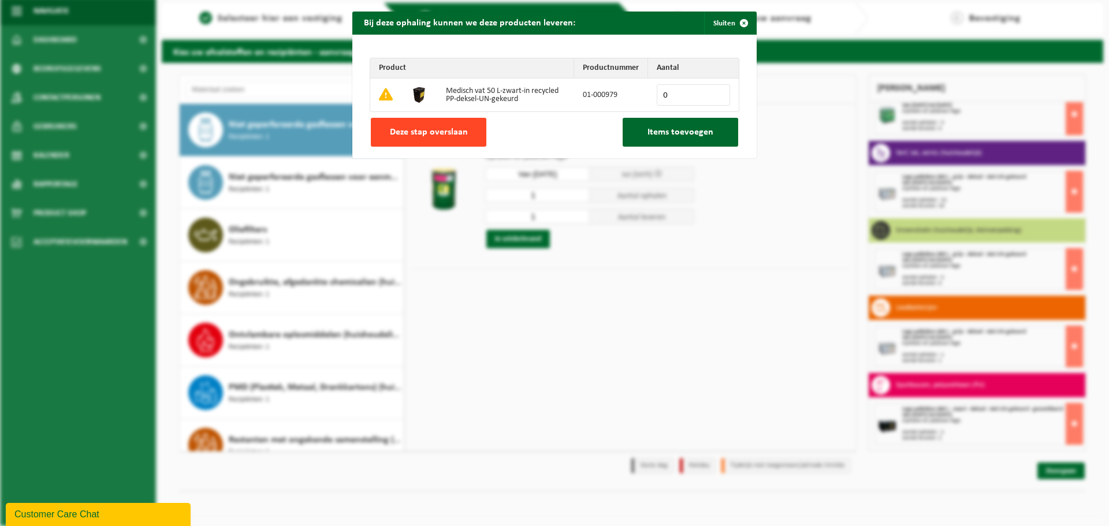
click at [447, 128] on span "Deze stap overslaan" at bounding box center [429, 132] width 78 height 9
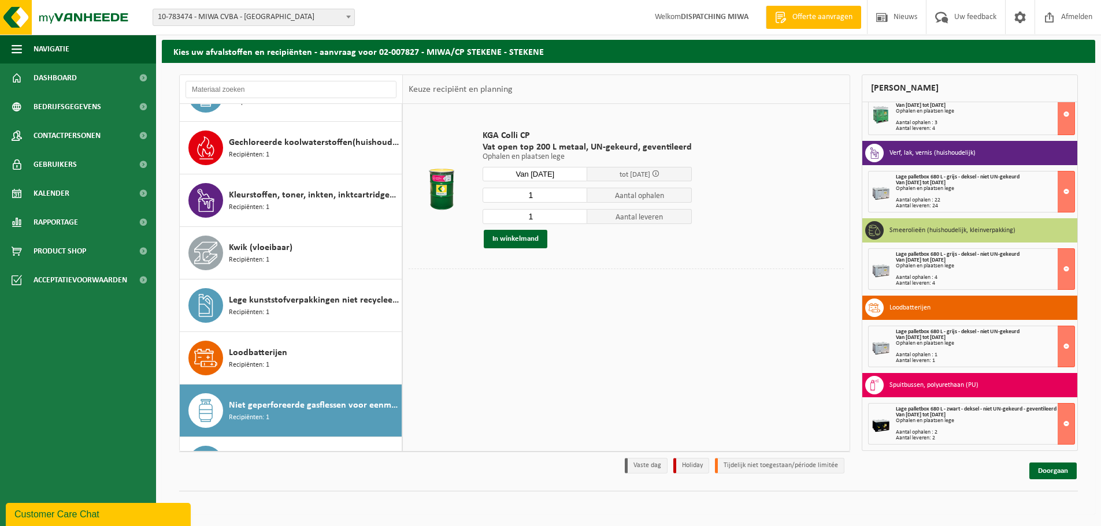
scroll to position [0, 0]
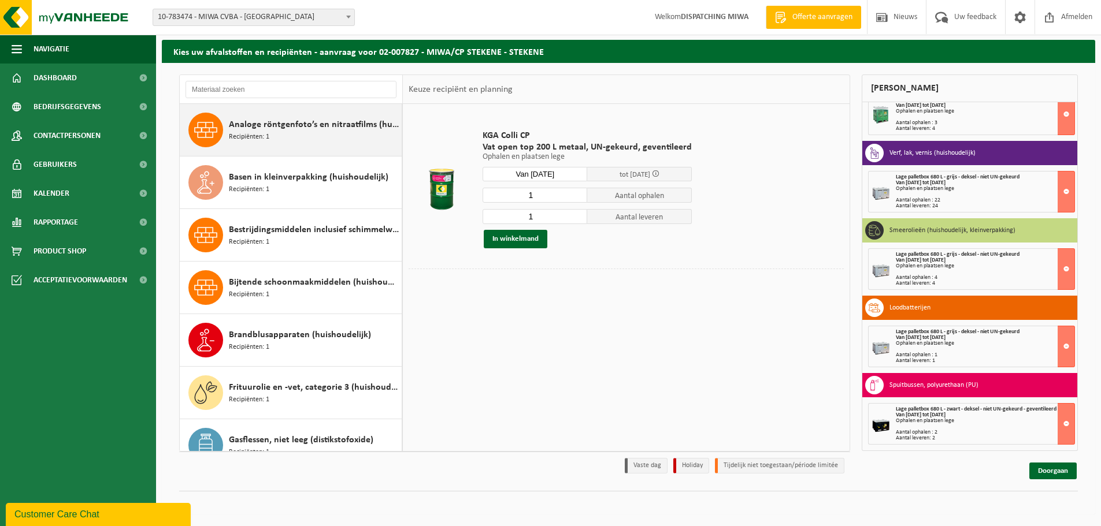
click at [323, 133] on div "Analoge röntgenfoto’s en nitraatfilms (huishoudelijk) Recipiënten: 1" at bounding box center [314, 130] width 170 height 35
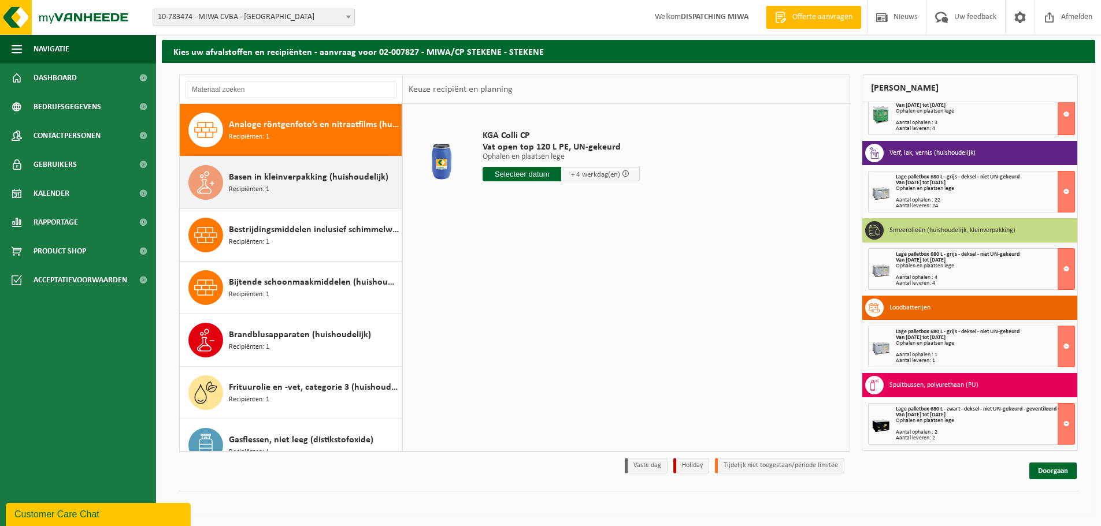
click at [325, 194] on div "Basen in kleinverpakking (huishoudelijk) Recipiënten: 1" at bounding box center [314, 182] width 170 height 35
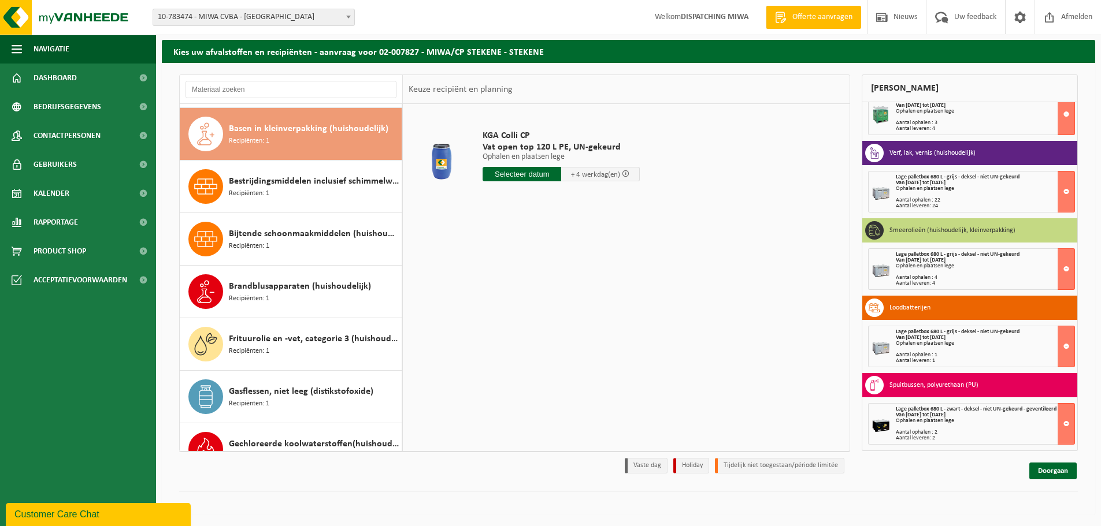
scroll to position [53, 0]
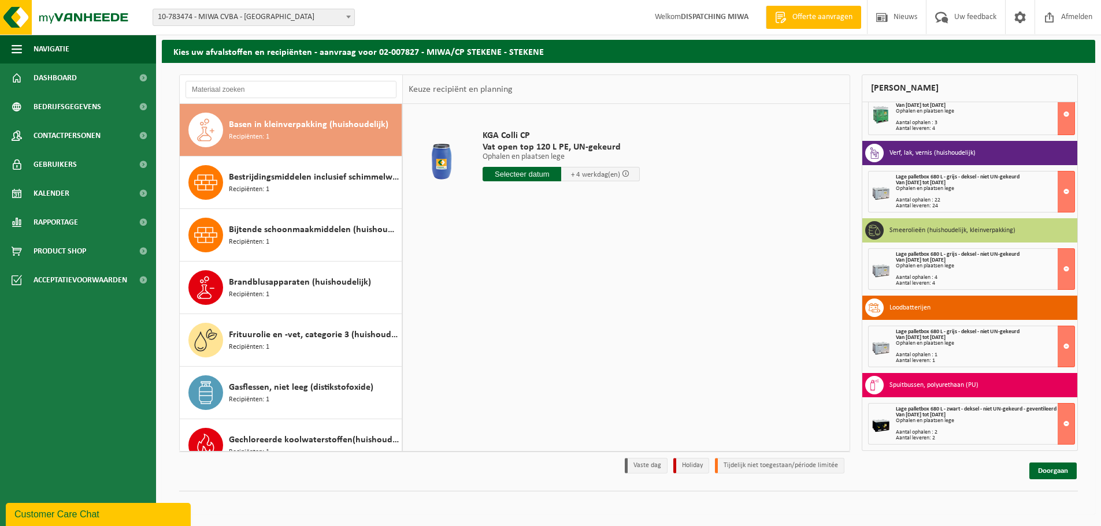
click at [325, 194] on div "Bestrijdingsmiddelen inclusief schimmelwerende beschermingsmiddelen (huishoudel…" at bounding box center [314, 182] width 170 height 35
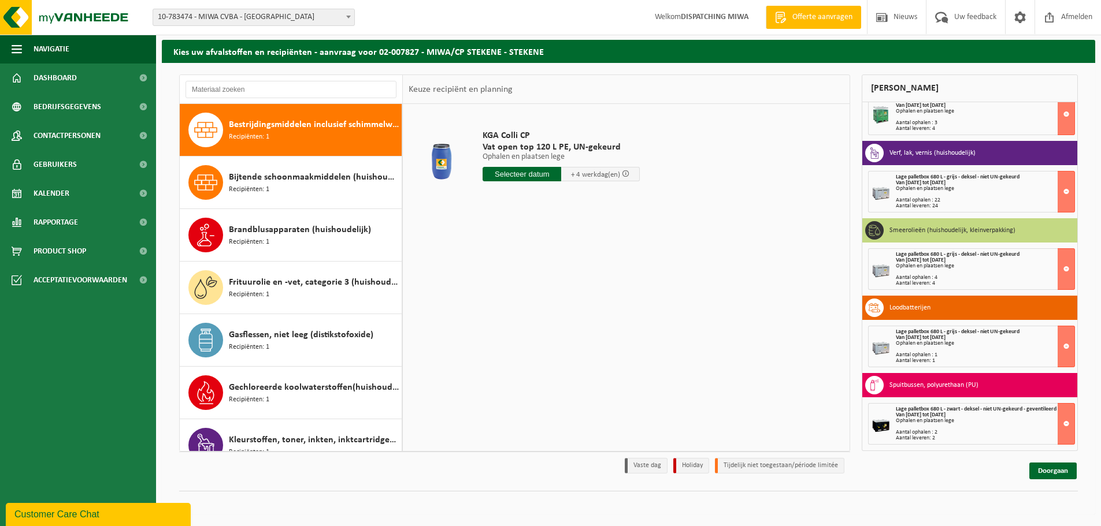
click at [325, 194] on div "Bijtende schoonmaakmiddelen (huishoudelijk) Recipiënten: 1" at bounding box center [314, 182] width 170 height 35
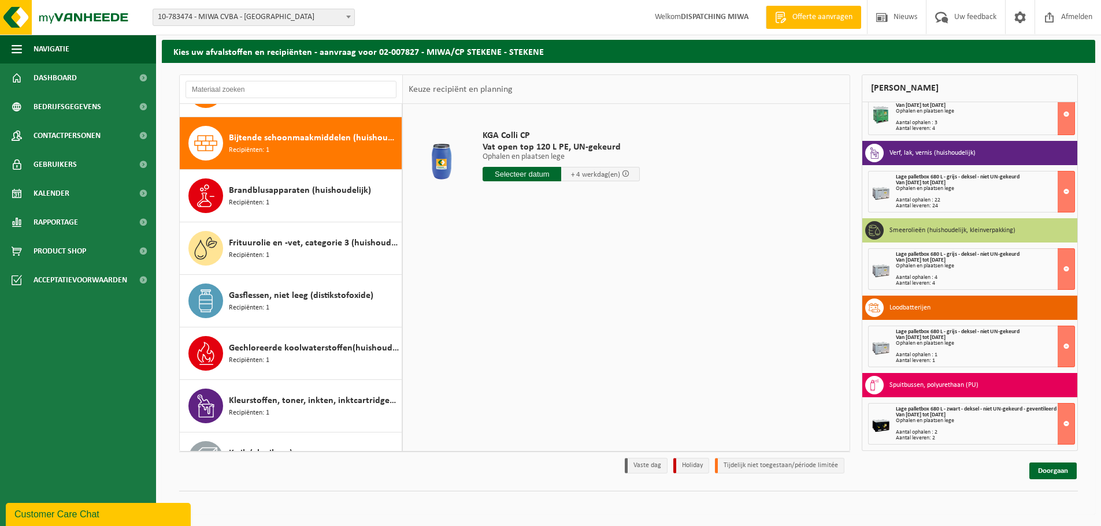
scroll to position [158, 0]
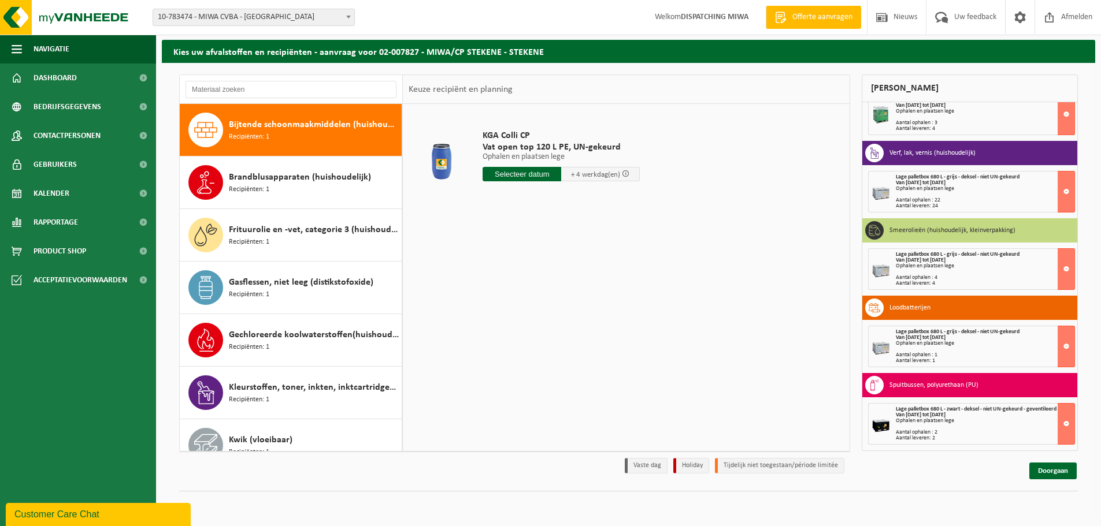
click at [325, 194] on div "Brandblusapparaten (huishoudelijk) Recipiënten: 1" at bounding box center [314, 182] width 170 height 35
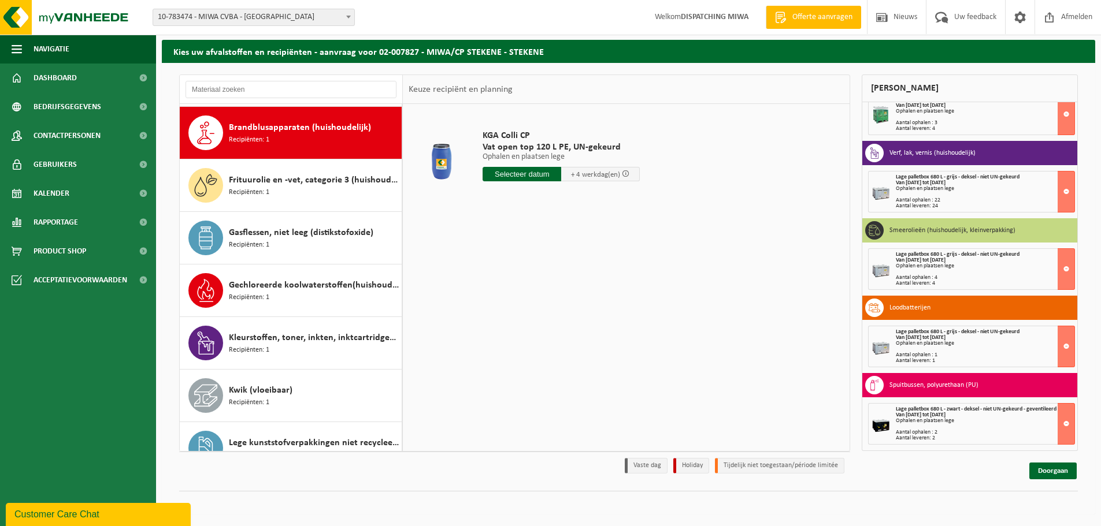
scroll to position [210, 0]
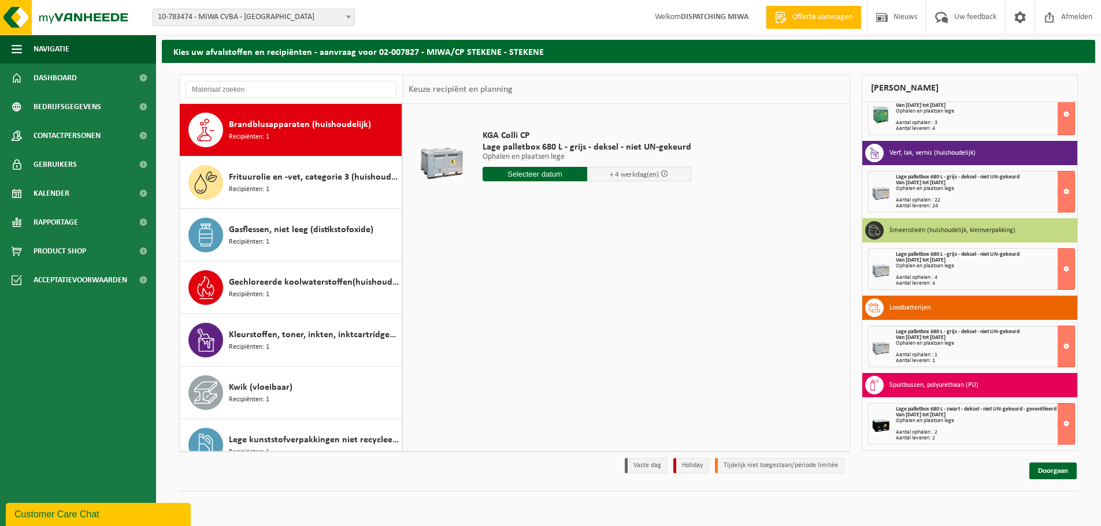
click at [325, 194] on div "Frituurolie en -vet, categorie 3 (huishoudelijk) (ongeschikt voor vergisting) R…" at bounding box center [314, 182] width 170 height 35
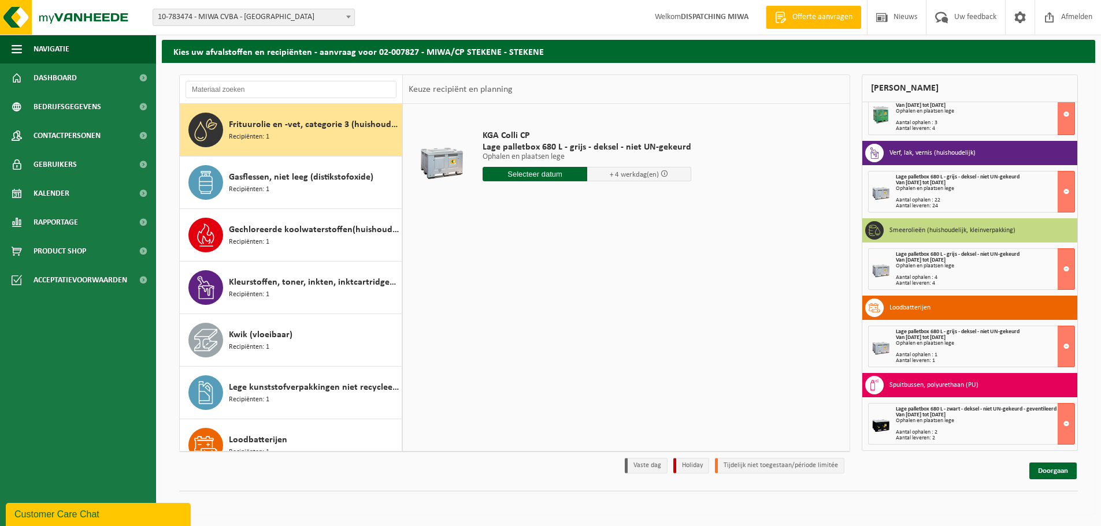
click at [325, 194] on div "Gasflessen, niet leeg (distikstofoxide) Recipiënten: 1" at bounding box center [314, 182] width 170 height 35
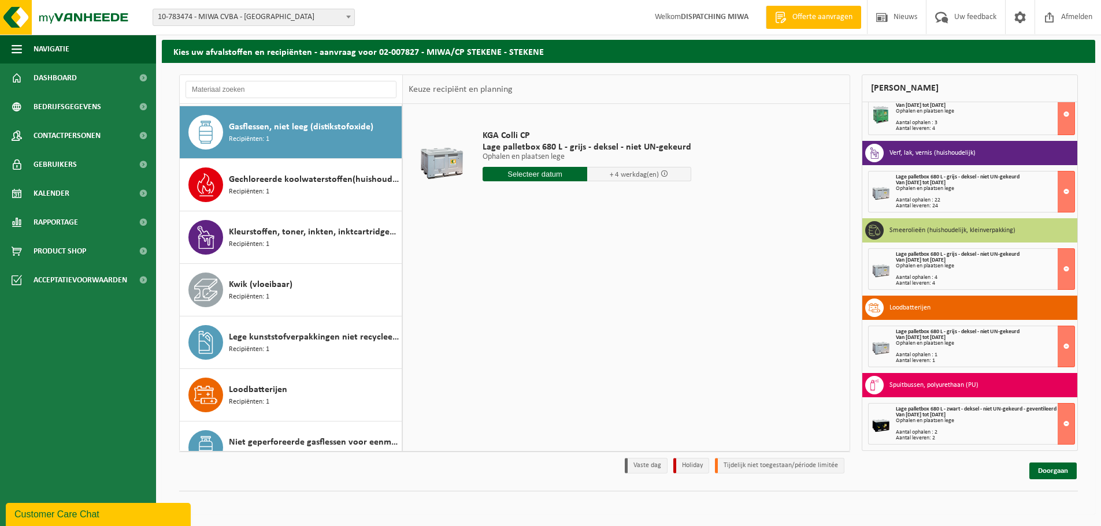
scroll to position [315, 0]
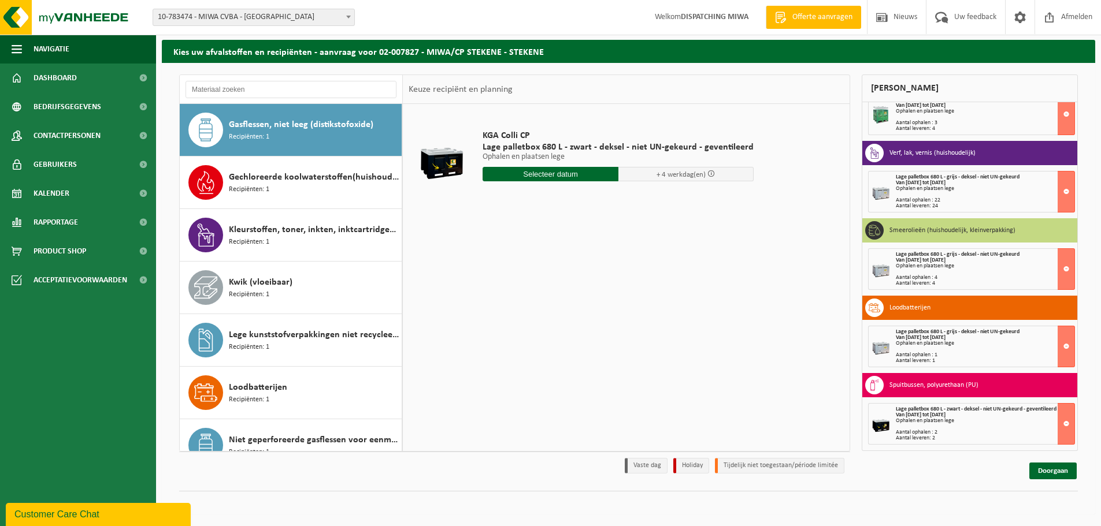
click at [325, 194] on div "Gechloreerde koolwaterstoffen(huishoudelijk) Recipiënten: 1" at bounding box center [314, 182] width 170 height 35
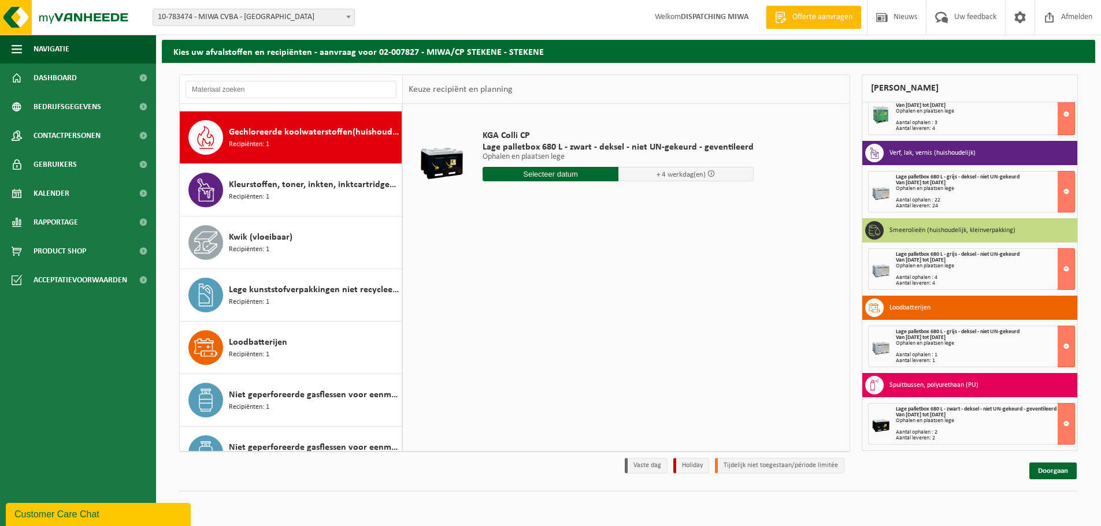
scroll to position [368, 0]
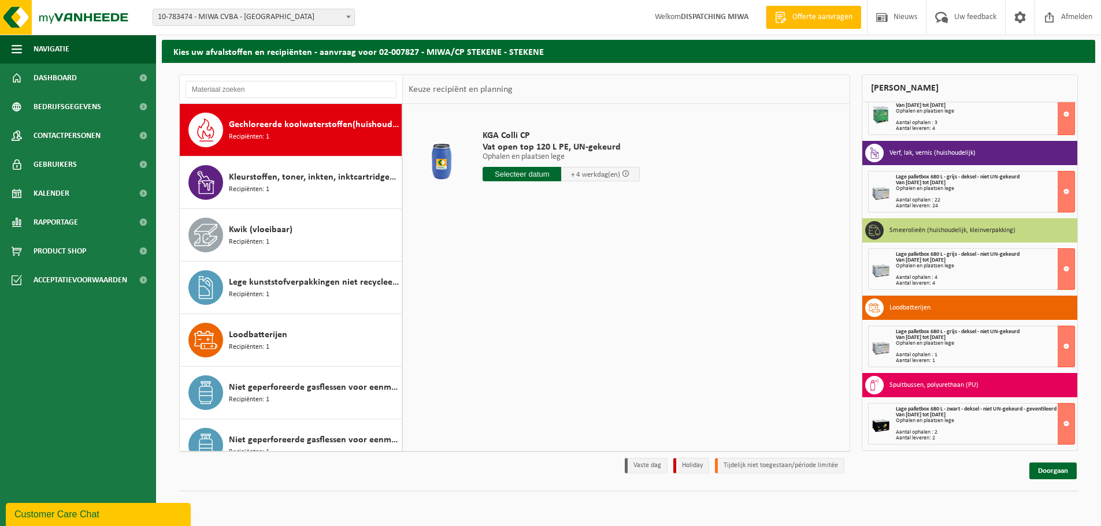
click at [325, 194] on div "Kleurstoffen, toner, inkten, inktcartridges (huishoudelijk) Recipiënten: 1" at bounding box center [314, 182] width 170 height 35
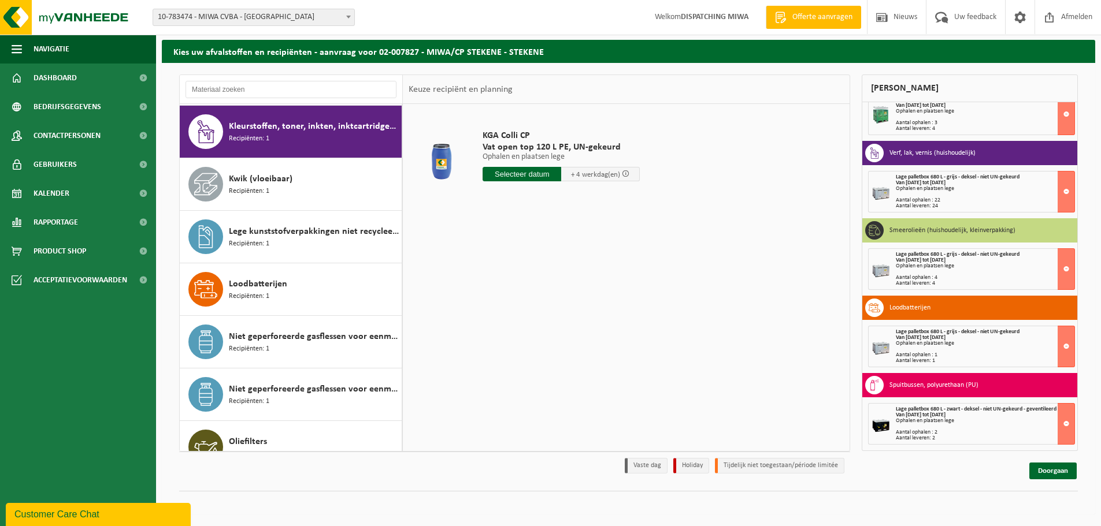
scroll to position [421, 0]
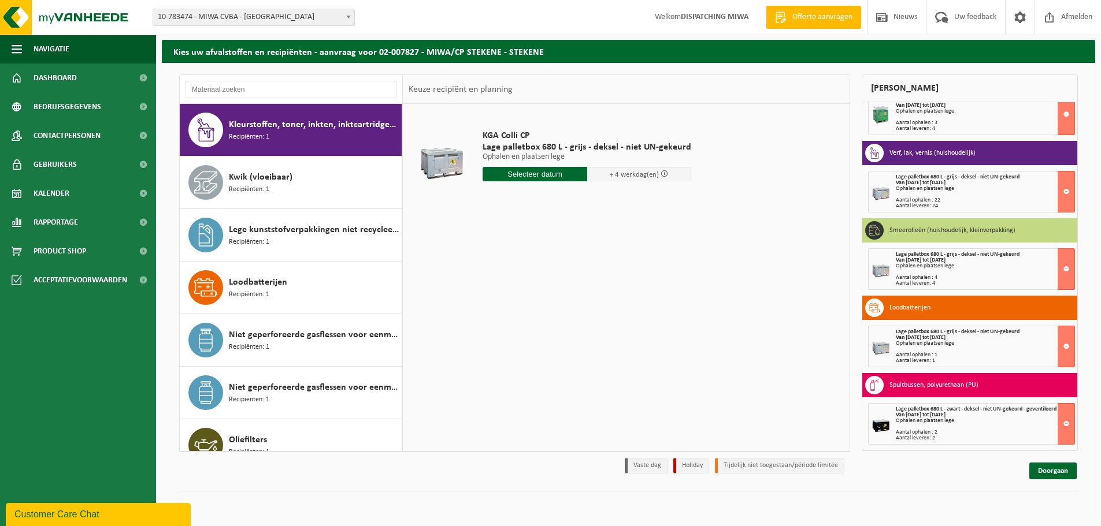
click at [325, 194] on div "Kwik (vloeibaar) Recipiënten: 1" at bounding box center [314, 182] width 170 height 35
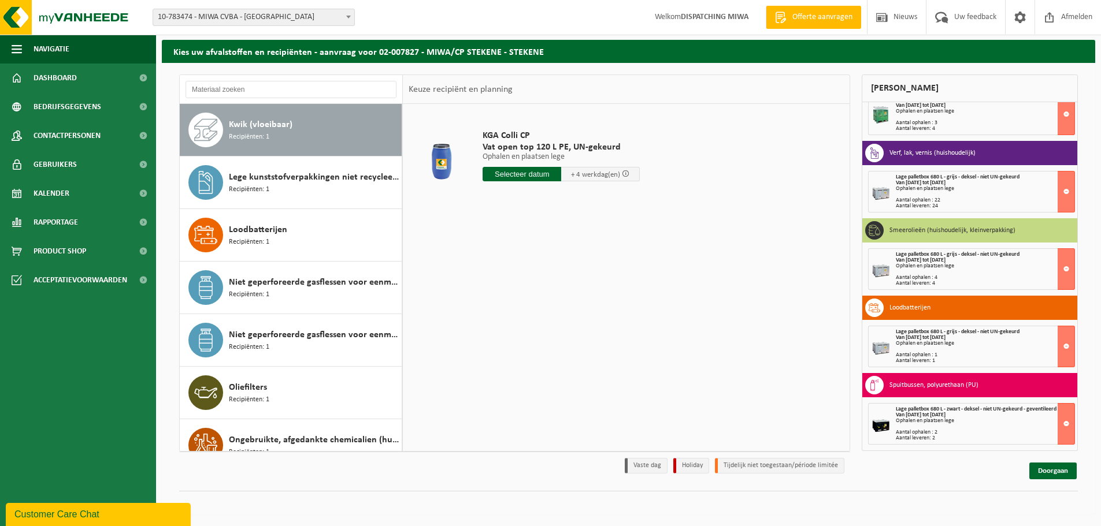
click at [325, 194] on div "Lege kunststofverpakkingen niet recycleerbaar Recipiënten: 1" at bounding box center [314, 182] width 170 height 35
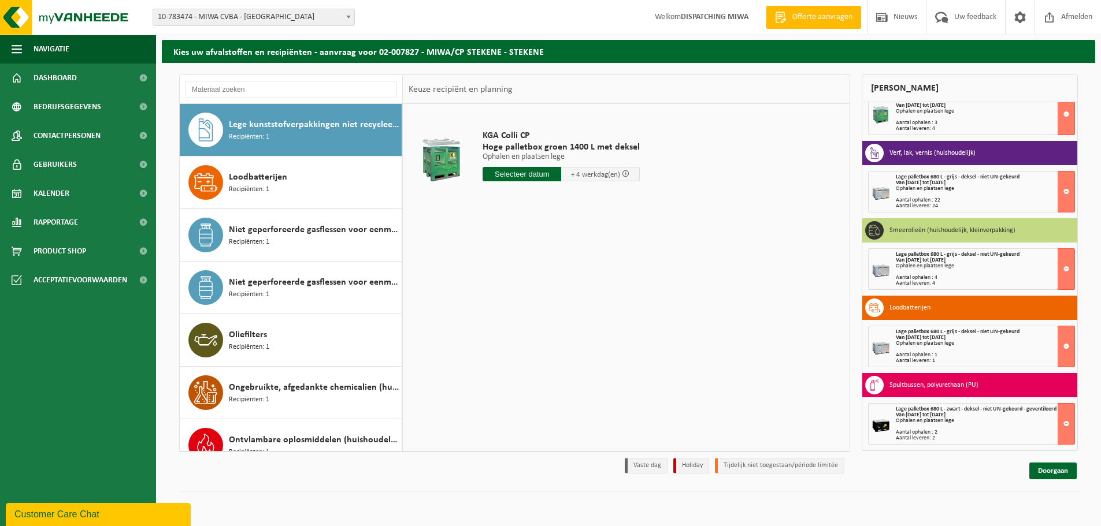
click at [325, 194] on div "Loodbatterijen Recipiënten: 1" at bounding box center [314, 182] width 170 height 35
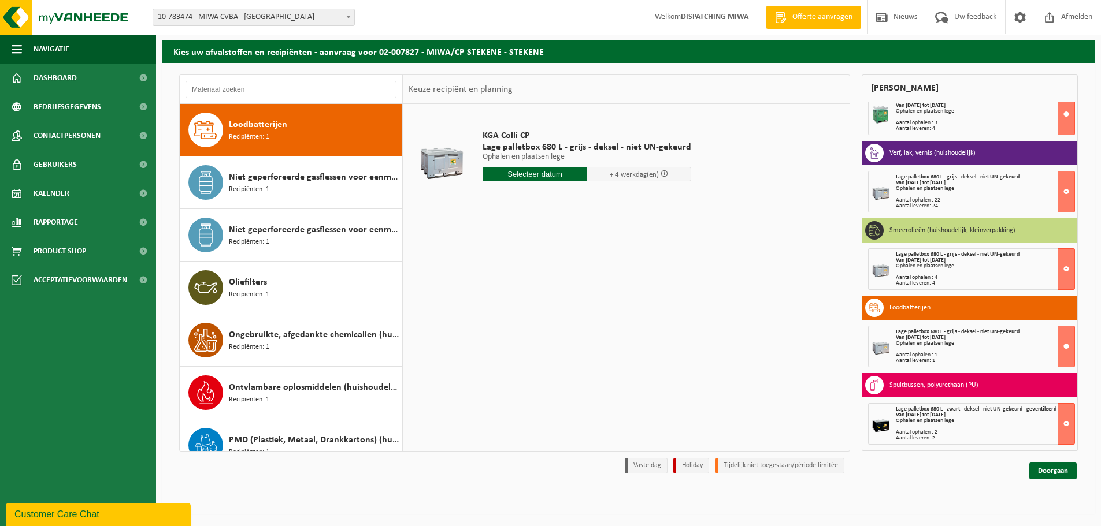
click at [325, 194] on div "Niet geperforeerde gasflessen voor eenmalig gebruik (huishoudelijk) Recipiënten…" at bounding box center [314, 182] width 170 height 35
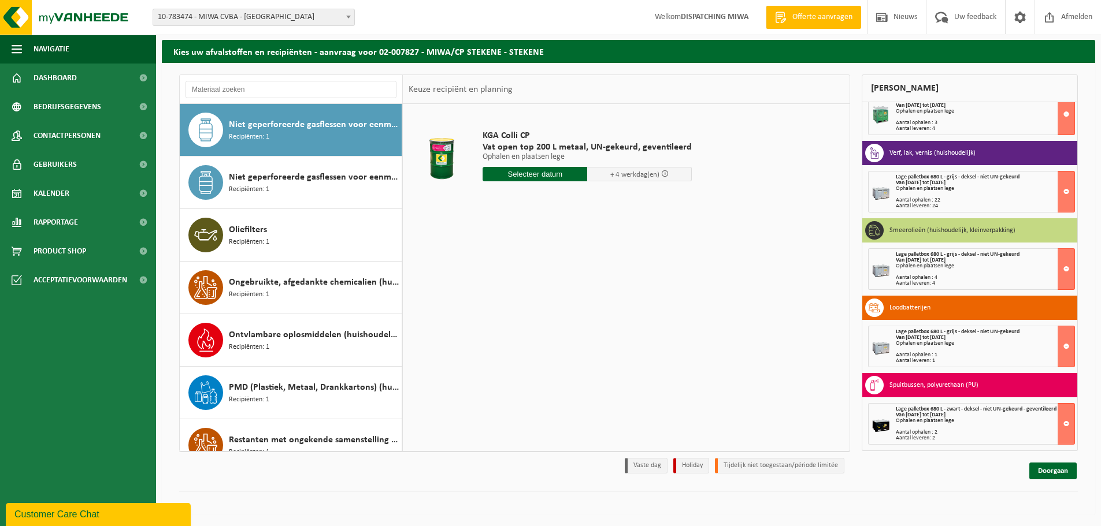
click at [325, 194] on div "Niet geperforeerde gasflessen voor eenmalig gebruik (huishoudelijk) - aansteker…" at bounding box center [314, 182] width 170 height 35
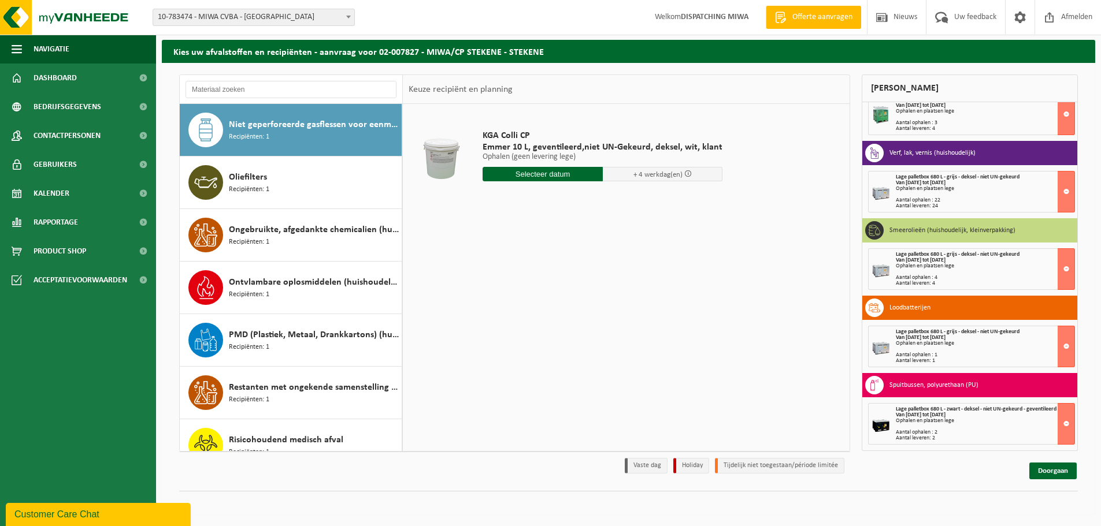
click at [325, 194] on div "Oliefilters Recipiënten: 1" at bounding box center [314, 182] width 170 height 35
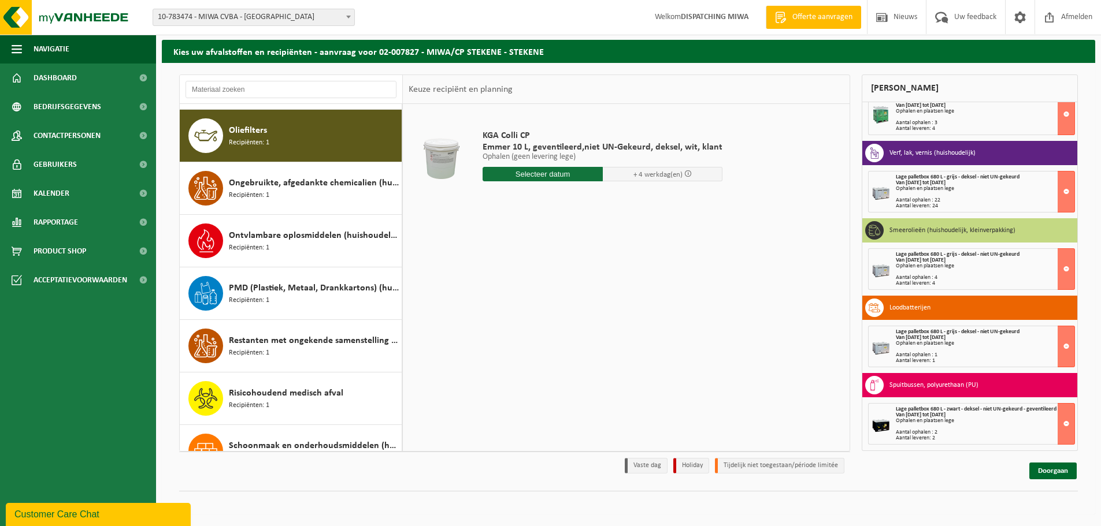
scroll to position [736, 0]
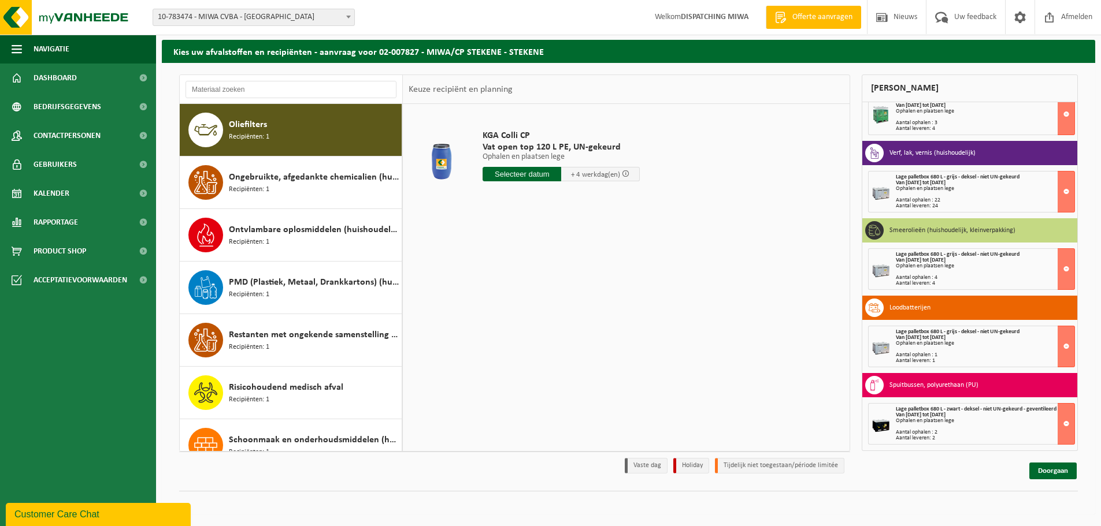
click at [325, 194] on div "Ongebruikte, afgedankte chemicalien (huishoudelijk) Recipiënten: 1" at bounding box center [314, 182] width 170 height 35
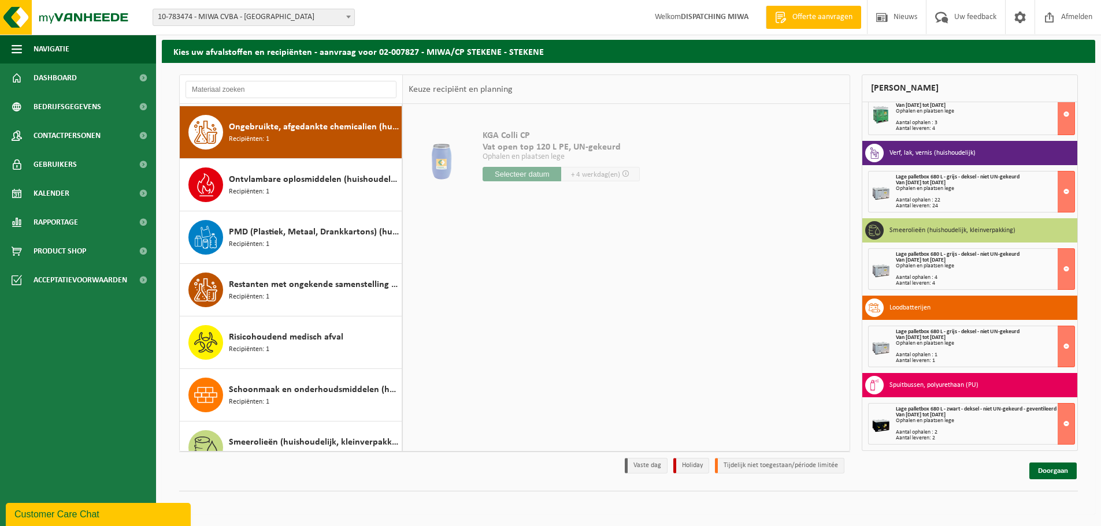
scroll to position [789, 0]
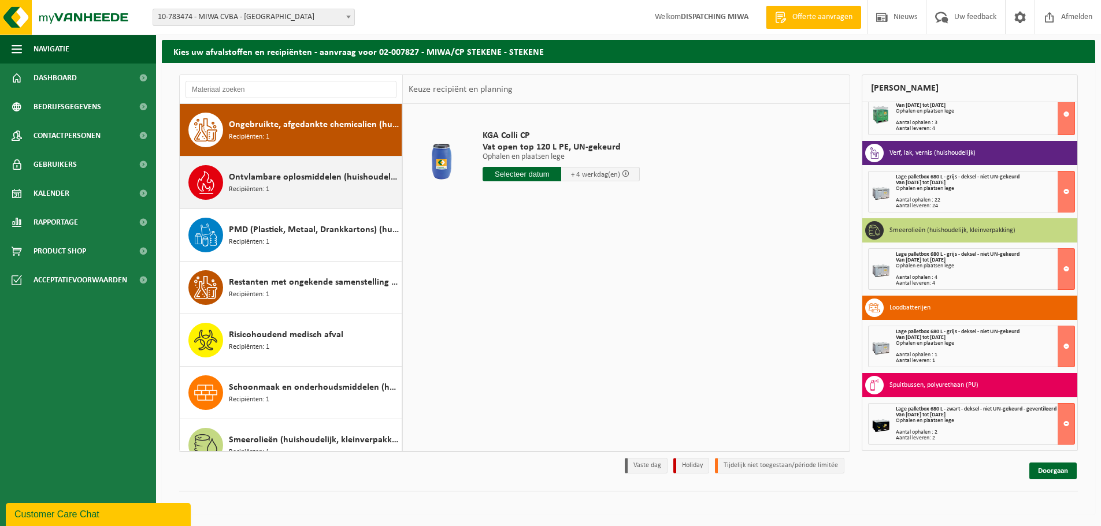
click at [346, 177] on span "Ontvlambare oplosmiddelen (huishoudelijk)" at bounding box center [314, 177] width 170 height 14
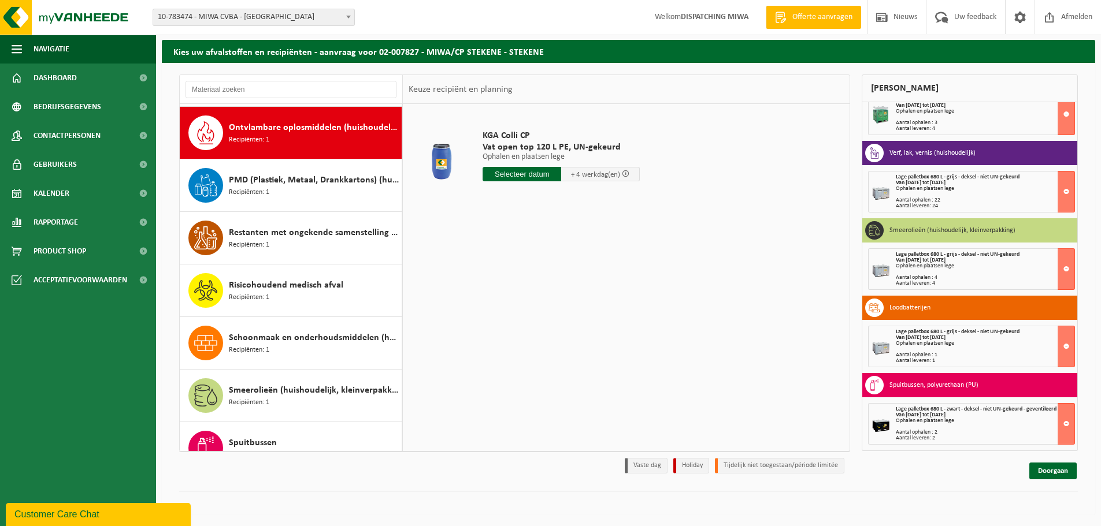
scroll to position [841, 0]
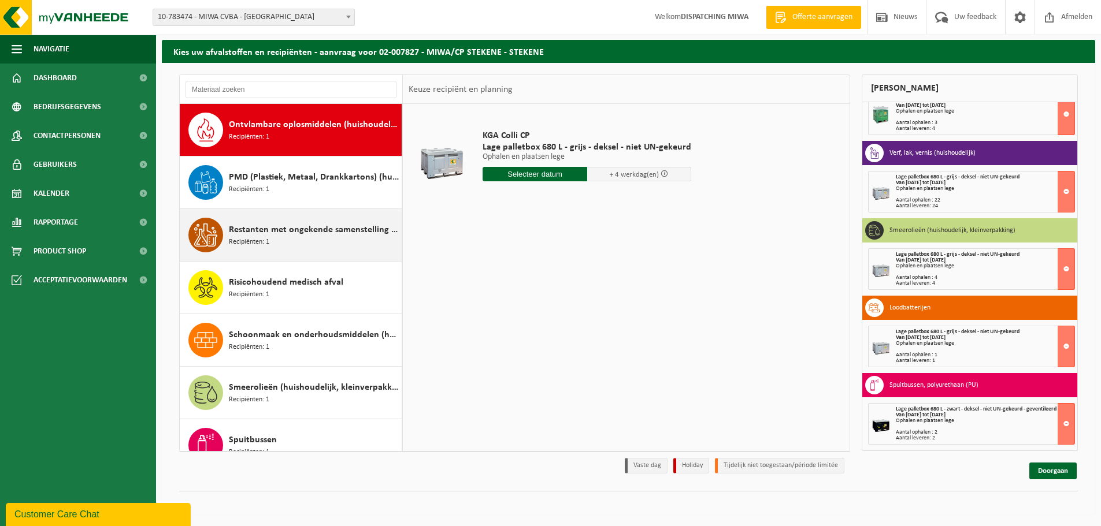
click at [351, 245] on div "Restanten met ongekende samenstelling (huishoudelijk) Recipiënten: 1" at bounding box center [314, 235] width 170 height 35
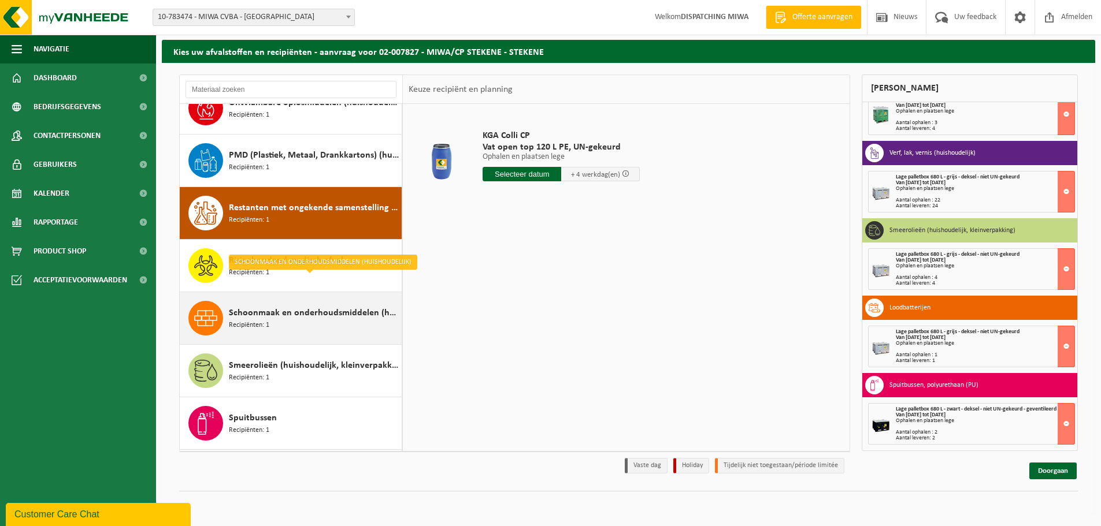
scroll to position [889, 0]
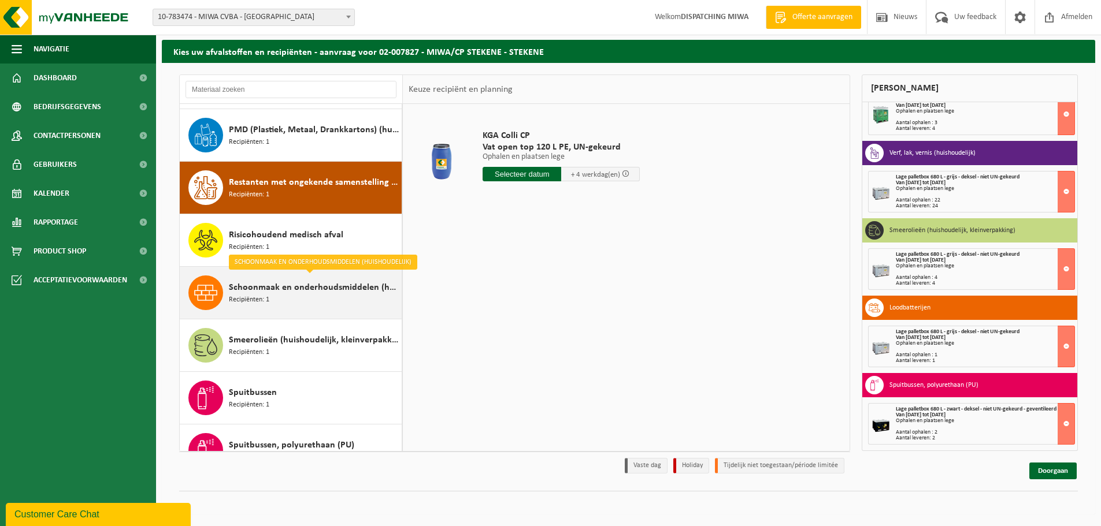
click at [351, 244] on div "Risicohoudend medisch afval Recipiënten: 1" at bounding box center [314, 240] width 170 height 35
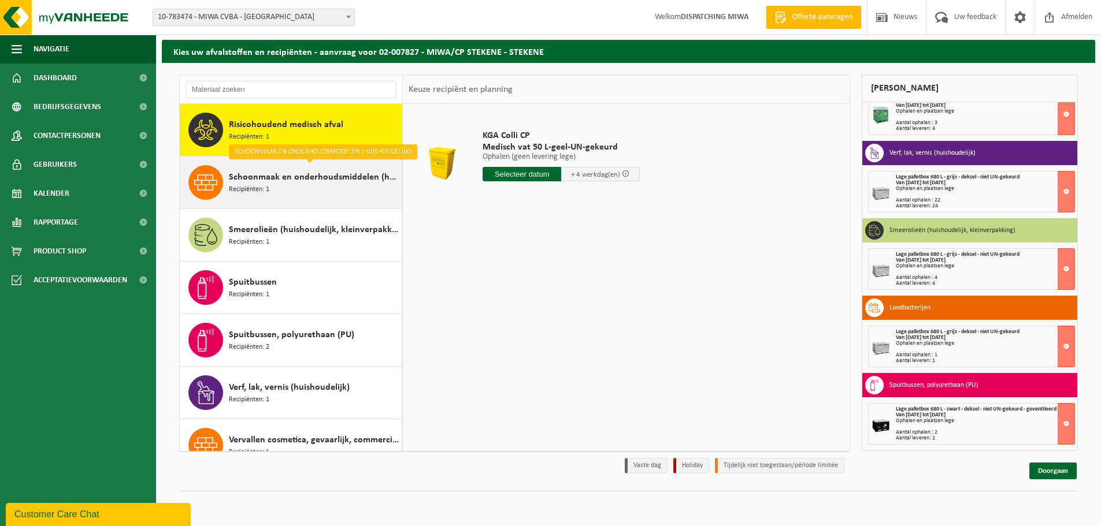
click at [343, 187] on div "Schoonmaak en onderhoudsmiddelen (huishoudelijk) Recipiënten: 1" at bounding box center [314, 182] width 170 height 35
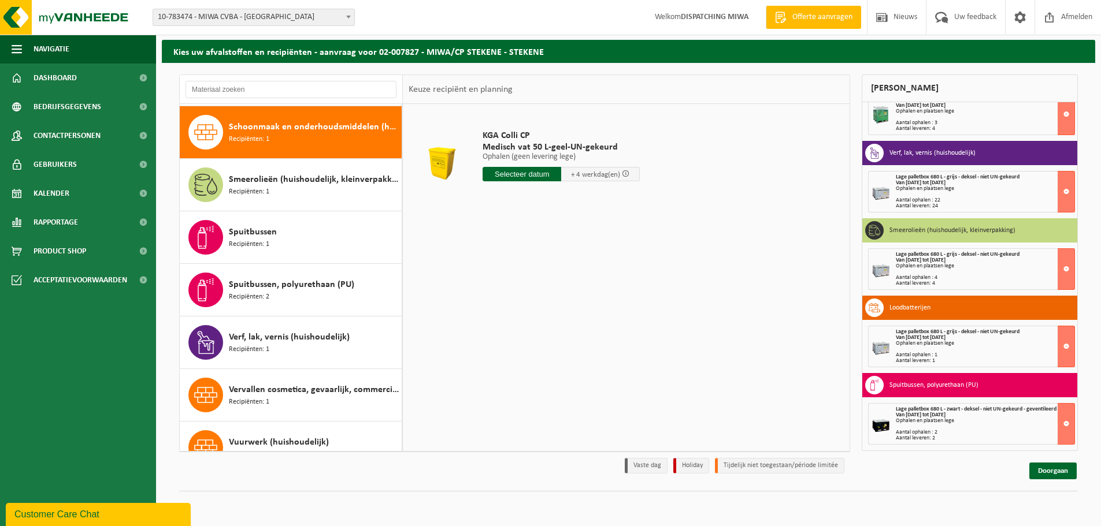
scroll to position [1052, 0]
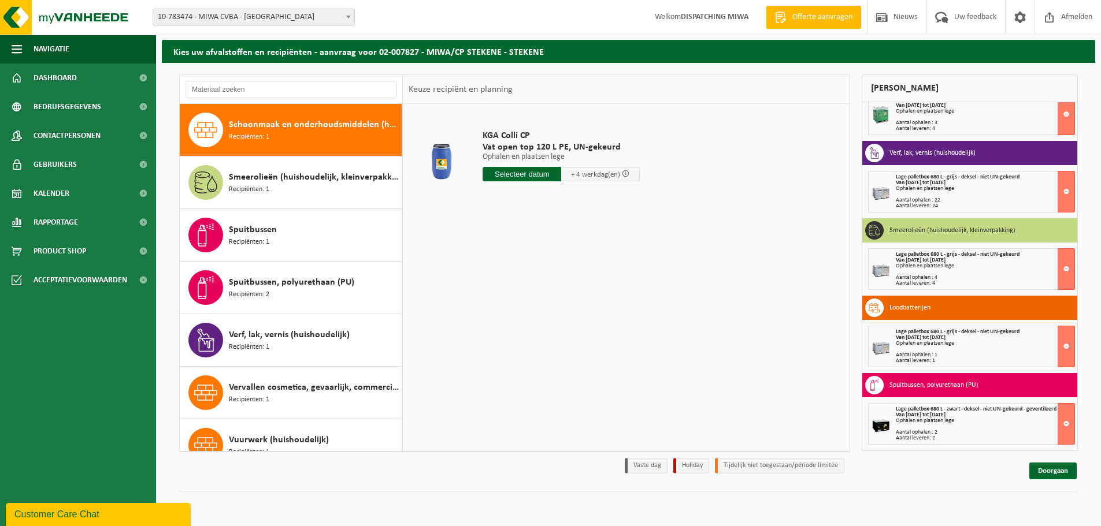
click at [343, 187] on div "Smeerolieën (huishoudelijk, kleinverpakking) Recipiënten: 1" at bounding box center [314, 182] width 170 height 35
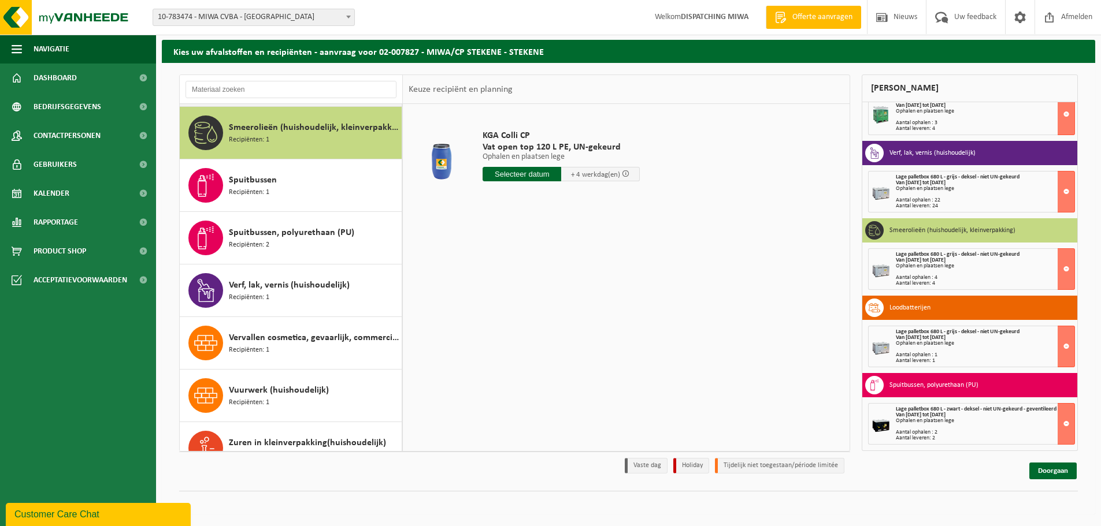
scroll to position [1104, 0]
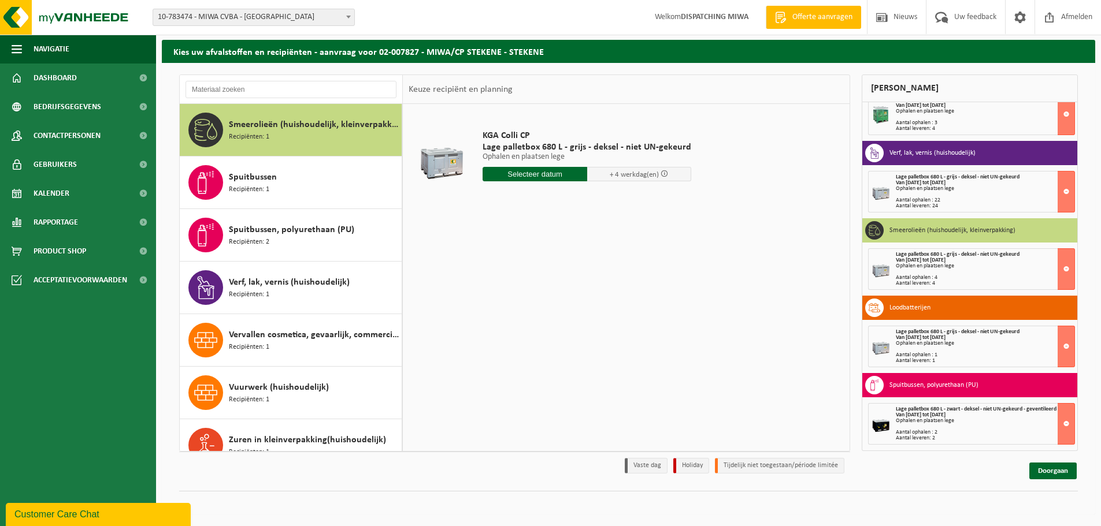
click at [343, 187] on div "Spuitbussen Recipiënten: 1" at bounding box center [314, 182] width 170 height 35
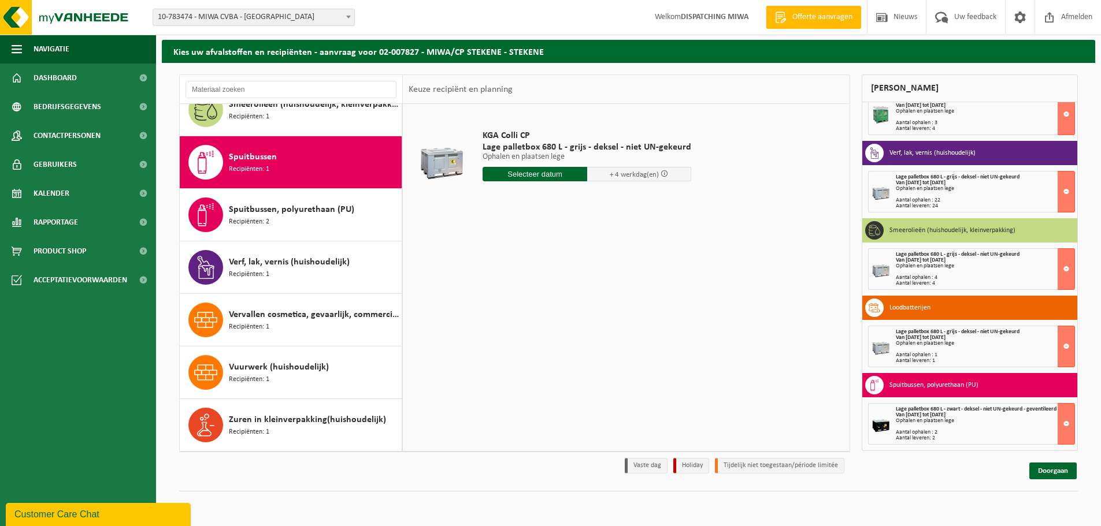
scroll to position [1124, 0]
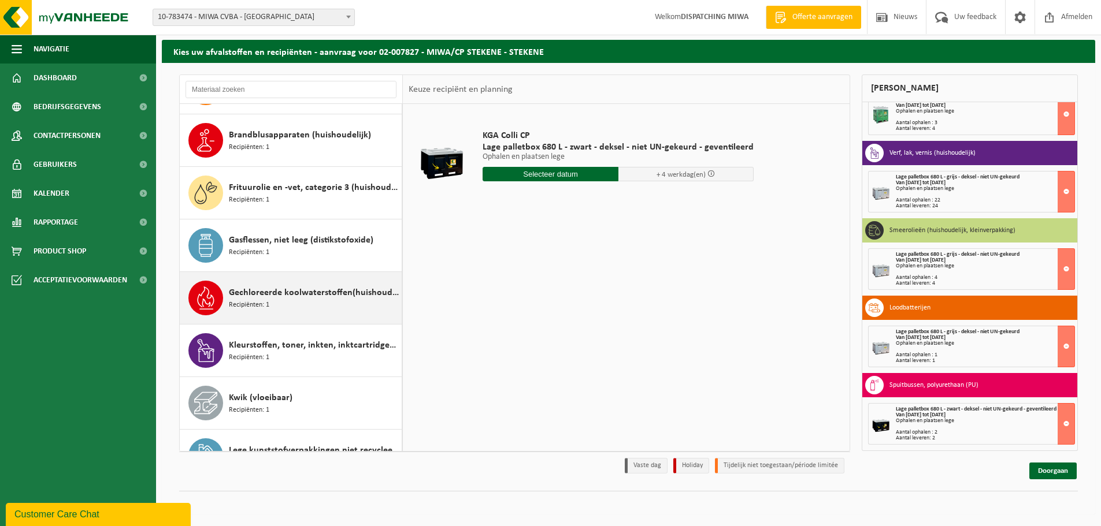
click at [323, 299] on span "Gechloreerde koolwaterstoffen(huishoudelijk)" at bounding box center [314, 293] width 170 height 14
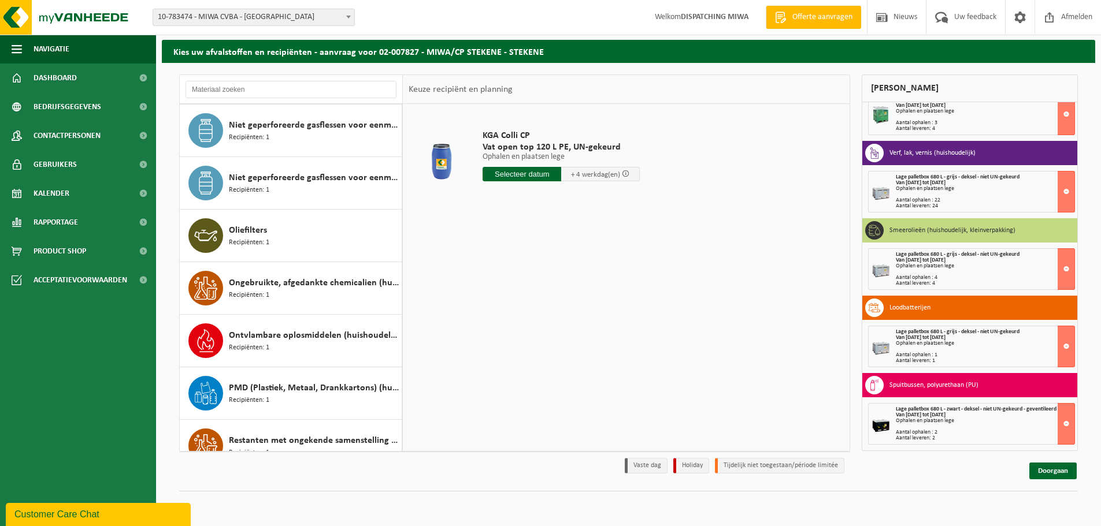
scroll to position [657, 0]
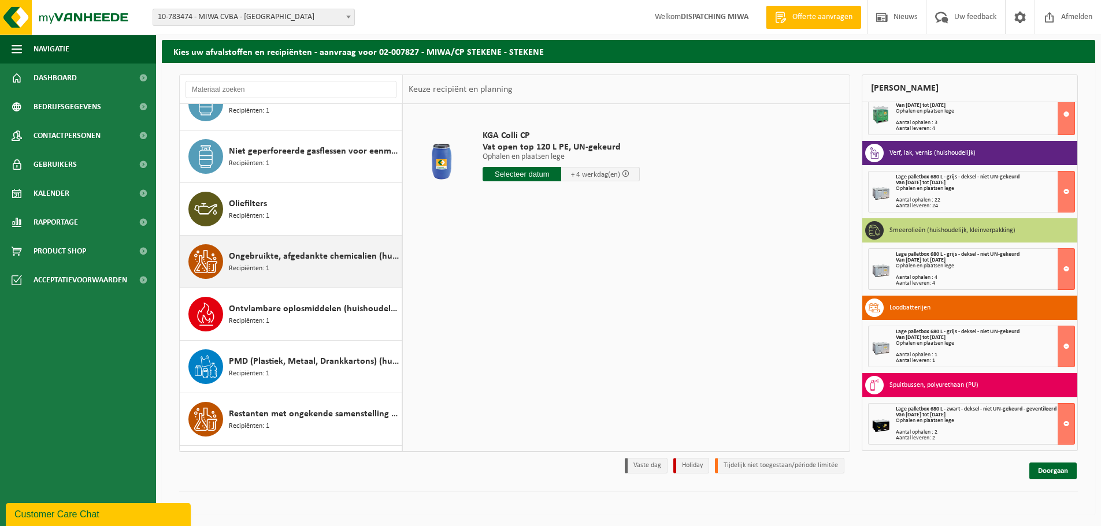
click at [322, 262] on span "Ongebruikte, afgedankte chemicalien (huishoudelijk)" at bounding box center [314, 257] width 170 height 14
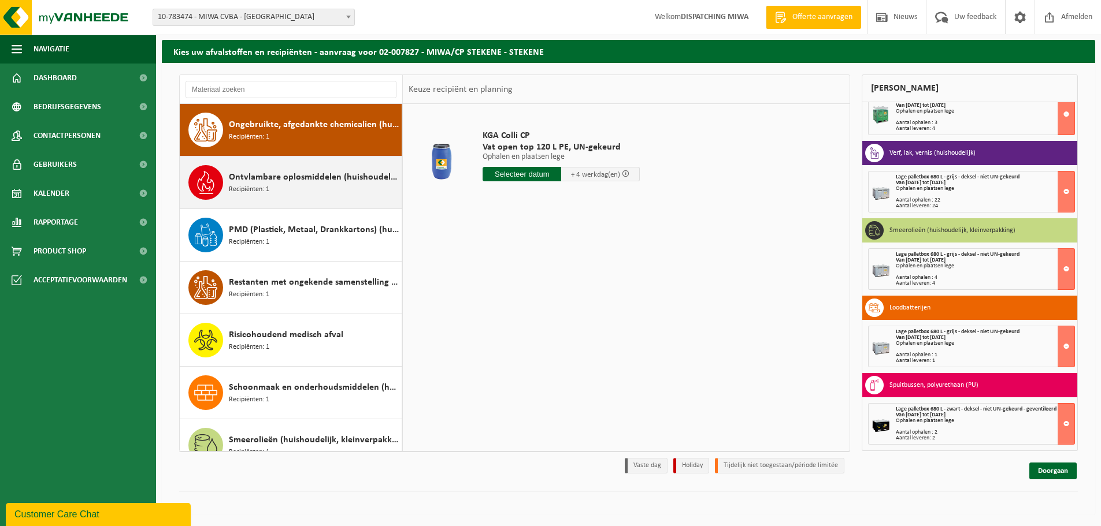
click at [318, 192] on div "Ontvlambare oplosmiddelen (huishoudelijk) Recipiënten: 1" at bounding box center [314, 182] width 170 height 35
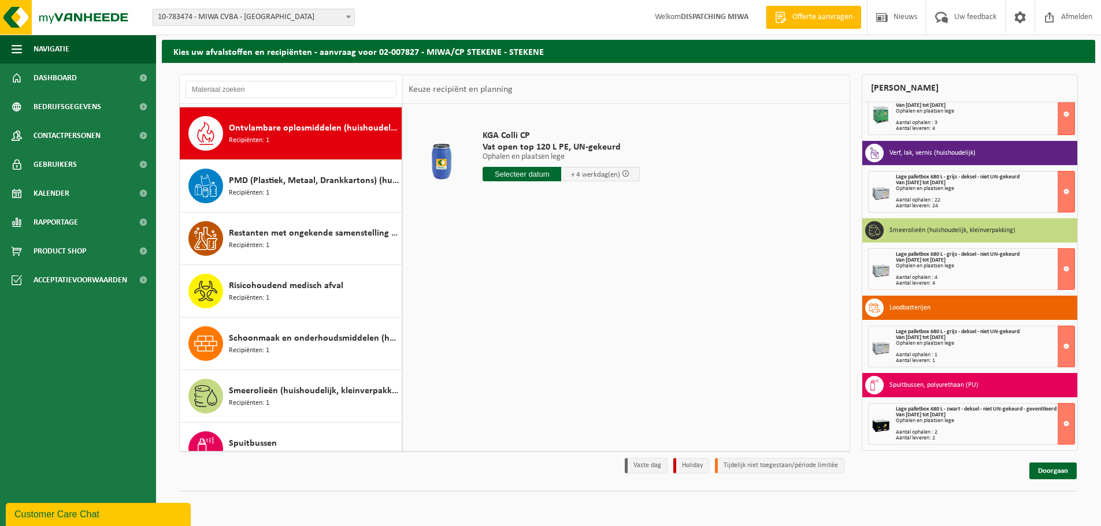
scroll to position [841, 0]
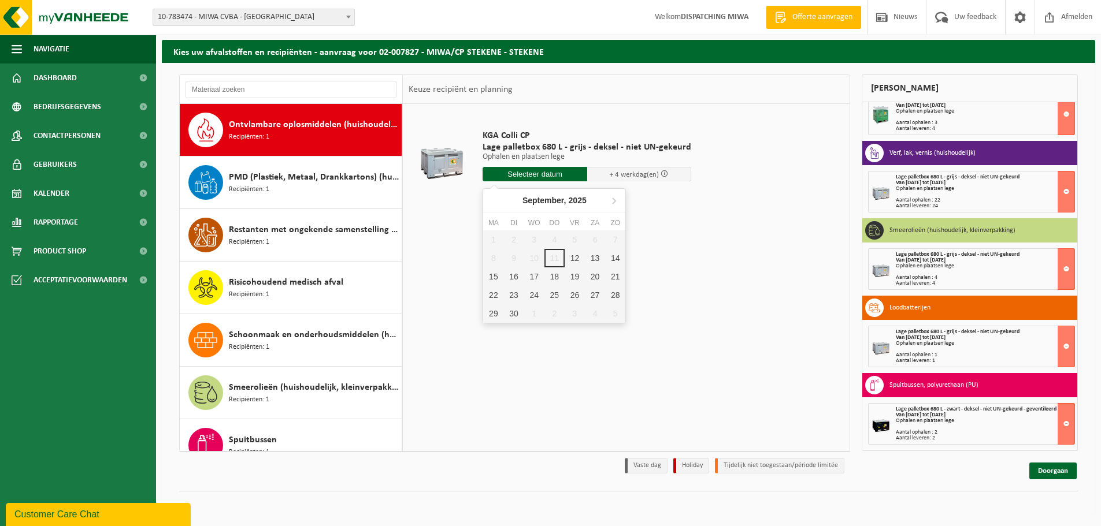
click at [522, 177] on input "text" at bounding box center [534, 174] width 105 height 14
click at [533, 275] on div "17" at bounding box center [534, 277] width 20 height 18
type input "Van 2025-09-17"
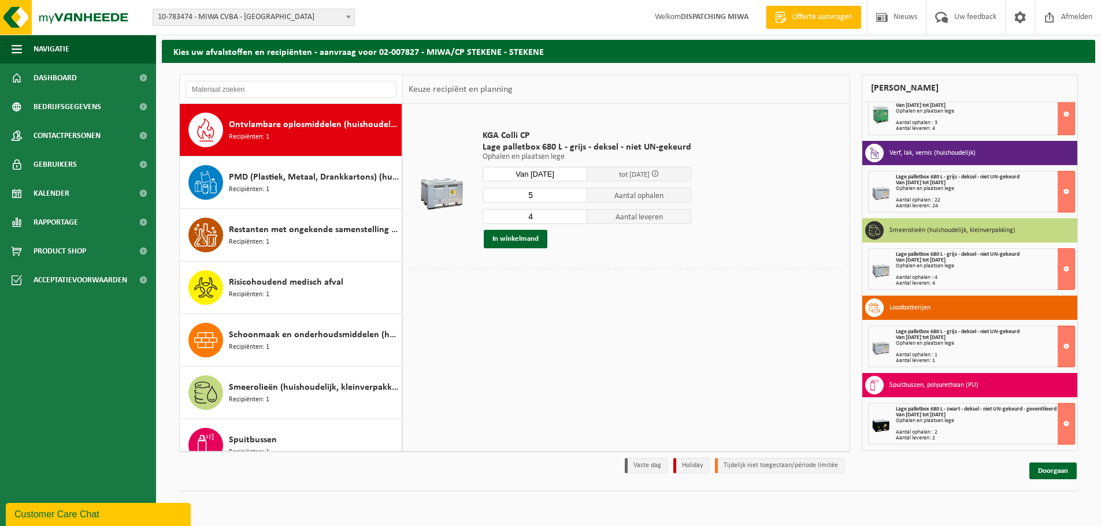
click at [573, 192] on input "5" at bounding box center [534, 195] width 105 height 15
type input "6"
click at [573, 192] on input "6" at bounding box center [534, 195] width 105 height 15
click at [575, 214] on input "5" at bounding box center [534, 216] width 105 height 15
click at [575, 214] on input "6" at bounding box center [534, 216] width 105 height 15
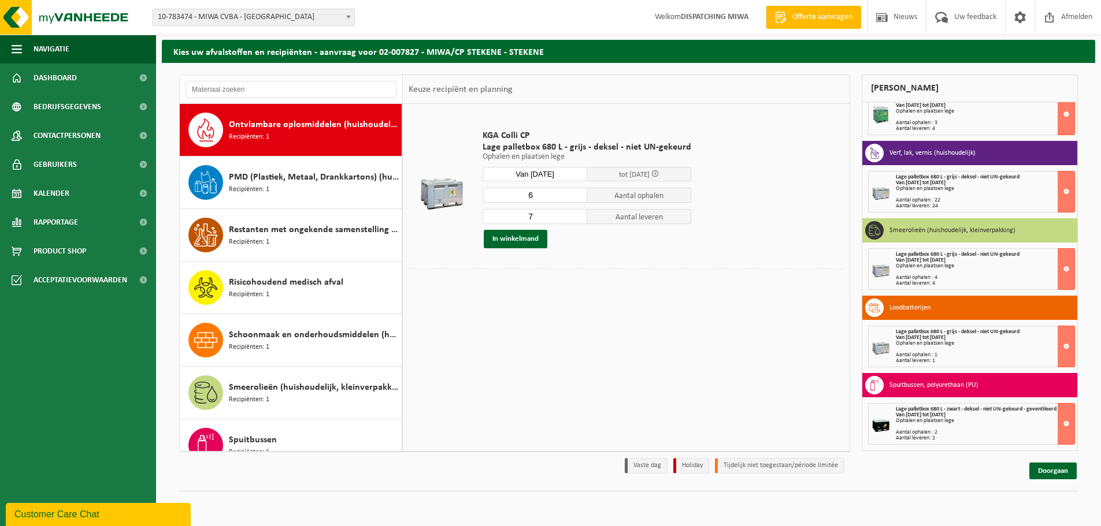
click at [574, 215] on input "7" at bounding box center [534, 216] width 105 height 15
type input "8"
click at [574, 215] on input "8" at bounding box center [534, 216] width 105 height 15
click at [541, 245] on button "In winkelmand" at bounding box center [516, 239] width 64 height 18
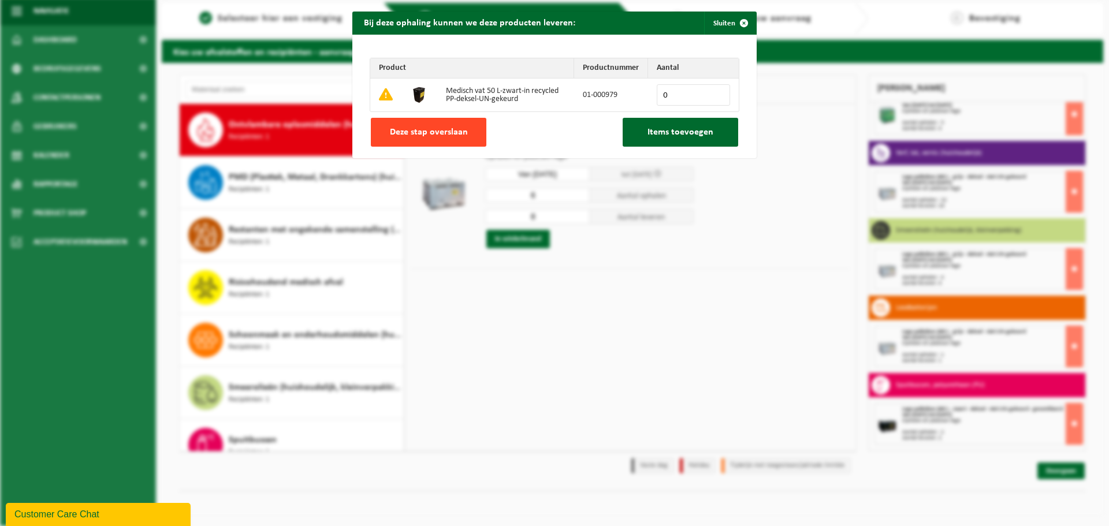
click at [454, 136] on span "Deze stap overslaan" at bounding box center [429, 132] width 78 height 9
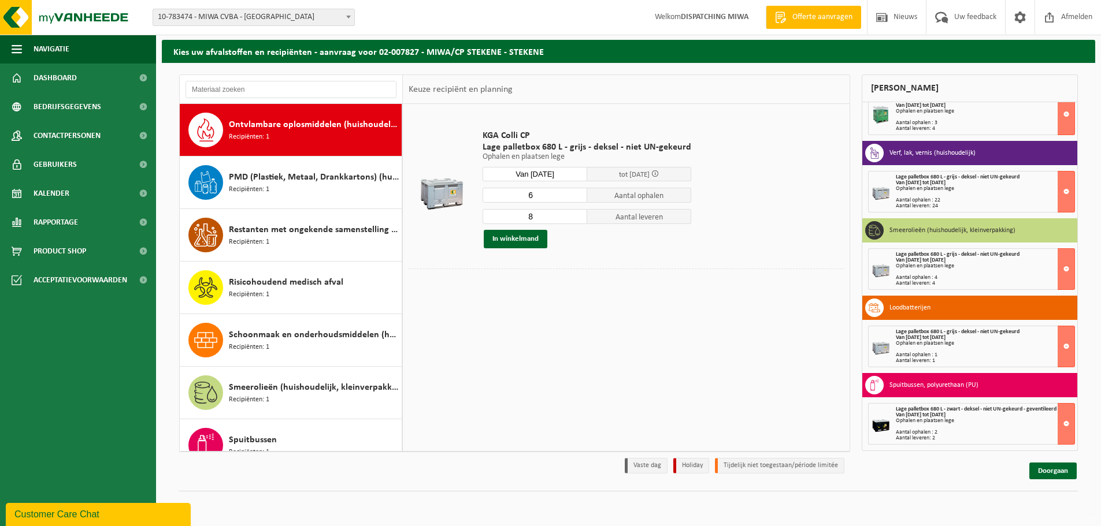
scroll to position [426, 0]
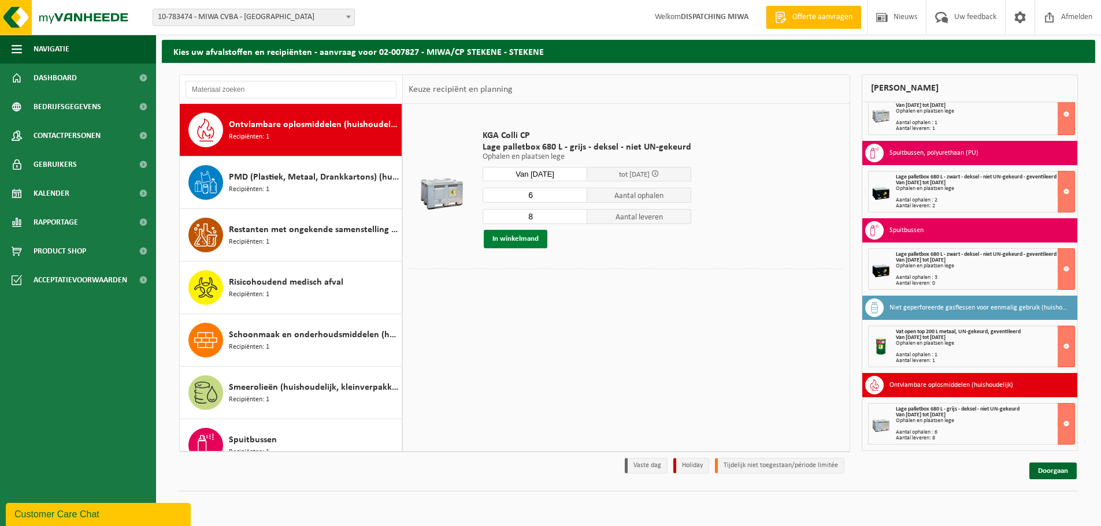
click at [535, 235] on button "In winkelmand" at bounding box center [516, 239] width 64 height 18
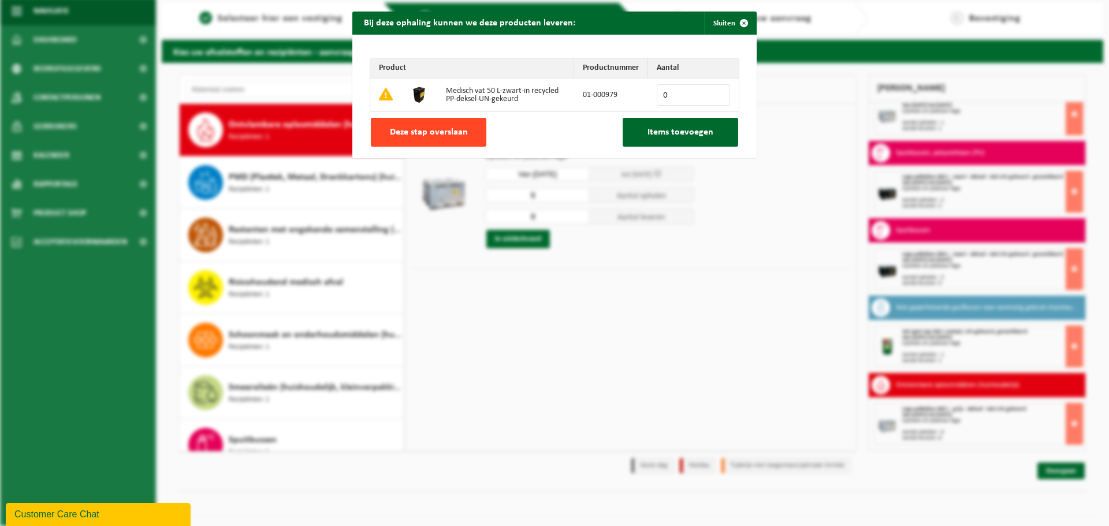
click at [451, 133] on span "Deze stap overslaan" at bounding box center [429, 132] width 78 height 9
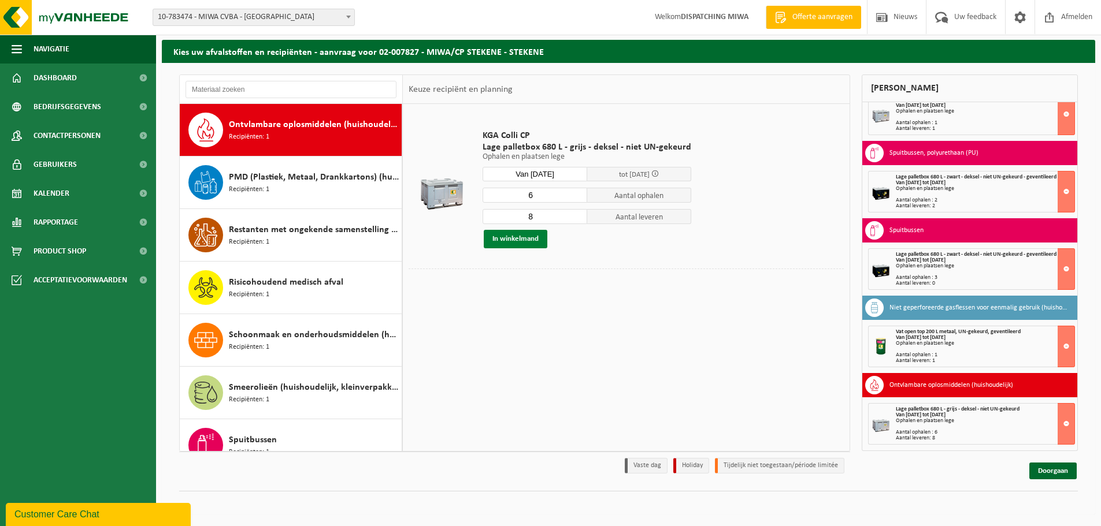
click at [531, 241] on button "In winkelmand" at bounding box center [516, 239] width 64 height 18
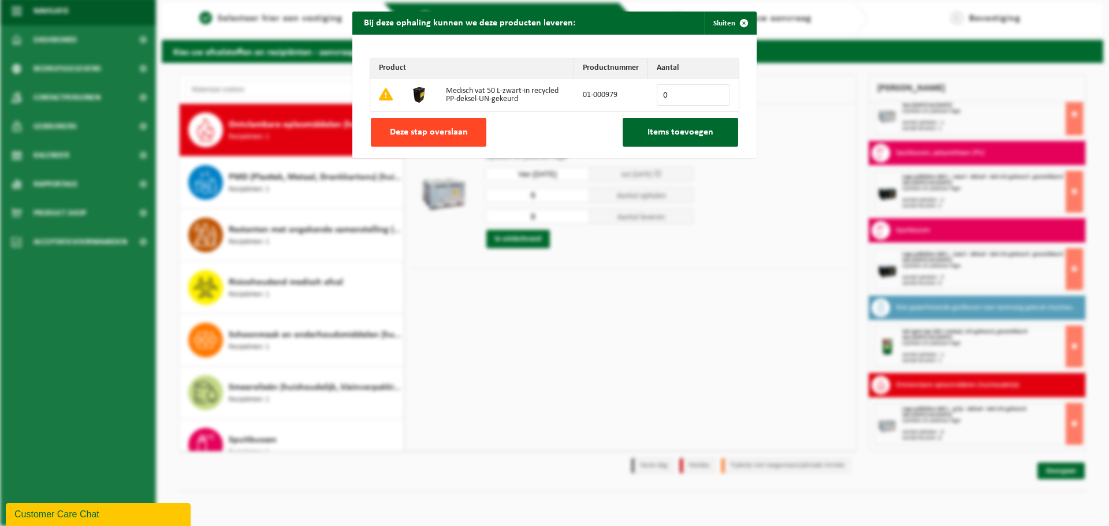
click at [442, 128] on span "Deze stap overslaan" at bounding box center [429, 132] width 78 height 9
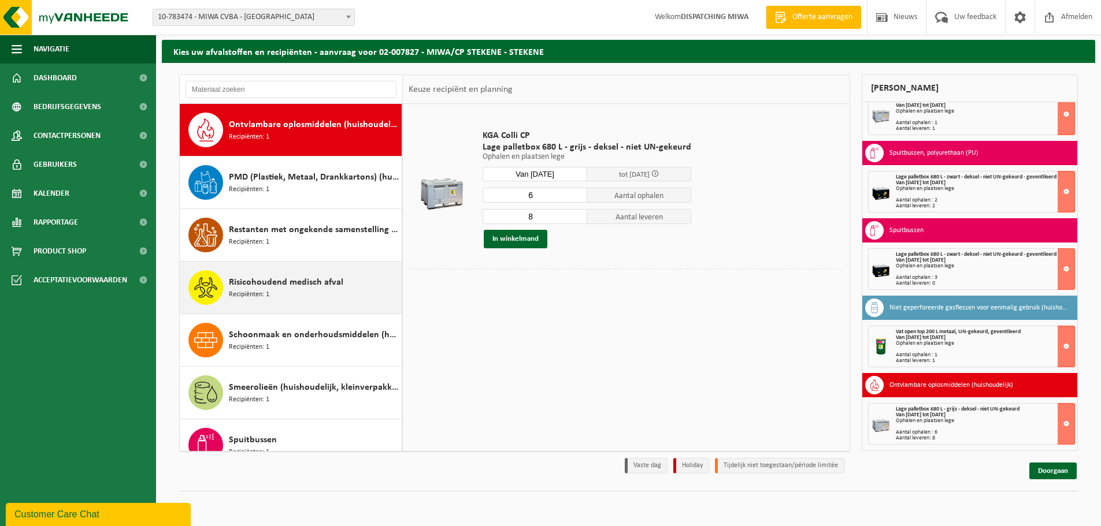
click at [309, 291] on div "Risicohoudend medisch afval Recipiënten: 1" at bounding box center [314, 287] width 170 height 35
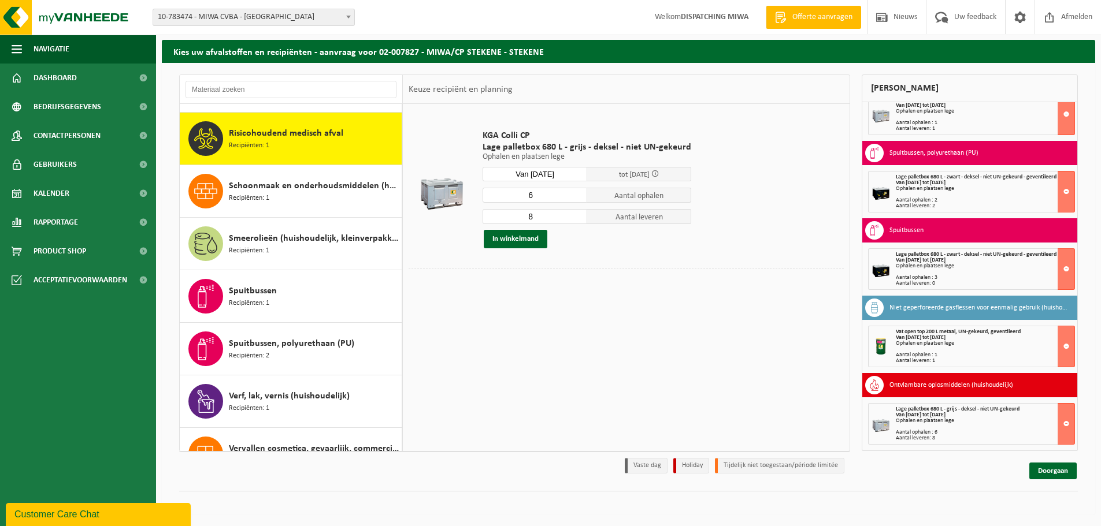
scroll to position [999, 0]
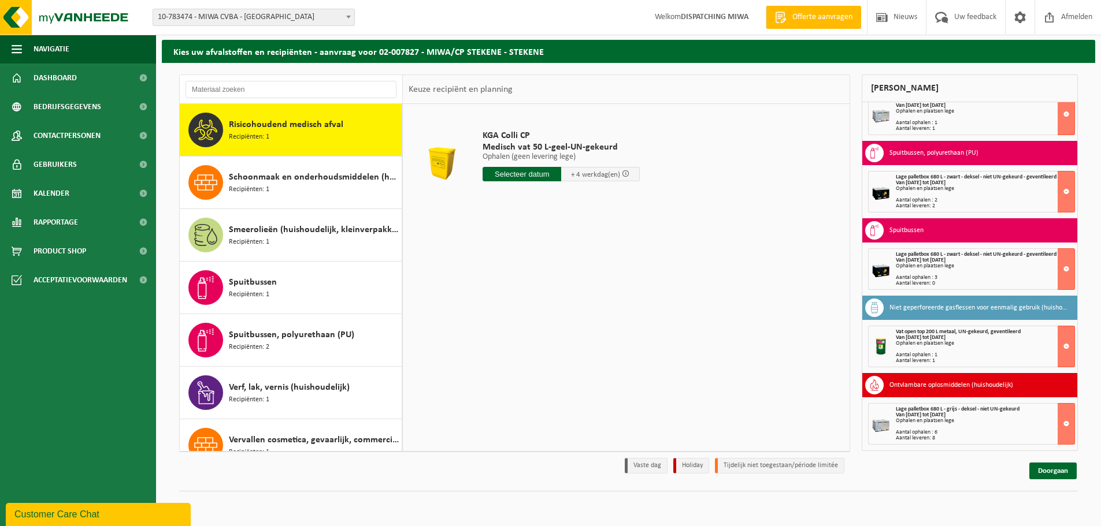
click at [529, 179] on input "text" at bounding box center [521, 174] width 79 height 14
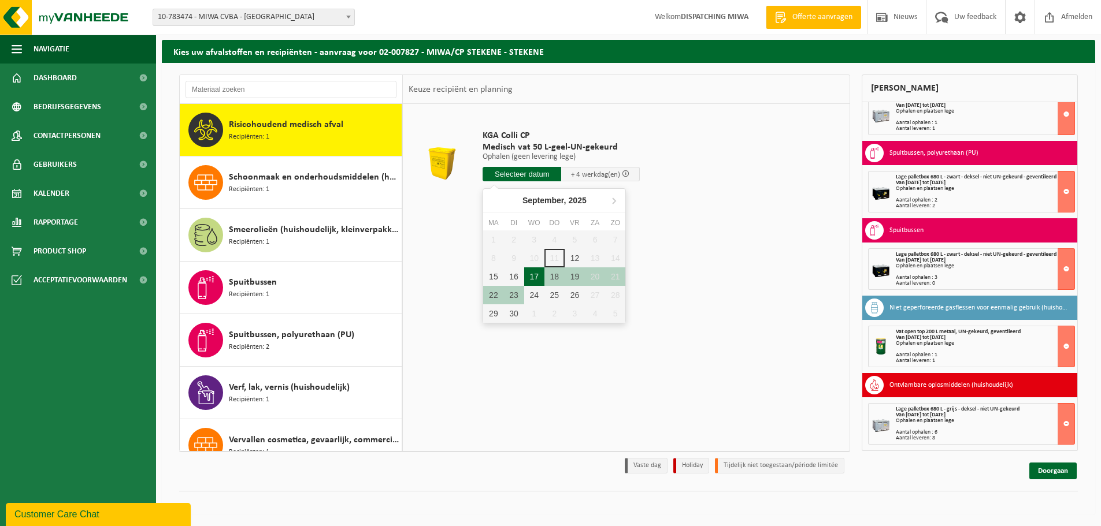
click at [531, 279] on div "17" at bounding box center [534, 277] width 20 height 18
type input "Van 2025-09-17"
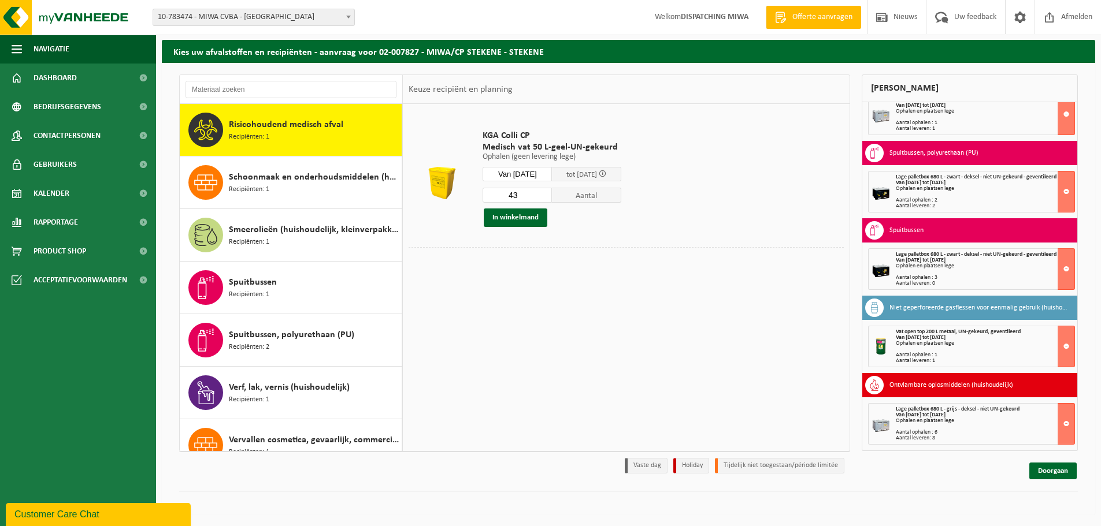
click at [552, 196] on input "43" at bounding box center [516, 195] width 69 height 15
click at [552, 196] on input "33" at bounding box center [516, 195] width 69 height 15
click at [552, 196] on input "32" at bounding box center [516, 195] width 69 height 15
click at [552, 196] on input "31" at bounding box center [516, 195] width 69 height 15
click at [552, 196] on input "30" at bounding box center [516, 195] width 69 height 15
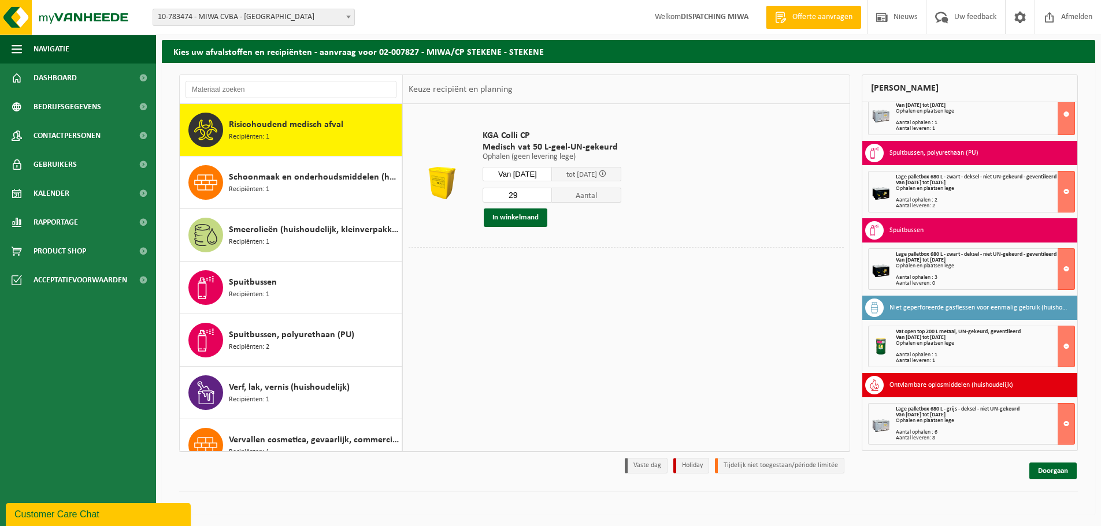
click at [552, 196] on input "29" at bounding box center [516, 195] width 69 height 15
click at [552, 196] on input "28" at bounding box center [516, 195] width 69 height 15
click at [552, 196] on input "27" at bounding box center [516, 195] width 69 height 15
click at [552, 196] on input "26" at bounding box center [516, 195] width 69 height 15
click at [552, 196] on input "25" at bounding box center [516, 195] width 69 height 15
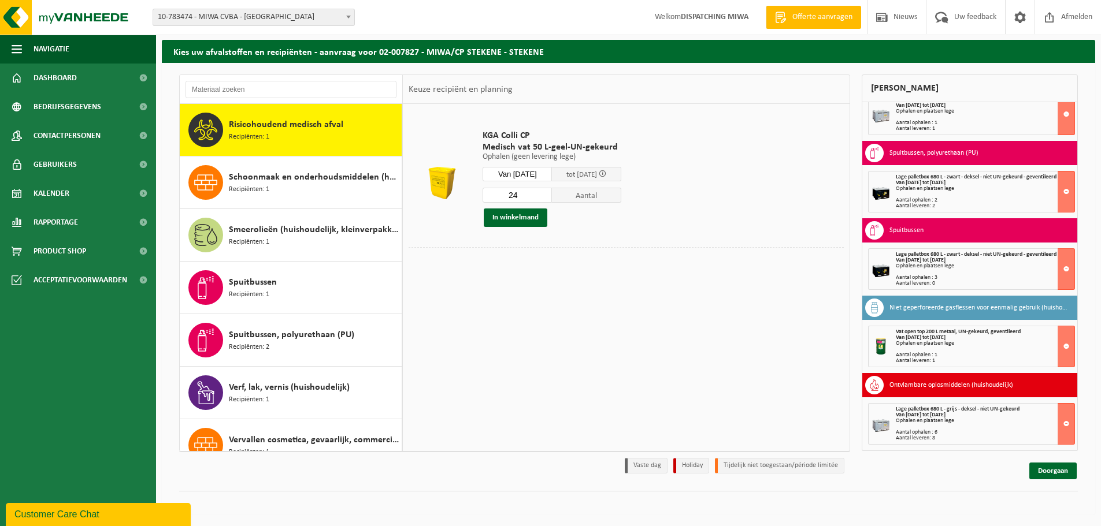
click at [551, 199] on input "24" at bounding box center [516, 195] width 69 height 15
click at [551, 199] on input "23" at bounding box center [516, 195] width 69 height 15
click at [551, 199] on input "22" at bounding box center [516, 195] width 69 height 15
click at [551, 199] on input "21" at bounding box center [516, 195] width 69 height 15
click at [551, 199] on input "20" at bounding box center [516, 195] width 69 height 15
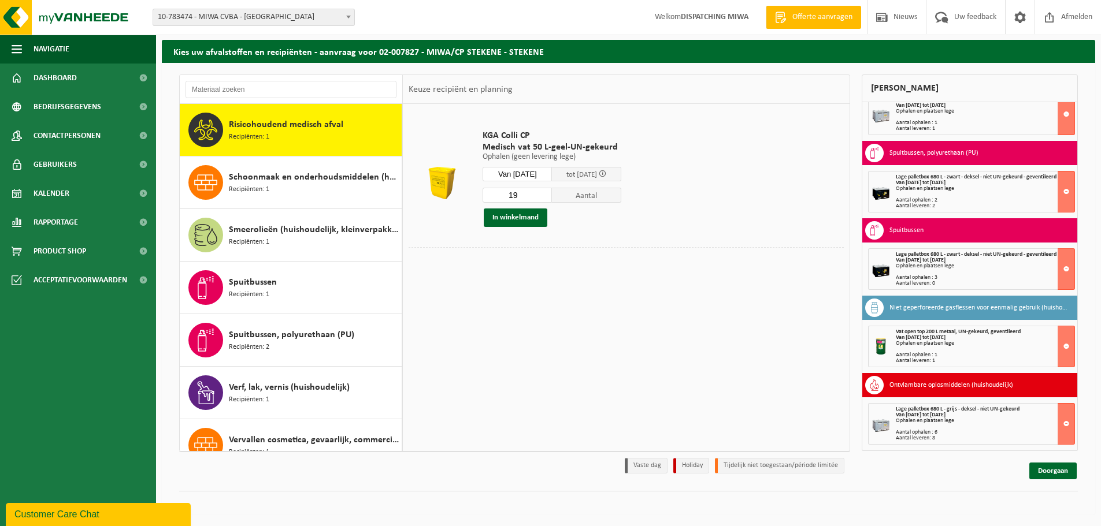
click at [551, 199] on input "19" at bounding box center [516, 195] width 69 height 15
click at [551, 199] on input "18" at bounding box center [516, 195] width 69 height 15
click at [551, 199] on input "17" at bounding box center [516, 195] width 69 height 15
click at [551, 199] on input "16" at bounding box center [516, 195] width 69 height 15
click at [551, 199] on input "15" at bounding box center [516, 195] width 69 height 15
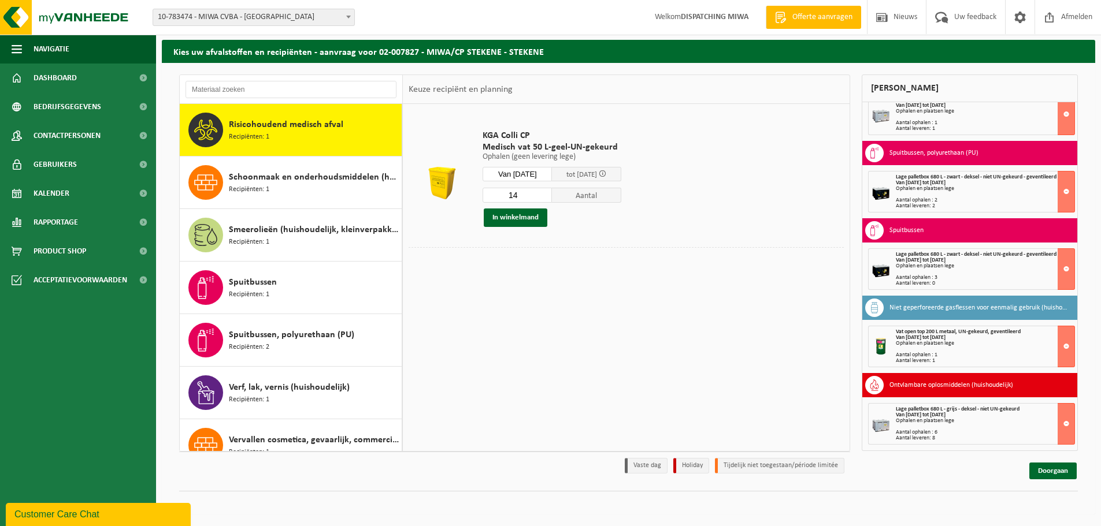
click at [551, 199] on input "14" at bounding box center [516, 195] width 69 height 15
click at [551, 199] on input "13" at bounding box center [516, 195] width 69 height 15
click at [551, 199] on input "12" at bounding box center [516, 195] width 69 height 15
click at [551, 199] on input "11" at bounding box center [516, 195] width 69 height 15
click at [551, 199] on input "10" at bounding box center [516, 195] width 69 height 15
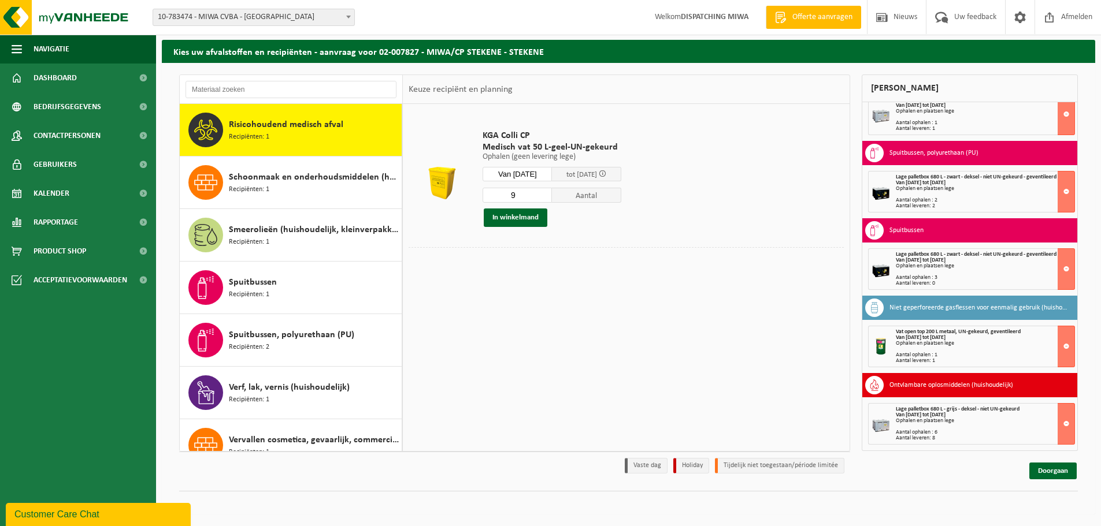
click at [551, 199] on input "9" at bounding box center [516, 195] width 69 height 15
click at [551, 199] on input "8" at bounding box center [516, 195] width 69 height 15
click at [551, 199] on input "7" at bounding box center [516, 195] width 69 height 15
click at [551, 199] on input "6" at bounding box center [516, 195] width 69 height 15
click at [551, 199] on input "5" at bounding box center [516, 195] width 69 height 15
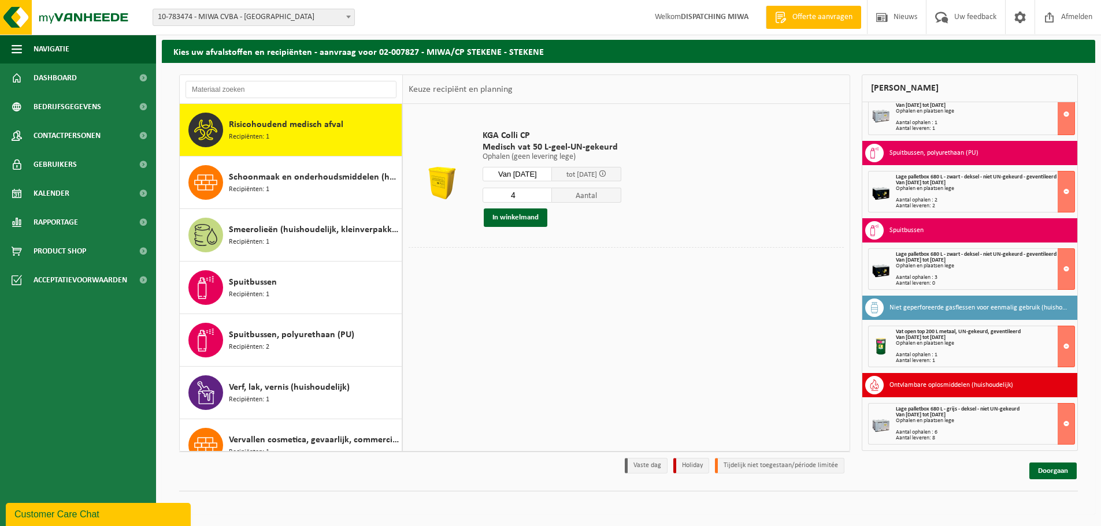
click at [551, 199] on input "4" at bounding box center [516, 195] width 69 height 15
type input "3"
click at [551, 199] on input "3" at bounding box center [516, 195] width 69 height 15
click at [541, 224] on button "In winkelmand" at bounding box center [516, 218] width 64 height 18
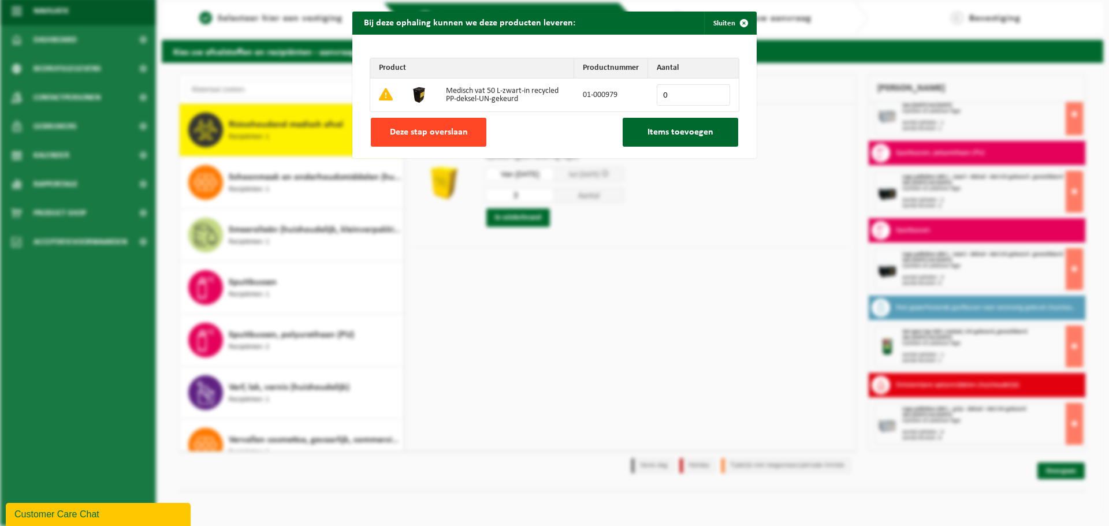
click at [437, 132] on span "Deze stap overslaan" at bounding box center [429, 132] width 78 height 9
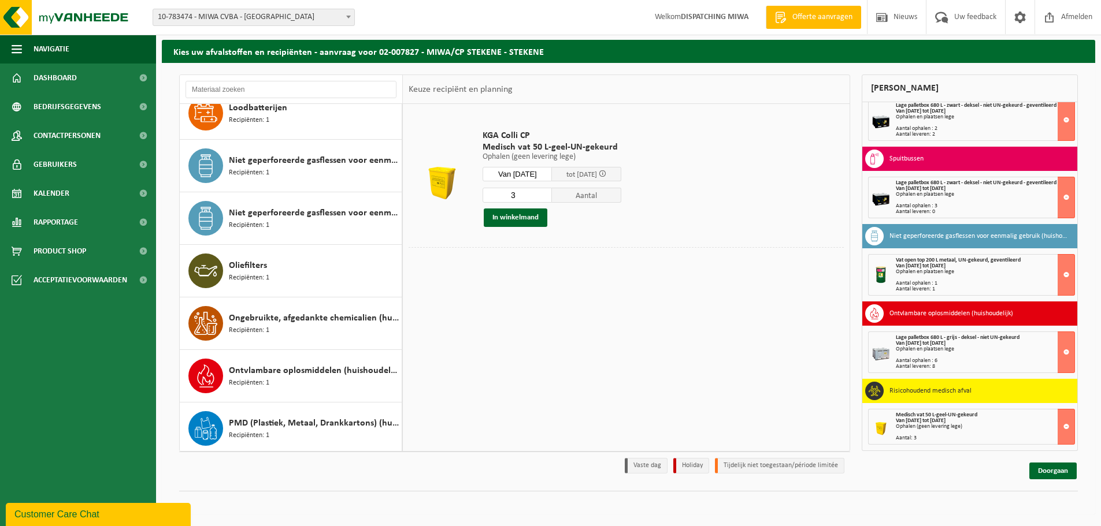
scroll to position [595, 0]
click at [325, 326] on div "Ongebruikte, afgedankte chemicalien (huishoudelijk) Recipiënten: 1" at bounding box center [314, 324] width 170 height 35
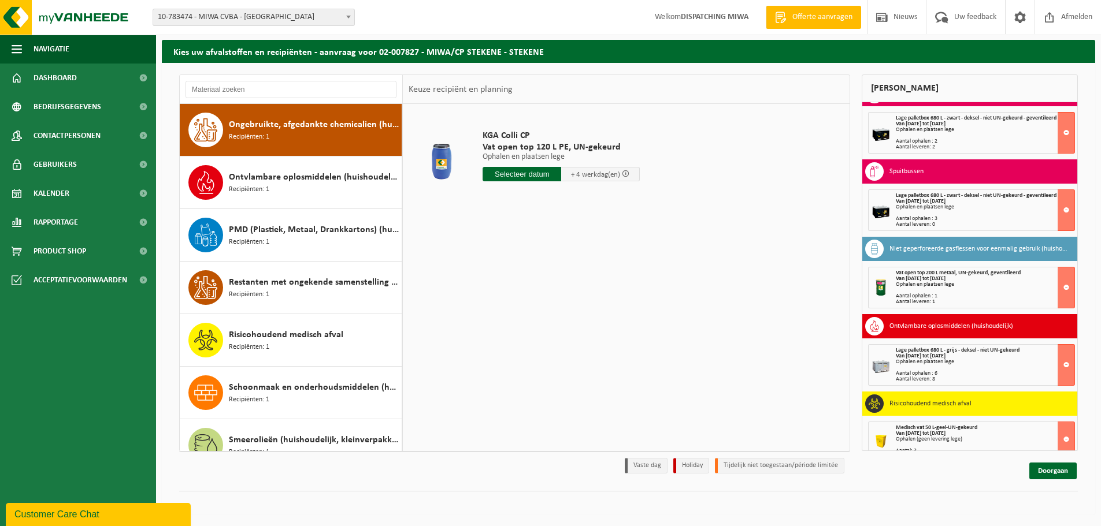
scroll to position [497, 0]
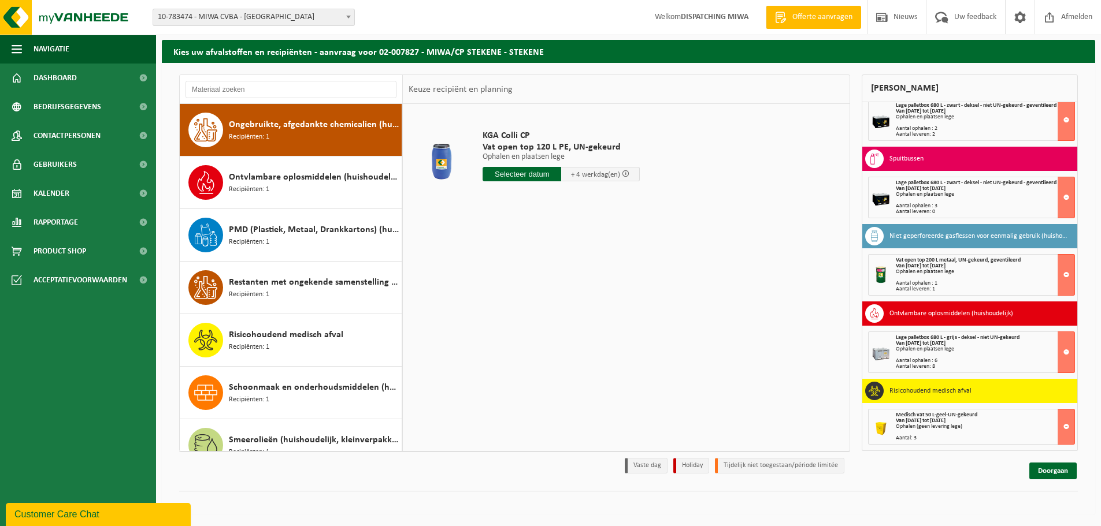
click at [310, 137] on div "Ongebruikte, afgedankte chemicalien (huishoudelijk) Recipiënten: 1" at bounding box center [314, 130] width 170 height 35
click at [324, 280] on span "Restanten met ongekende samenstelling (huishoudelijk)" at bounding box center [314, 283] width 170 height 14
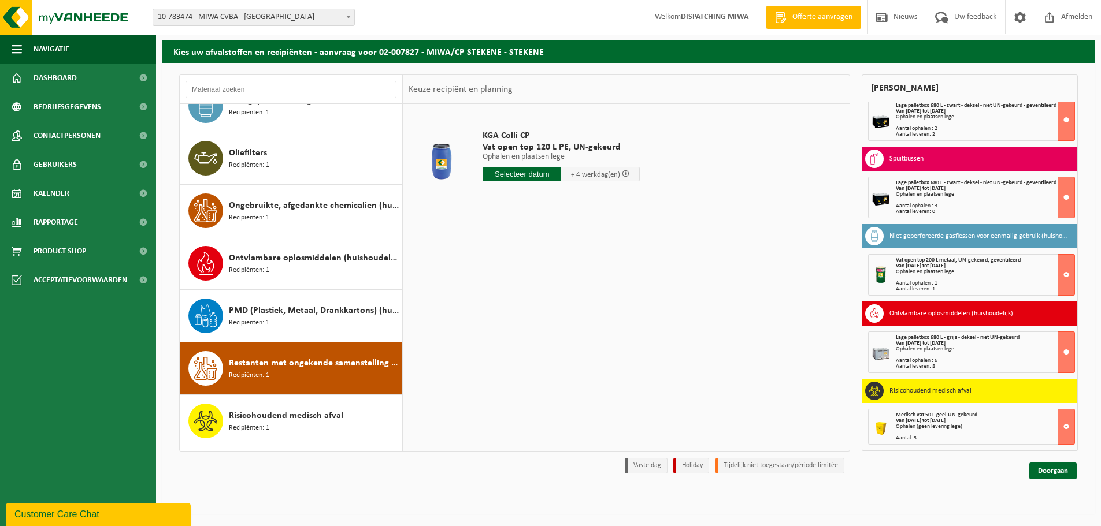
scroll to position [658, 0]
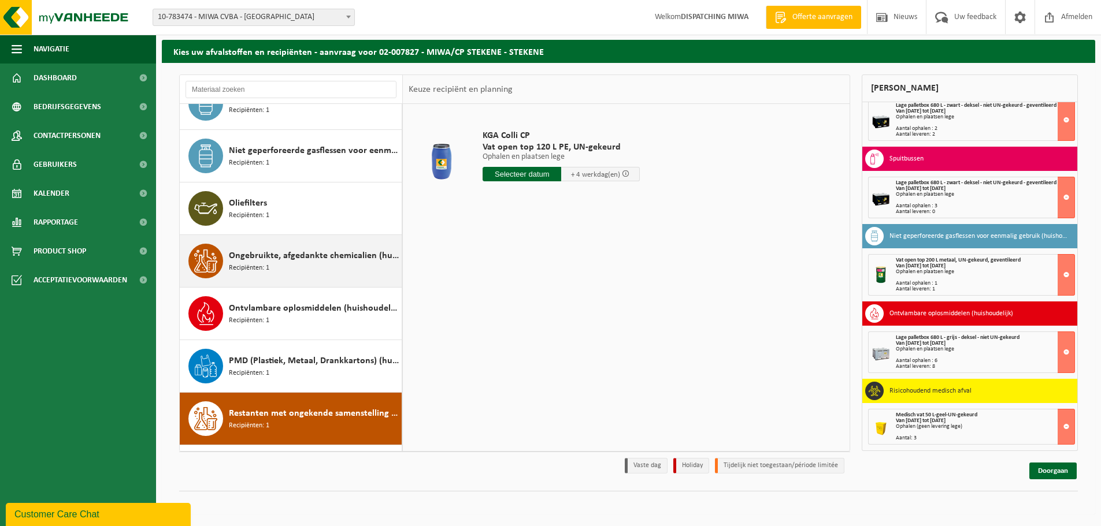
click at [327, 258] on span "Ongebruikte, afgedankte chemicalien (huishoudelijk)" at bounding box center [314, 256] width 170 height 14
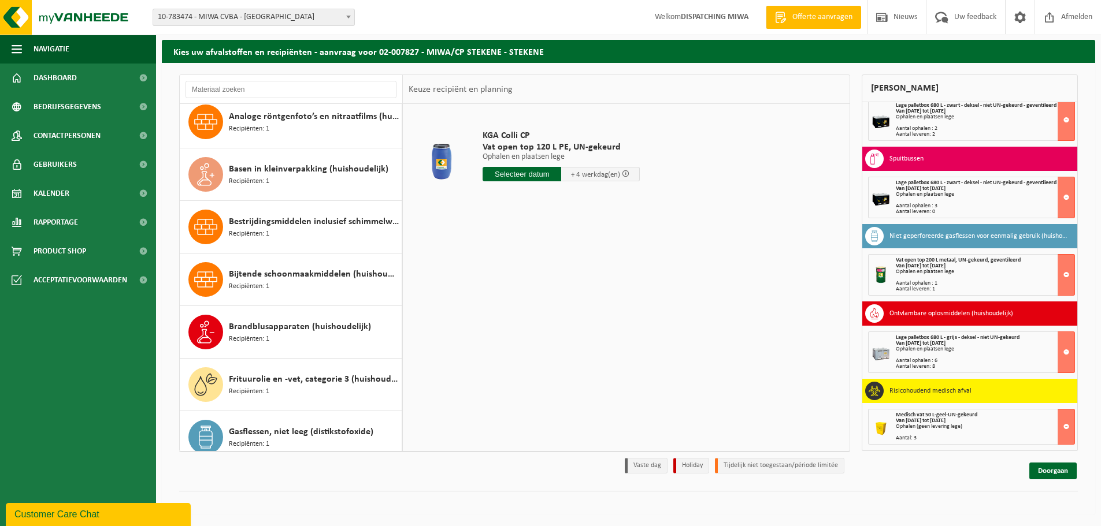
scroll to position [0, 0]
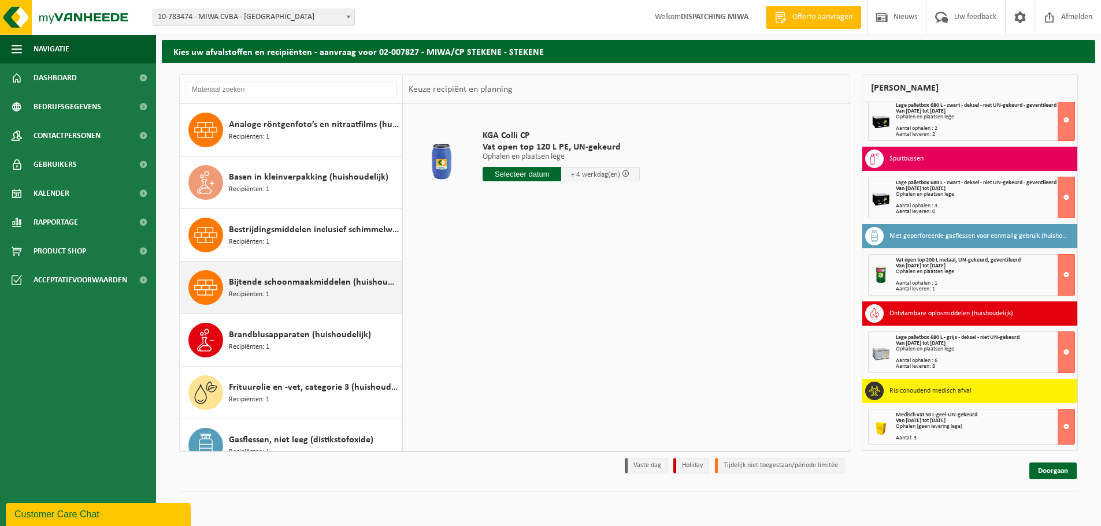
click at [326, 287] on span "Bijtende schoonmaakmiddelen (huishoudelijk)" at bounding box center [314, 283] width 170 height 14
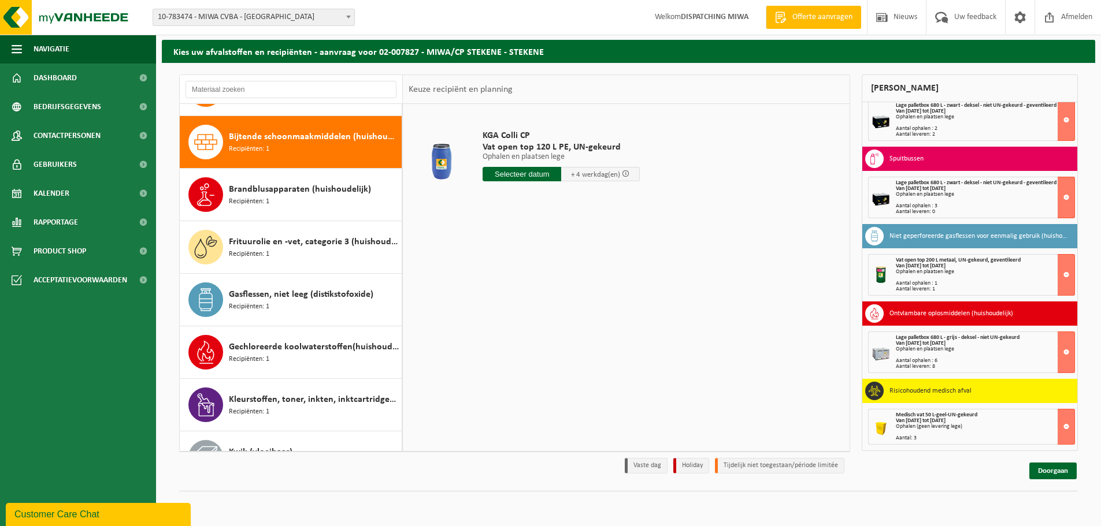
scroll to position [158, 0]
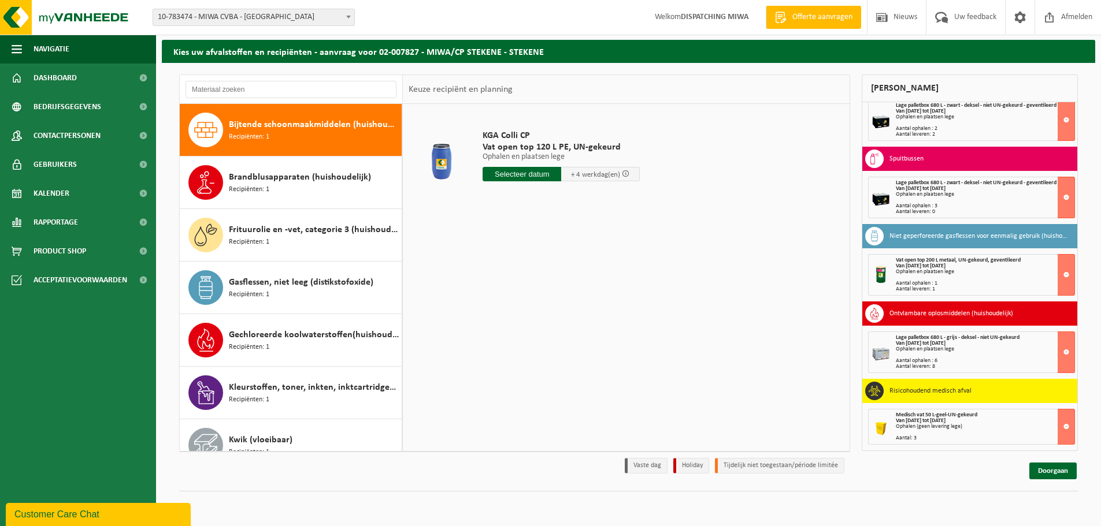
click at [522, 174] on input "text" at bounding box center [521, 174] width 79 height 14
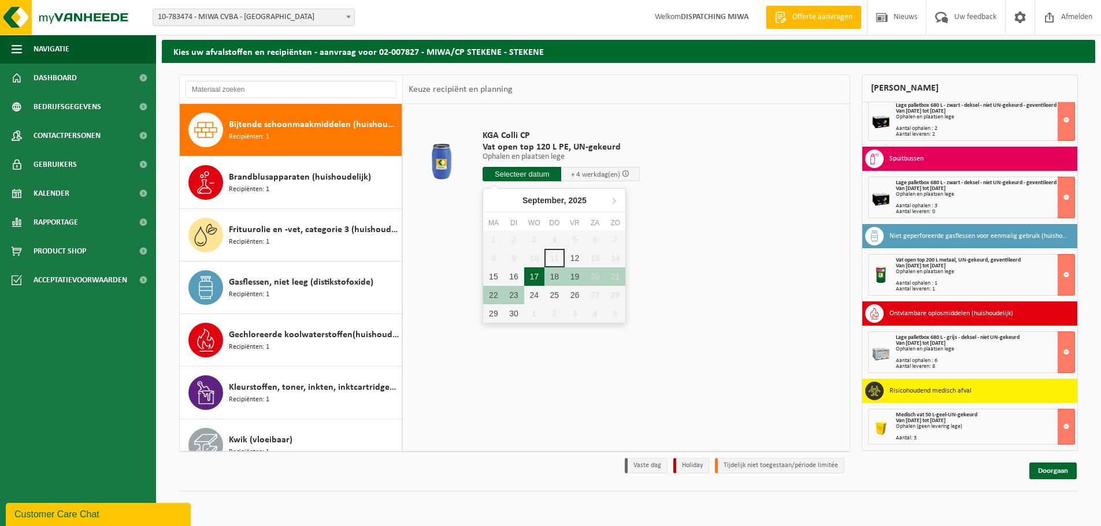
click at [532, 276] on div "17" at bounding box center [534, 277] width 20 height 18
type input "Van 2025-09-17"
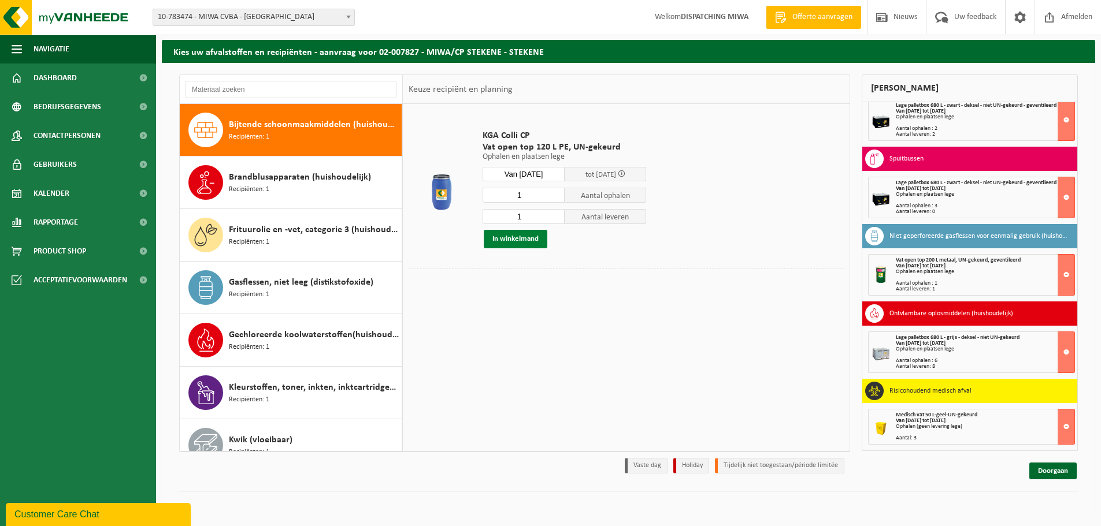
click at [530, 243] on button "In winkelmand" at bounding box center [516, 239] width 64 height 18
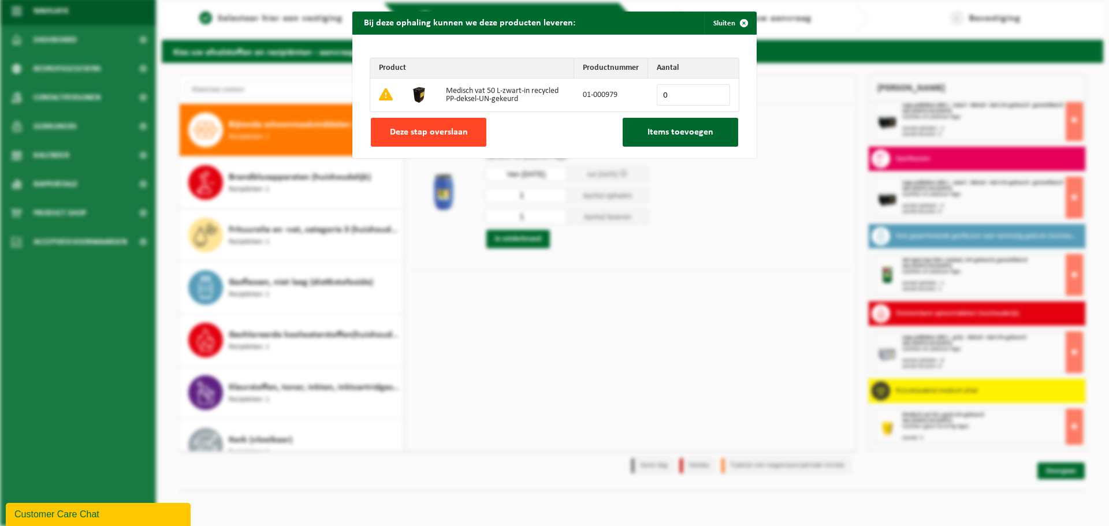
click at [449, 135] on span "Deze stap overslaan" at bounding box center [429, 132] width 78 height 9
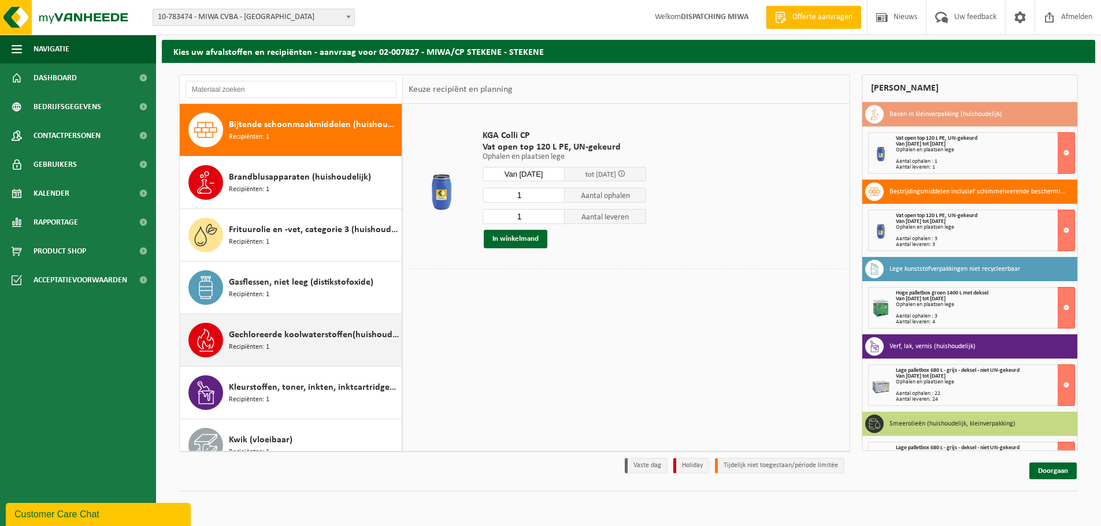
scroll to position [0, 0]
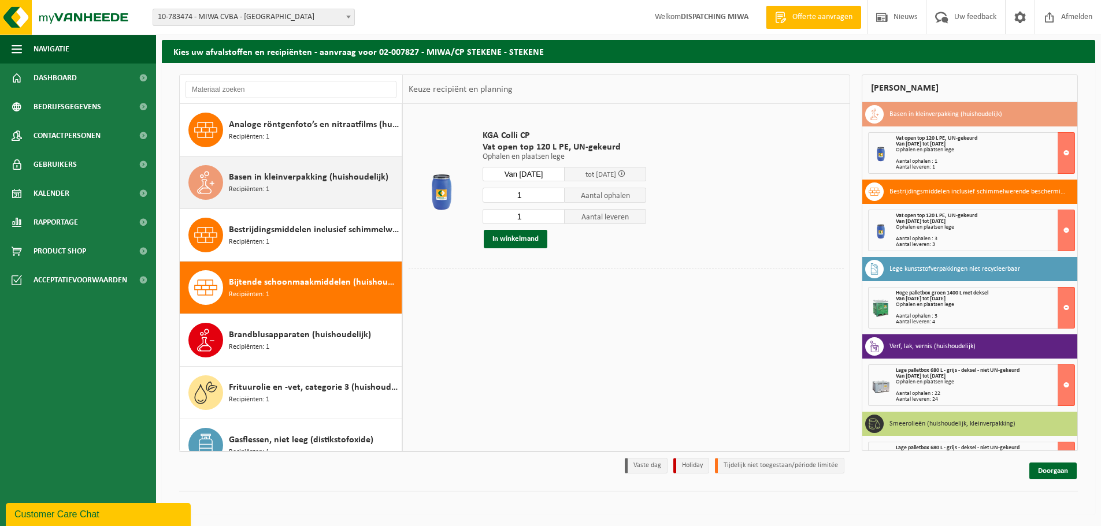
click at [296, 179] on span "Basen in kleinverpakking (huishoudelijk)" at bounding box center [308, 177] width 159 height 14
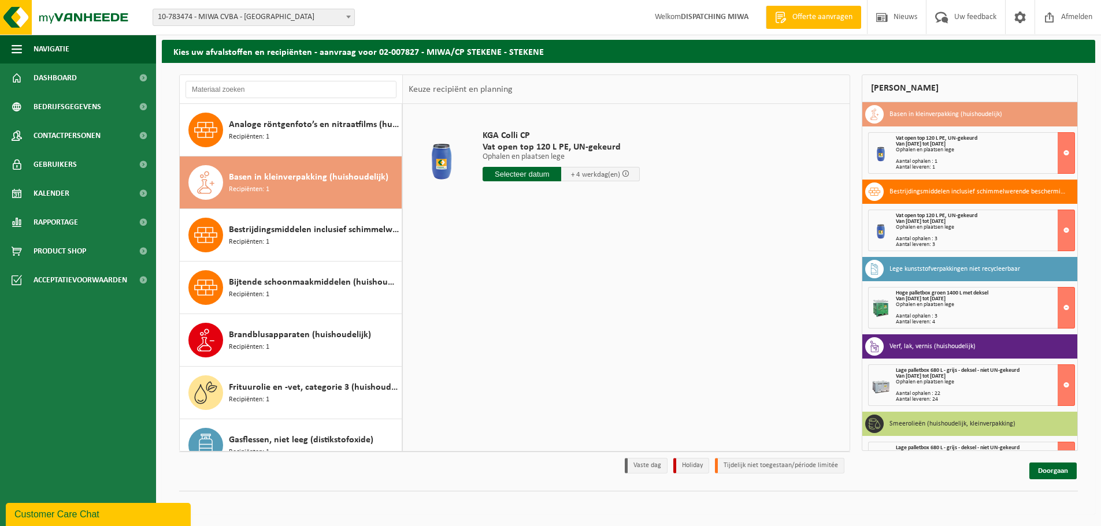
click at [299, 181] on span "Basen in kleinverpakking (huishoudelijk)" at bounding box center [308, 177] width 159 height 14
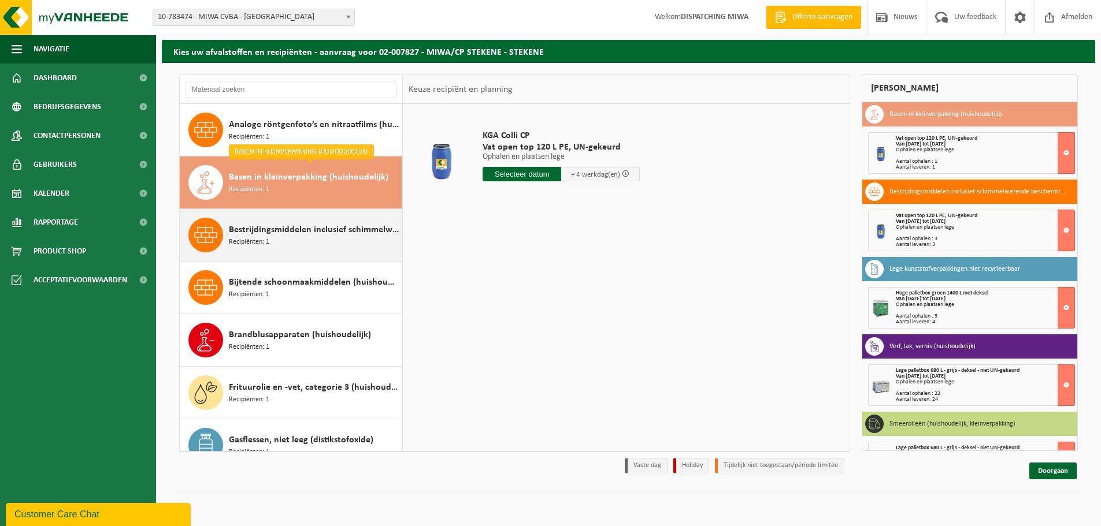
click at [296, 242] on div "Bestrijdingsmiddelen inclusief schimmelwerende beschermingsmiddelen (huishoudel…" at bounding box center [314, 235] width 170 height 35
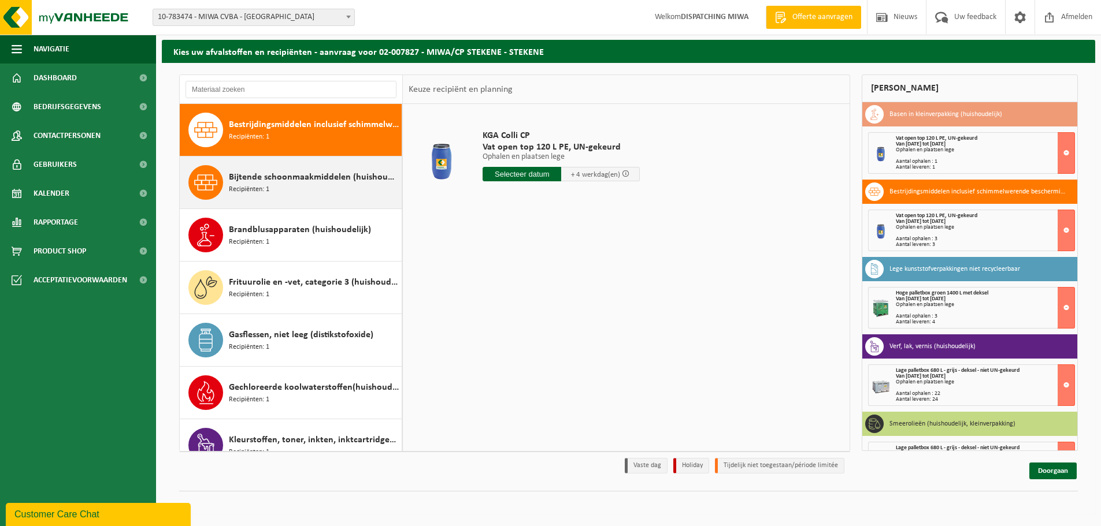
click at [299, 198] on div "Bijtende schoonmaakmiddelen (huishoudelijk) Recipiënten: 1" at bounding box center [314, 182] width 170 height 35
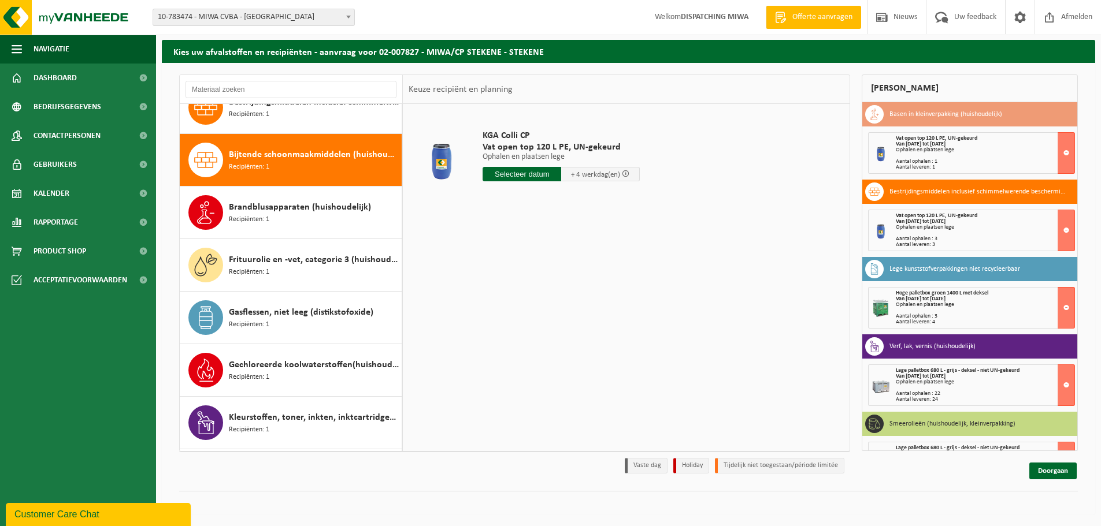
scroll to position [100, 0]
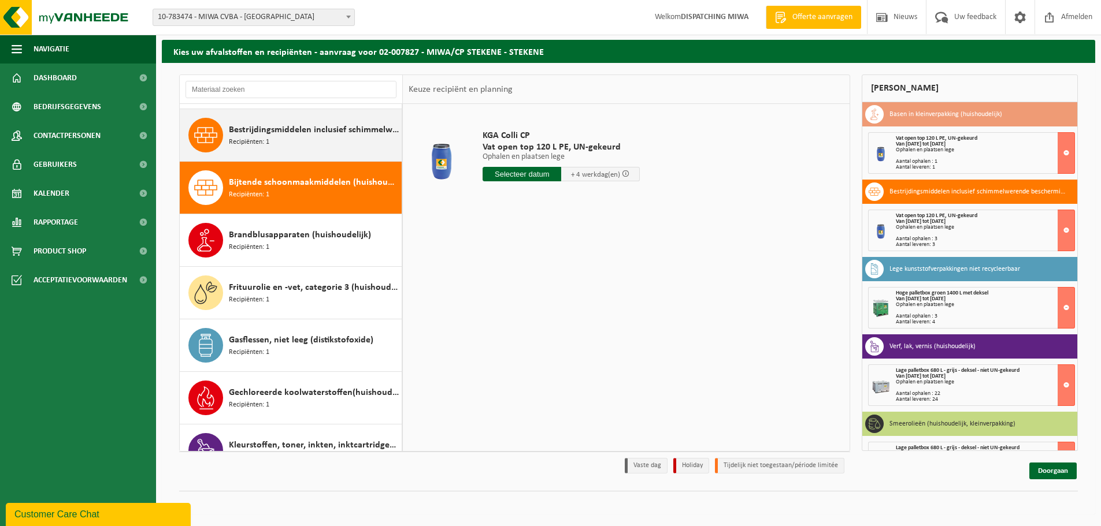
click at [311, 148] on div "Bestrijdingsmiddelen inclusief schimmelwerende beschermingsmiddelen (huishoudel…" at bounding box center [314, 135] width 170 height 35
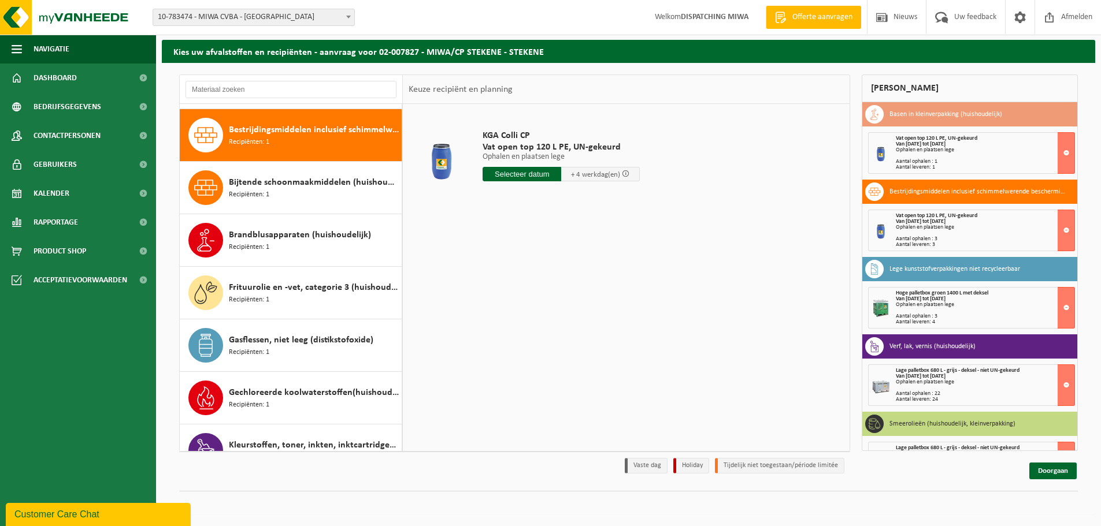
scroll to position [105, 0]
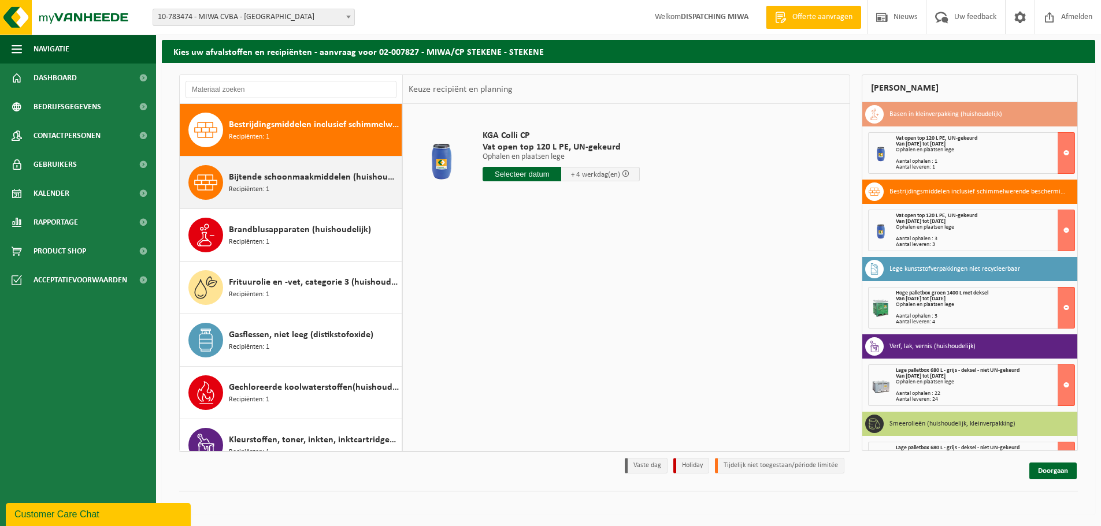
click at [313, 181] on span "Bijtende schoonmaakmiddelen (huishoudelijk)" at bounding box center [314, 177] width 170 height 14
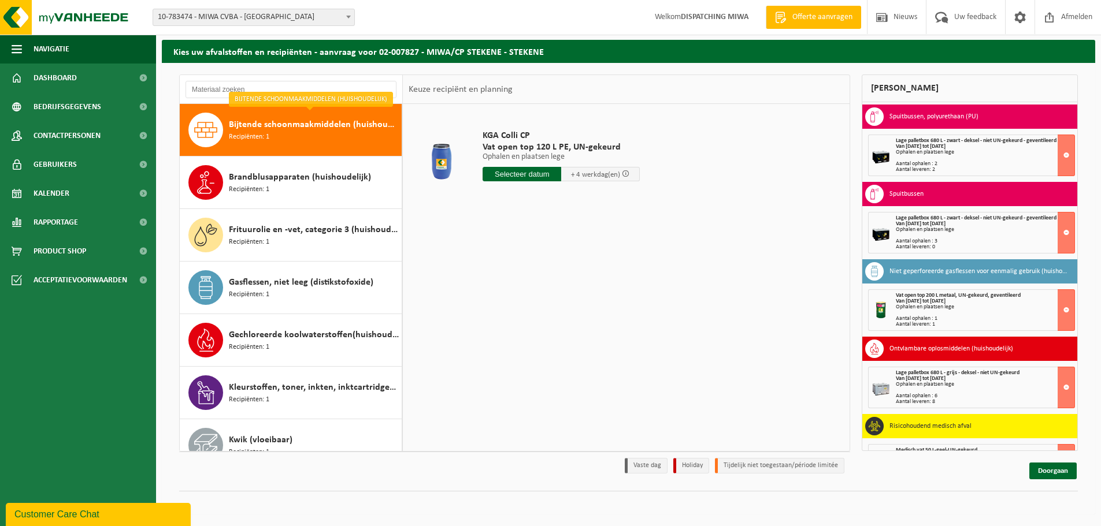
scroll to position [575, 0]
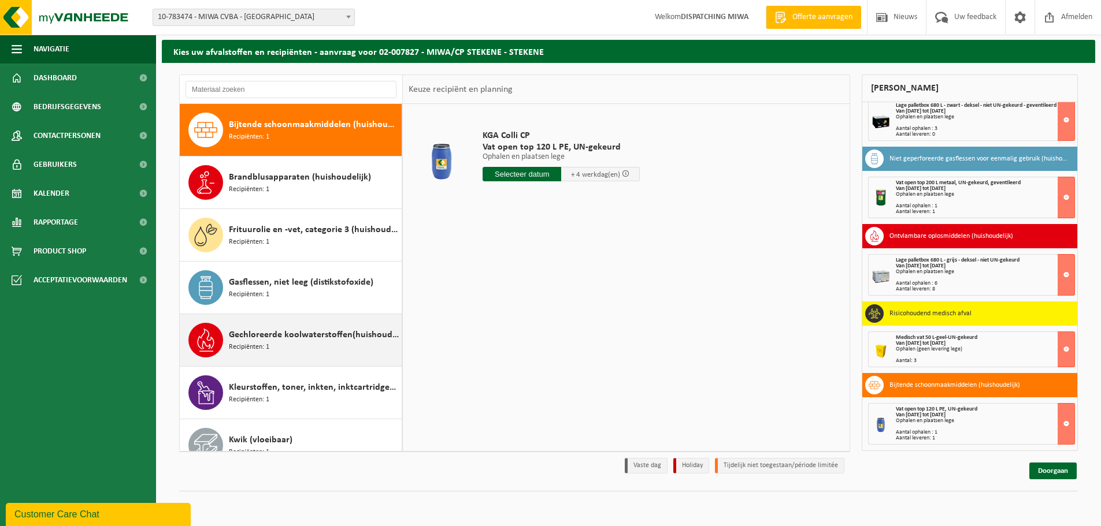
click at [328, 348] on div "Gechloreerde koolwaterstoffen(huishoudelijk) Recipiënten: 1" at bounding box center [314, 340] width 170 height 35
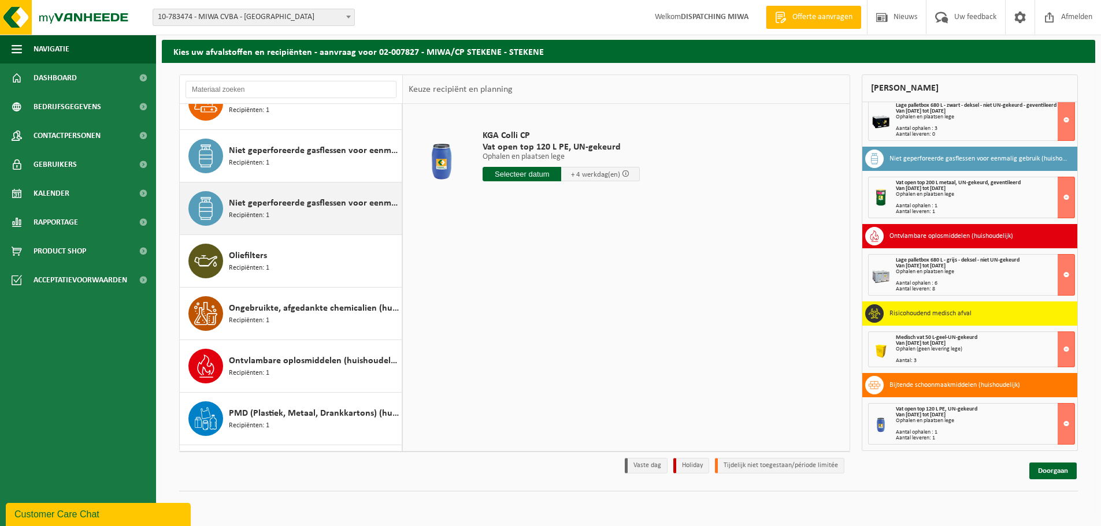
scroll to position [657, 0]
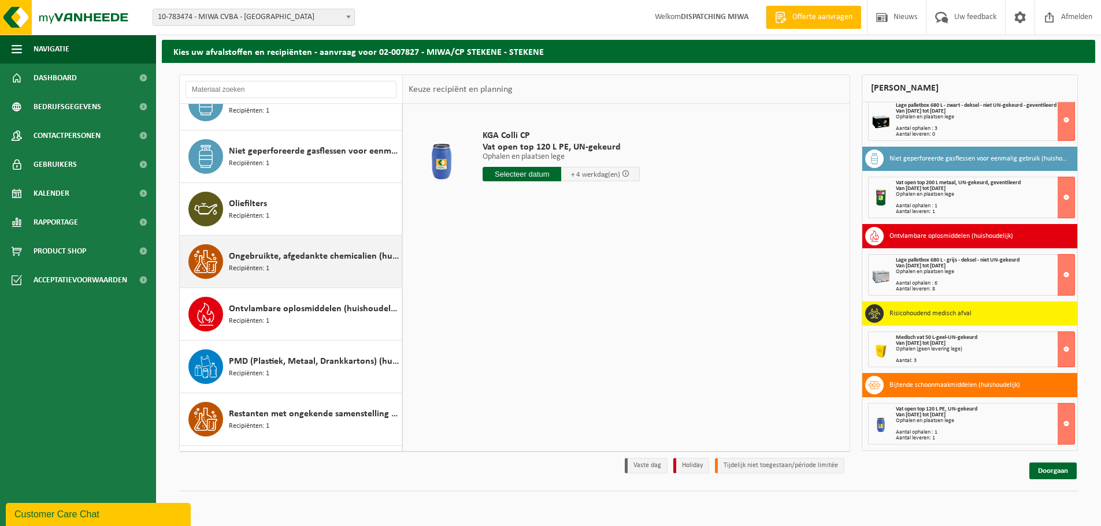
click at [314, 270] on div "Ongebruikte, afgedankte chemicalien (huishoudelijk) Recipiënten: 1" at bounding box center [314, 261] width 170 height 35
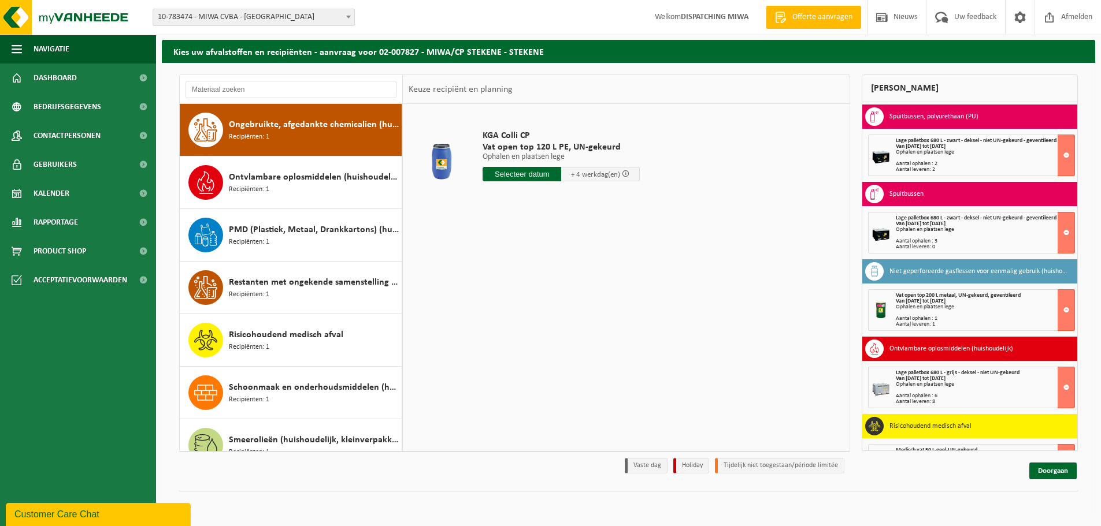
scroll to position [575, 0]
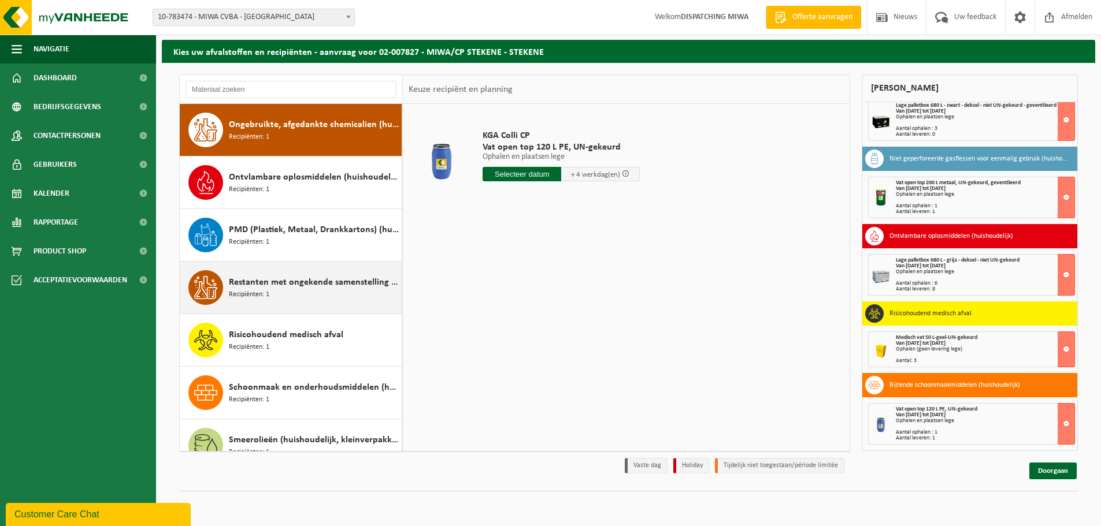
click at [315, 281] on span "Restanten met ongekende samenstelling (huishoudelijk)" at bounding box center [314, 283] width 170 height 14
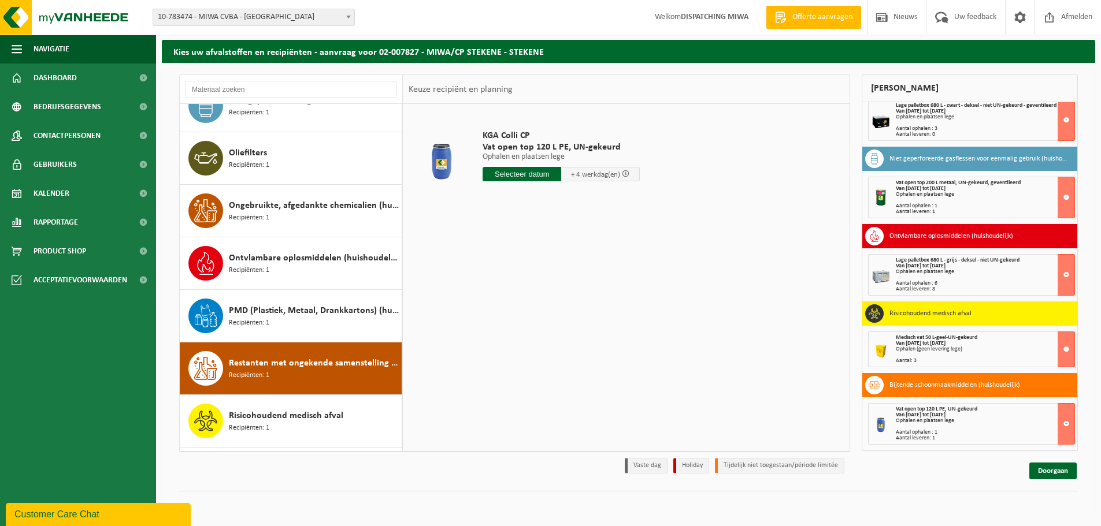
scroll to position [658, 0]
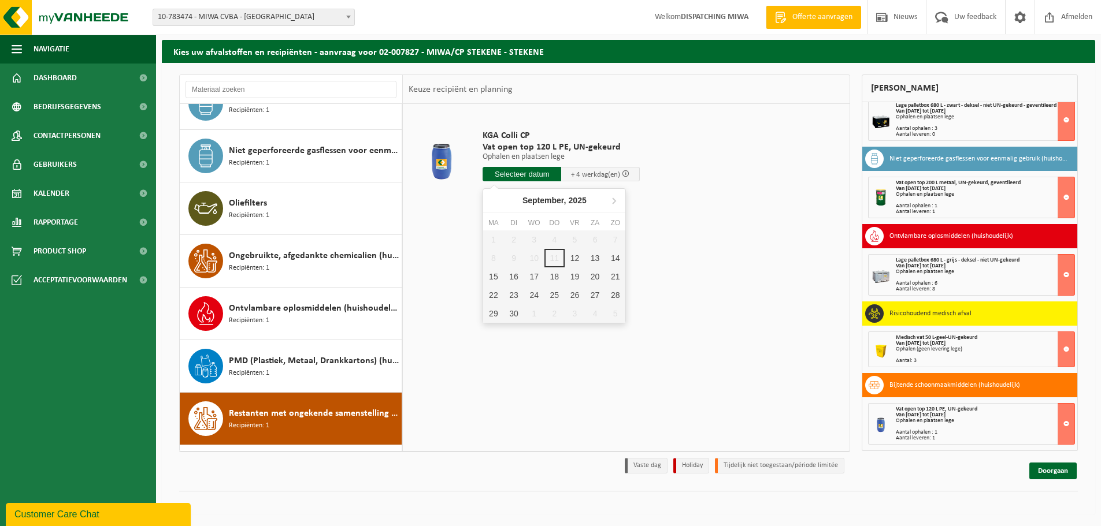
click at [521, 179] on input "text" at bounding box center [521, 174] width 79 height 14
click at [536, 273] on div "17" at bounding box center [534, 277] width 20 height 18
type input "Van 2025-09-17"
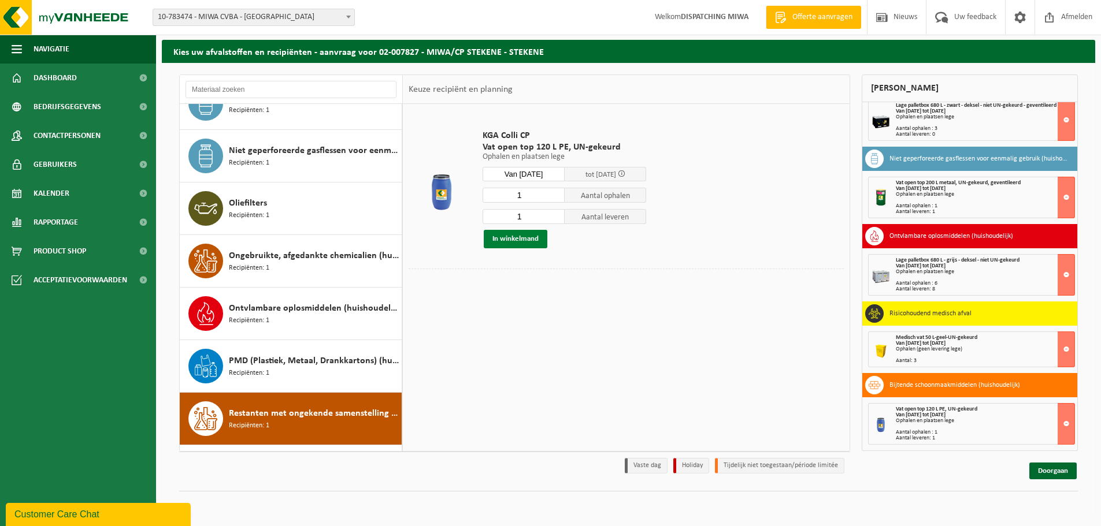
click at [526, 242] on button "In winkelmand" at bounding box center [516, 239] width 64 height 18
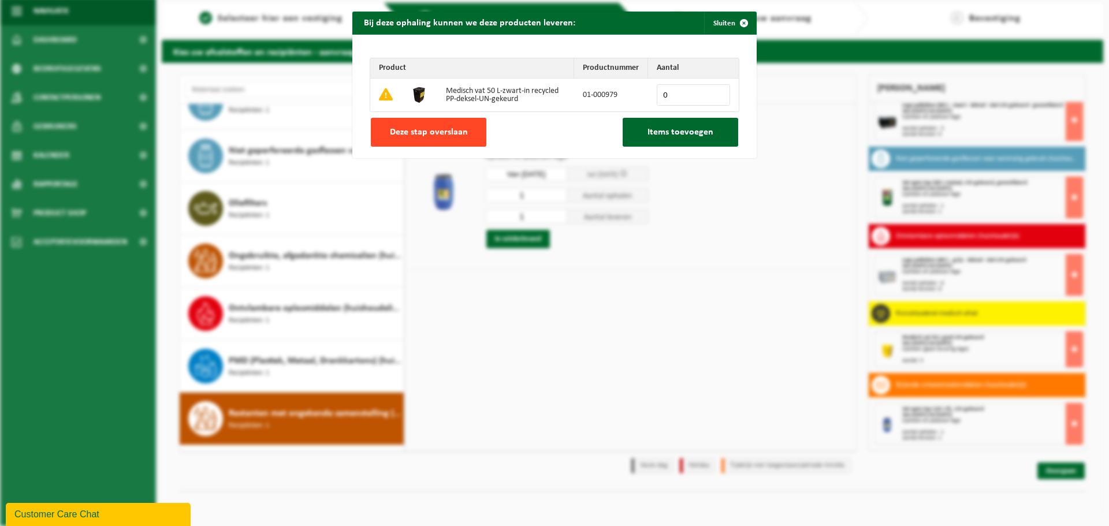
click at [450, 139] on button "Deze stap overslaan" at bounding box center [429, 132] width 116 height 29
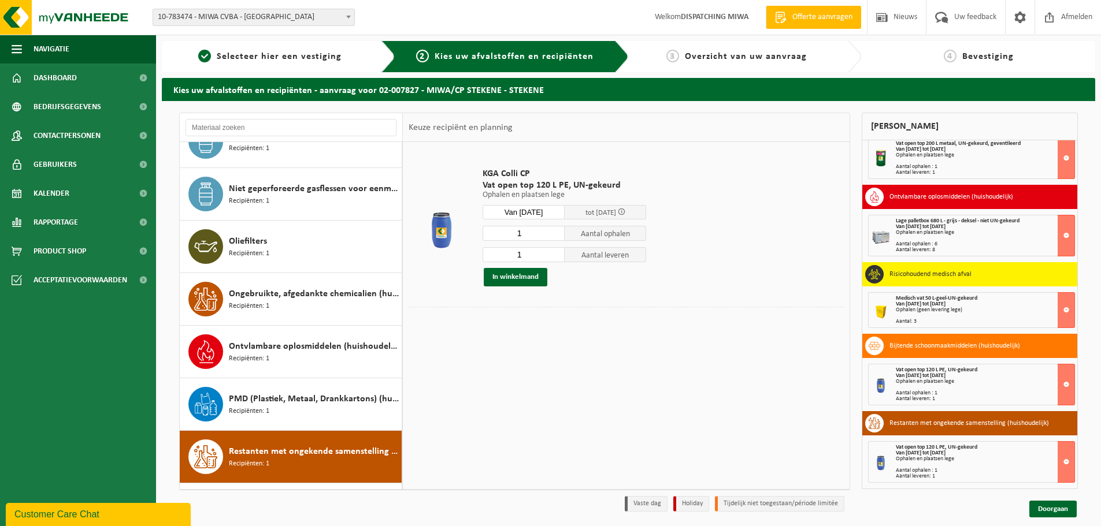
scroll to position [38, 0]
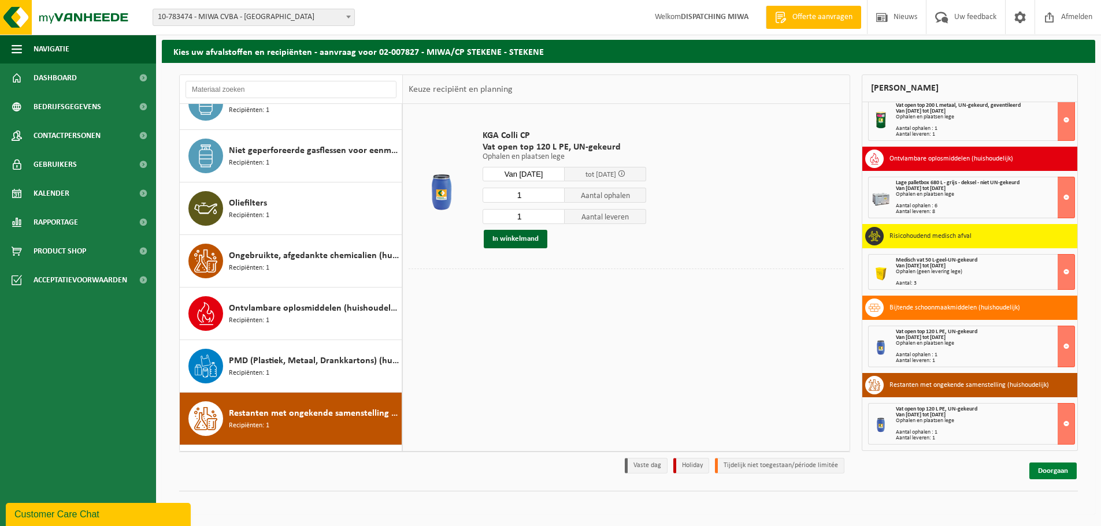
click at [1056, 471] on link "Doorgaan" at bounding box center [1052, 471] width 47 height 17
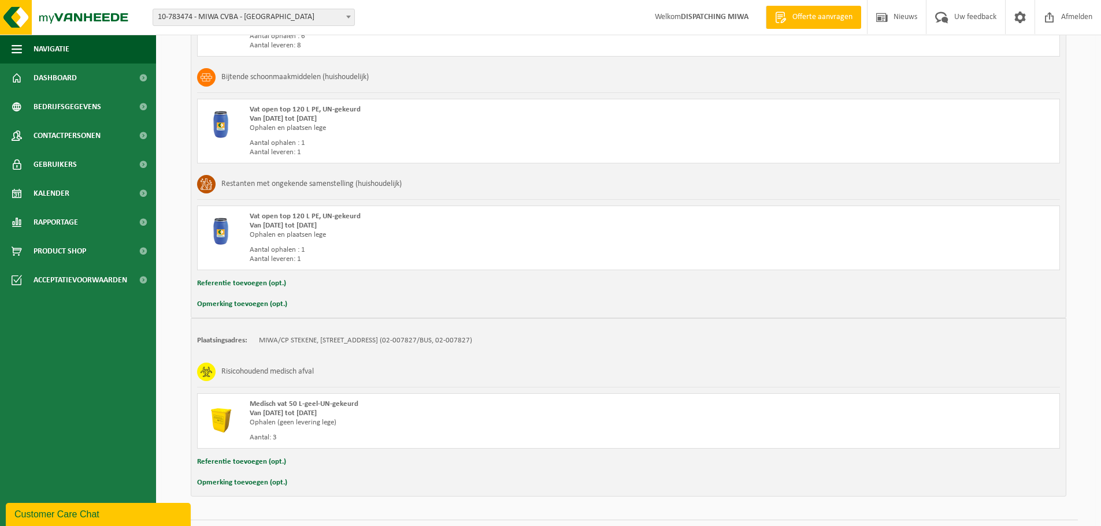
scroll to position [1333, 0]
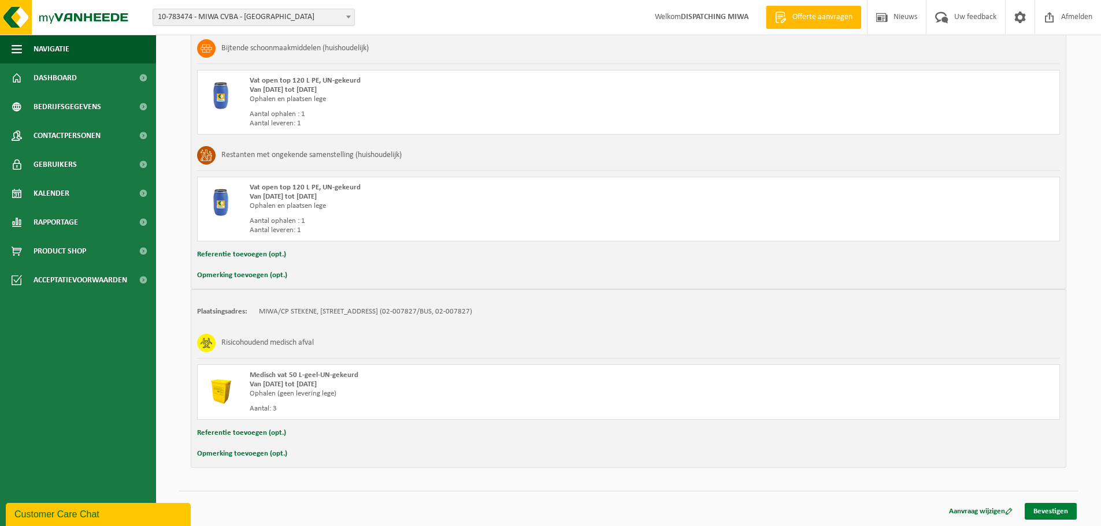
click at [1045, 515] on link "Bevestigen" at bounding box center [1050, 511] width 52 height 17
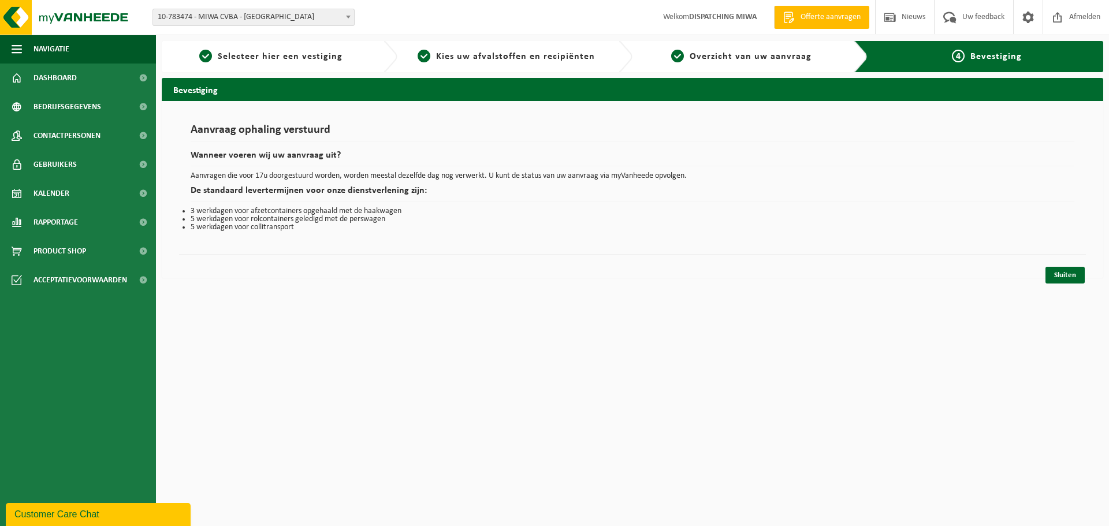
click at [496, 227] on li "5 werkdagen voor collitransport" at bounding box center [633, 228] width 884 height 8
click at [1008, 65] on div "4 Bevestiging" at bounding box center [988, 56] width 268 height 31
click at [1068, 276] on link "Sluiten" at bounding box center [1065, 275] width 39 height 17
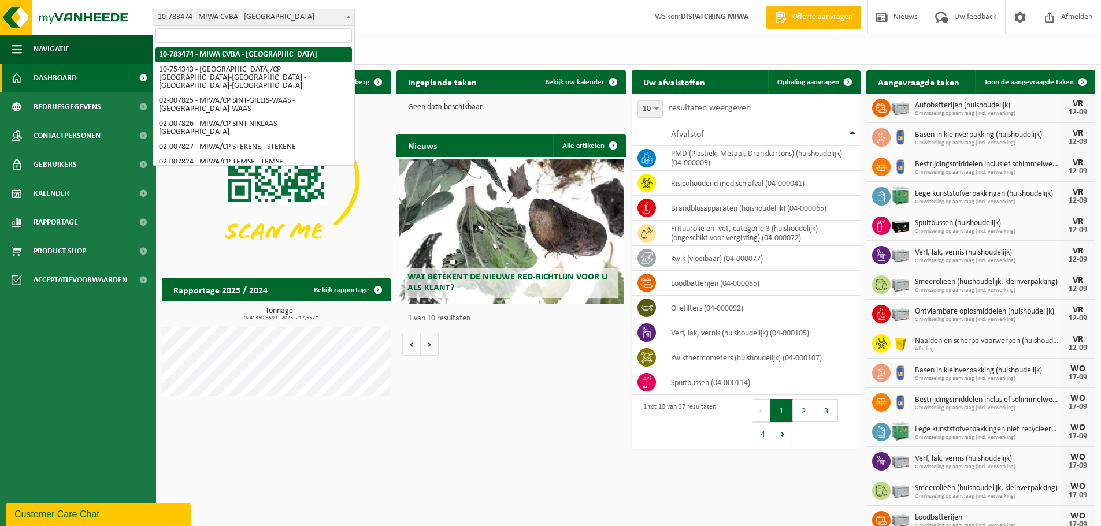
click at [351, 18] on span at bounding box center [349, 16] width 12 height 15
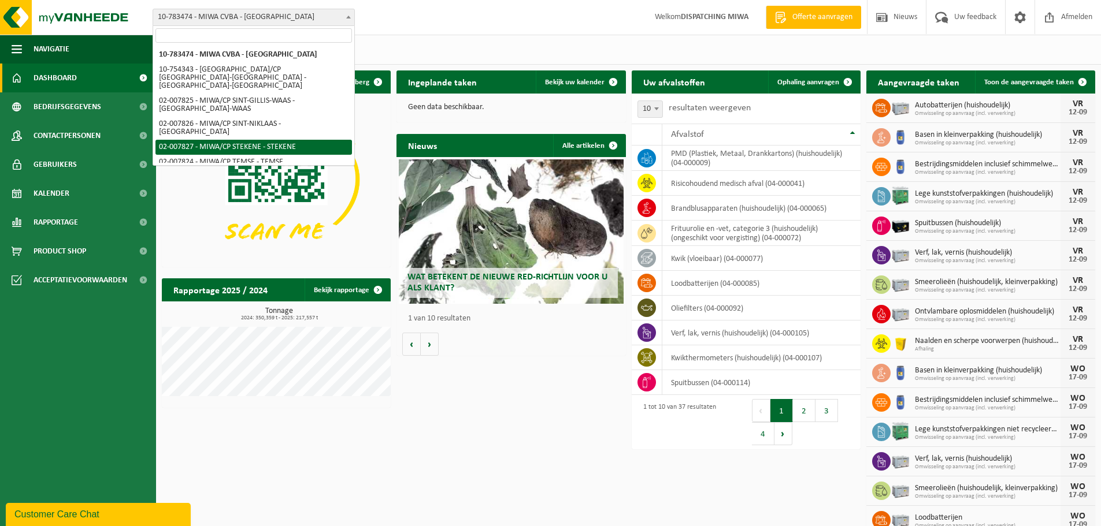
select select "27800"
